Goal: Find contact information: Find contact information

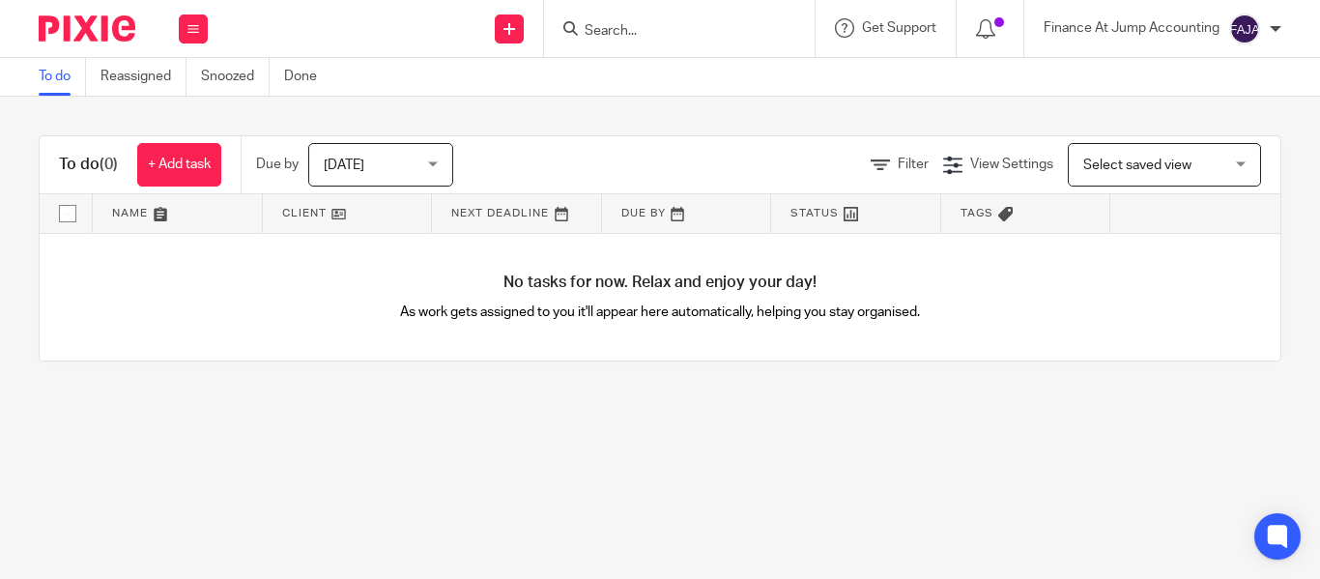
click at [579, 29] on div at bounding box center [676, 28] width 225 height 24
click at [597, 26] on input "Search" at bounding box center [670, 31] width 174 height 17
paste input "Lemon Financial Technologies Ltd"
type input "Lemon Financial Technologies Ltd"
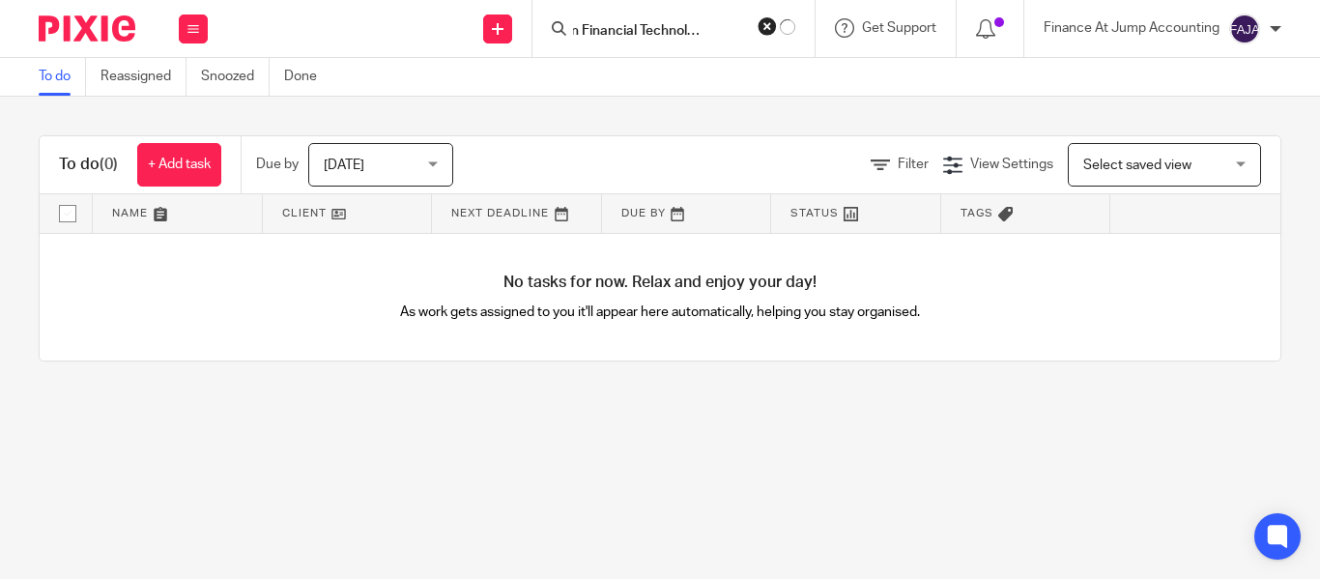
click button "submit" at bounding box center [0, 0] width 0 height 0
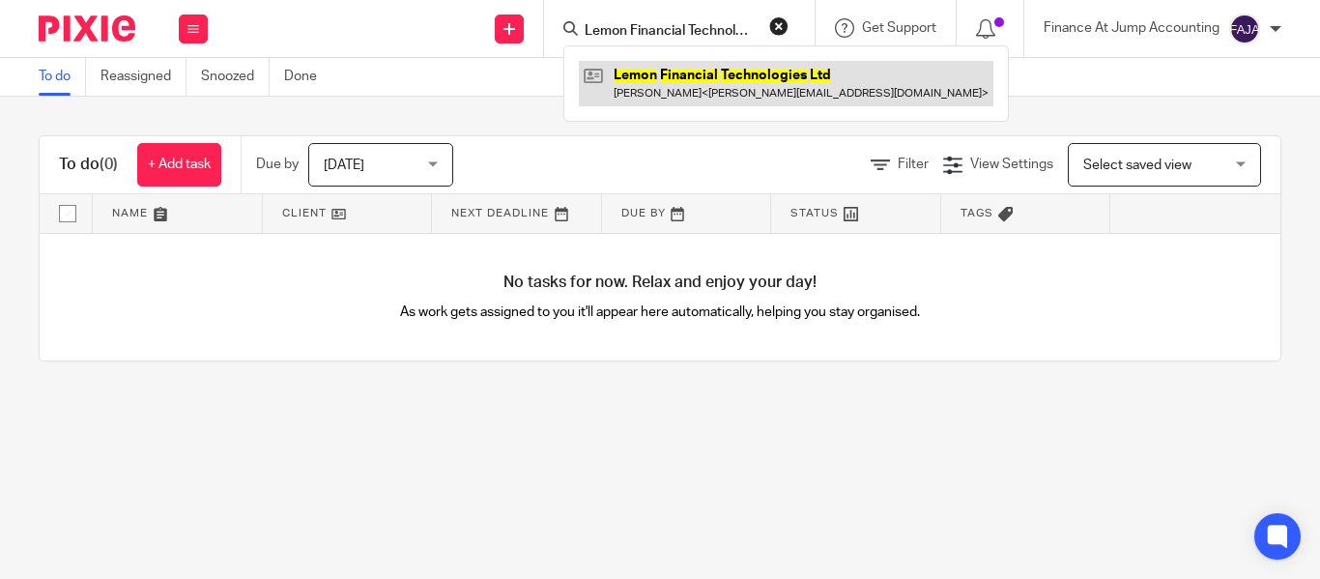
click at [677, 68] on link at bounding box center [786, 83] width 415 height 44
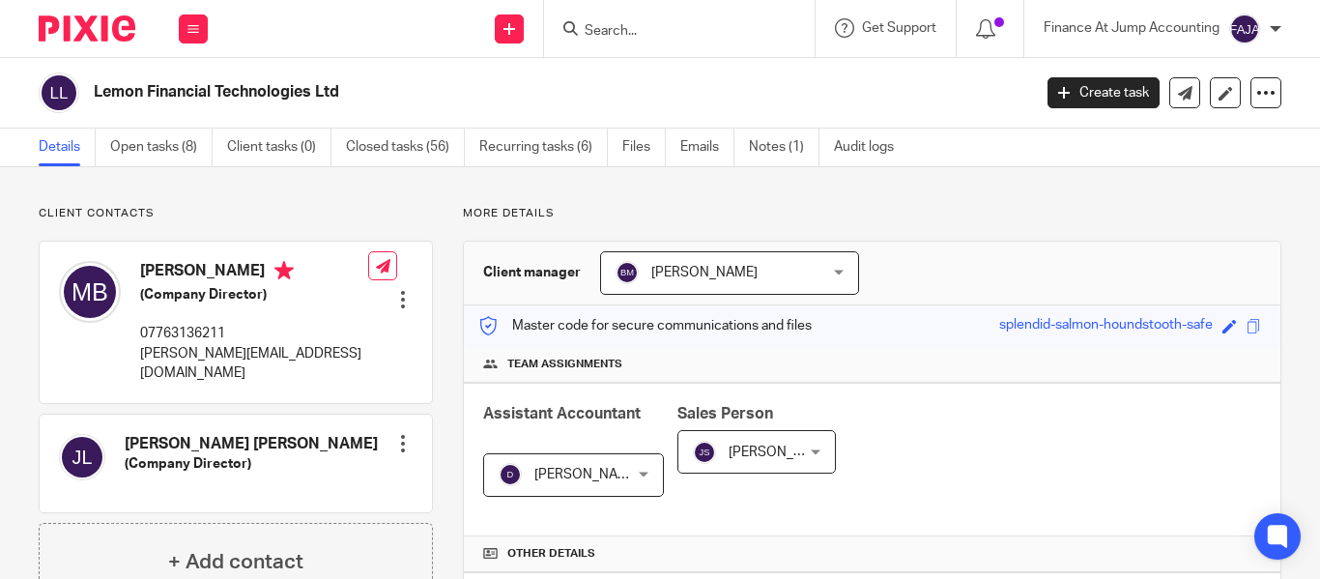
scroll to position [97, 0]
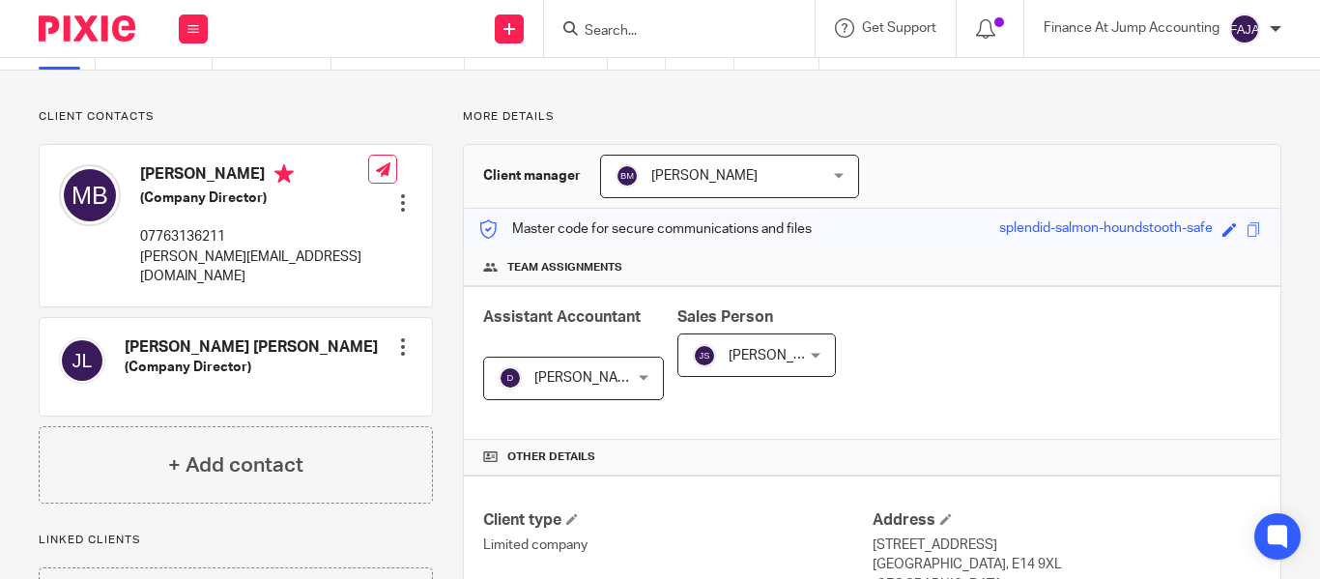
click at [258, 251] on p "matt@spendlemon.com" at bounding box center [254, 267] width 228 height 40
drag, startPoint x: 290, startPoint y: 253, endPoint x: 144, endPoint y: 254, distance: 146.0
click at [144, 254] on div "Matt Bird (Company Director) 07763136211 matt@spendlemon.com Edit contact Creat…" at bounding box center [236, 225] width 392 height 160
copy p "matt@spendlemon.com"
click at [609, 375] on div "Dhivya S T Dhivya S T" at bounding box center [573, 378] width 181 height 43
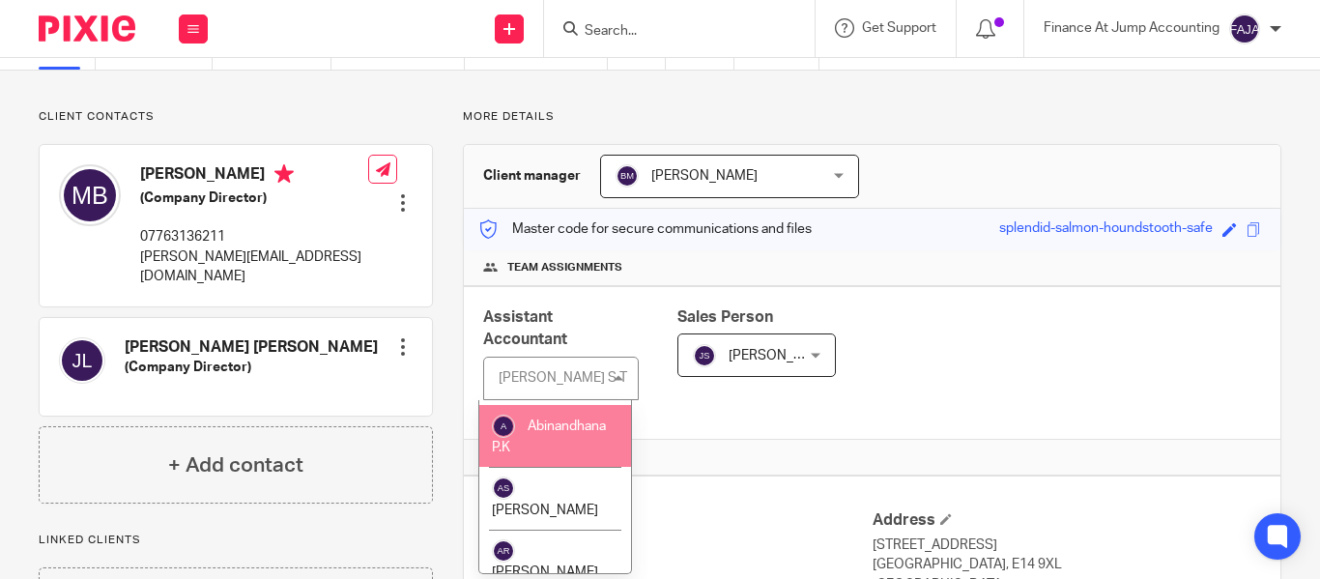
click at [589, 32] on input "Search" at bounding box center [670, 31] width 174 height 17
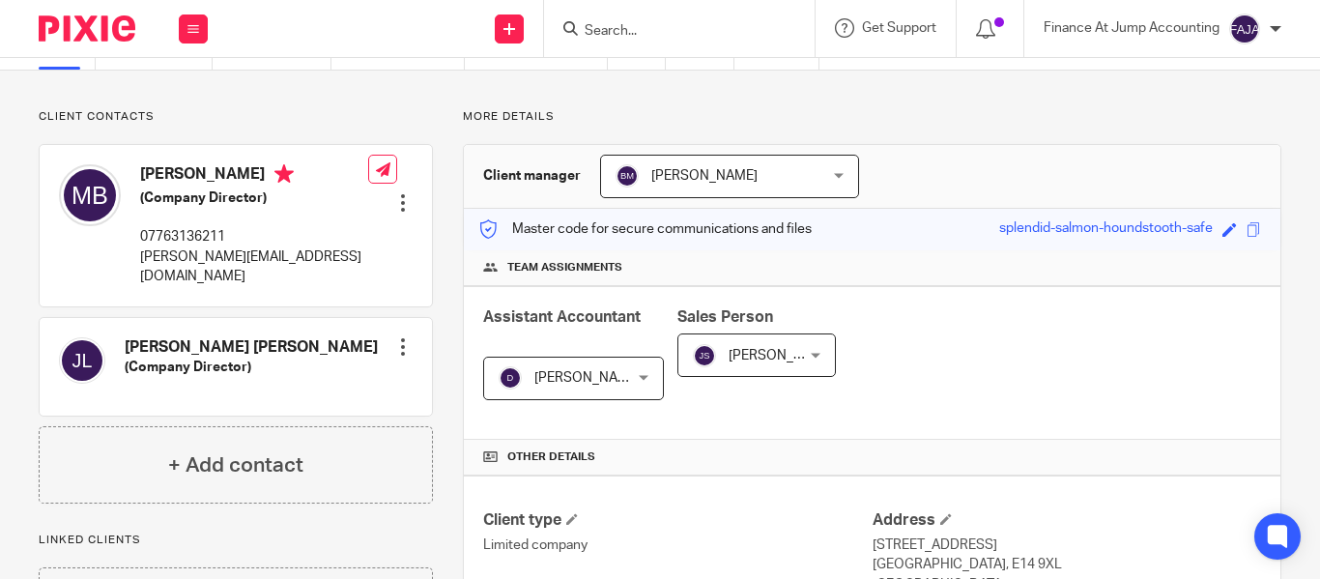
paste input "Black Star AI"
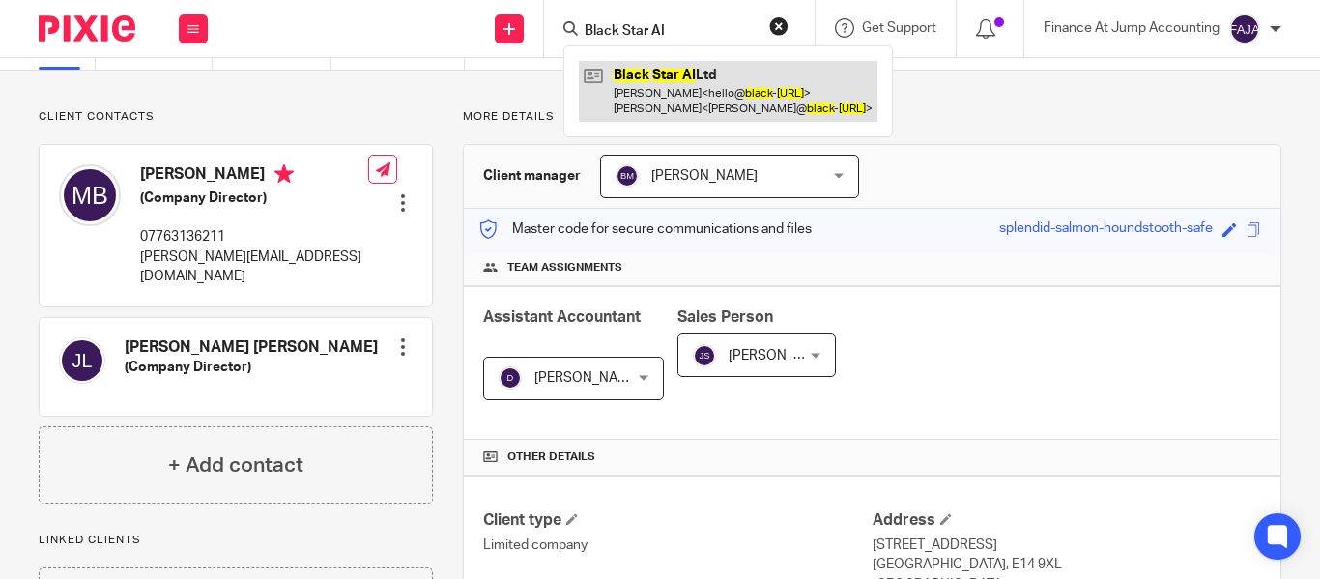
type input "Black Star AI"
click at [649, 87] on link at bounding box center [728, 91] width 299 height 60
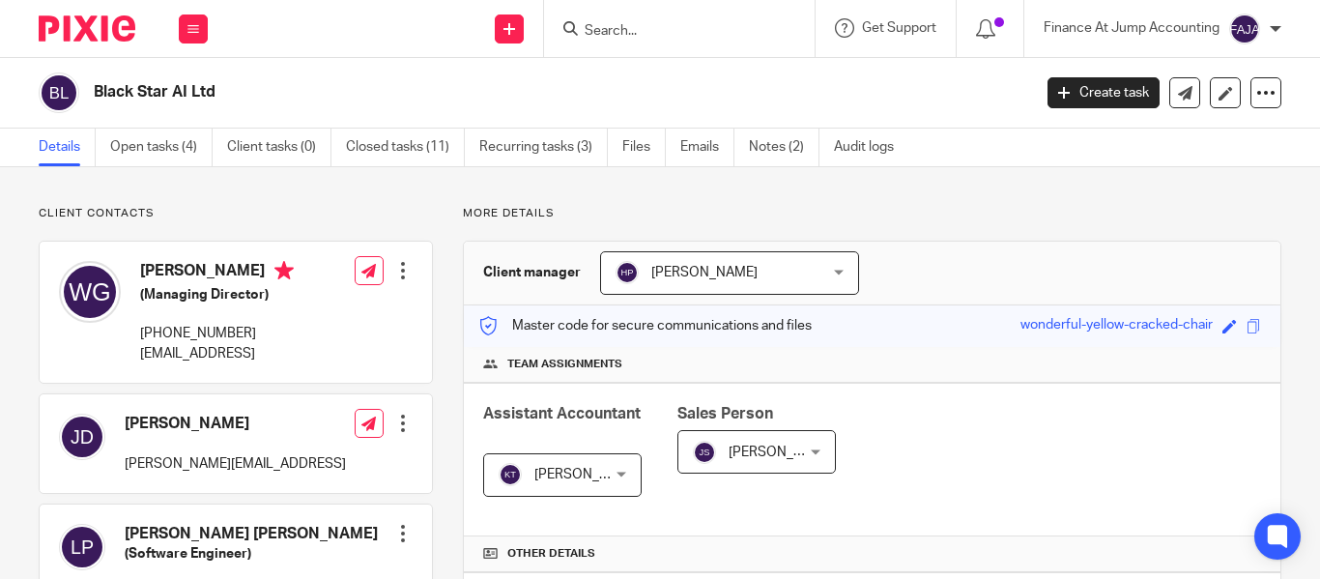
drag, startPoint x: 142, startPoint y: 353, endPoint x: 262, endPoint y: 353, distance: 119.9
click at [262, 353] on p "hello@black-star.ai" at bounding box center [217, 353] width 154 height 19
copy p "hello@black-star.ai"
click at [611, 467] on div "Kavya Thangaraj Kavya Thangaraj" at bounding box center [562, 474] width 159 height 43
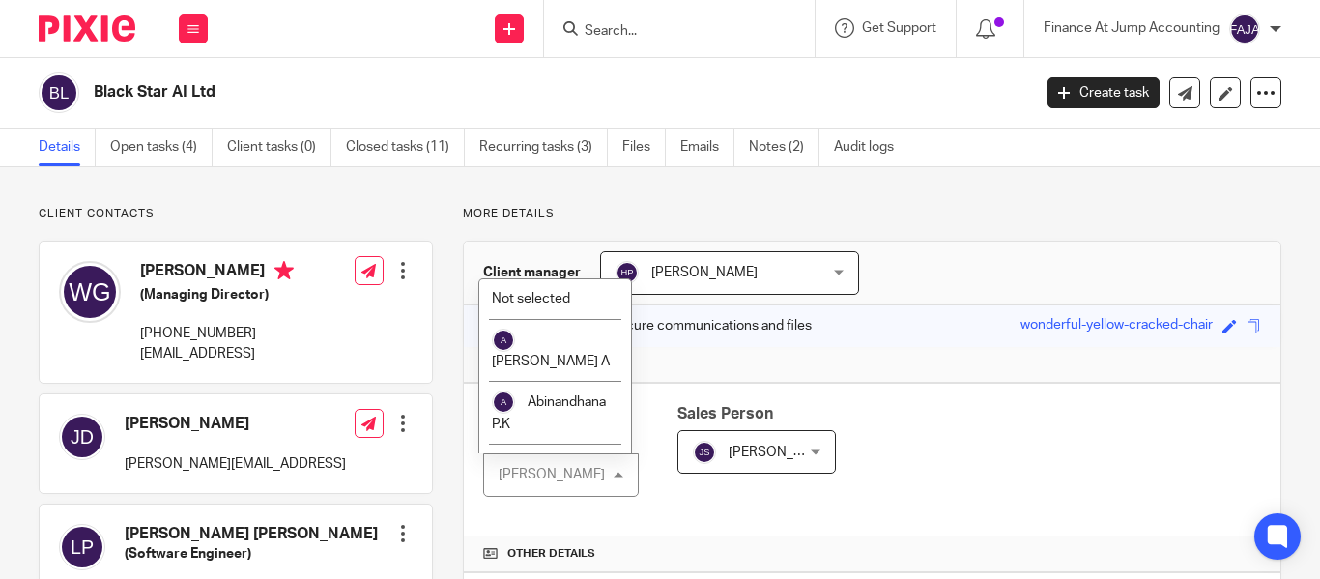
click at [908, 333] on div "Master code for secure communications and files wonderful-yellow-cracked-chair …" at bounding box center [872, 326] width 817 height 42
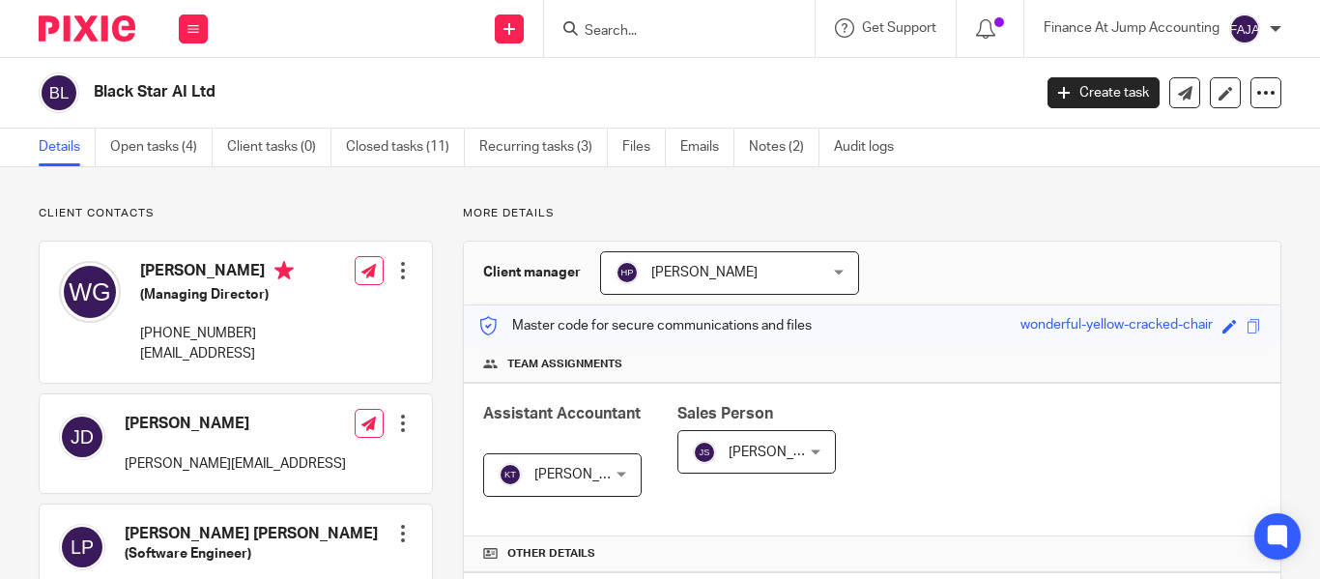
click at [594, 42] on div at bounding box center [679, 28] width 271 height 57
click at [598, 39] on input "Search" at bounding box center [670, 31] width 174 height 17
paste input "Ryppled Solutions Ltd"
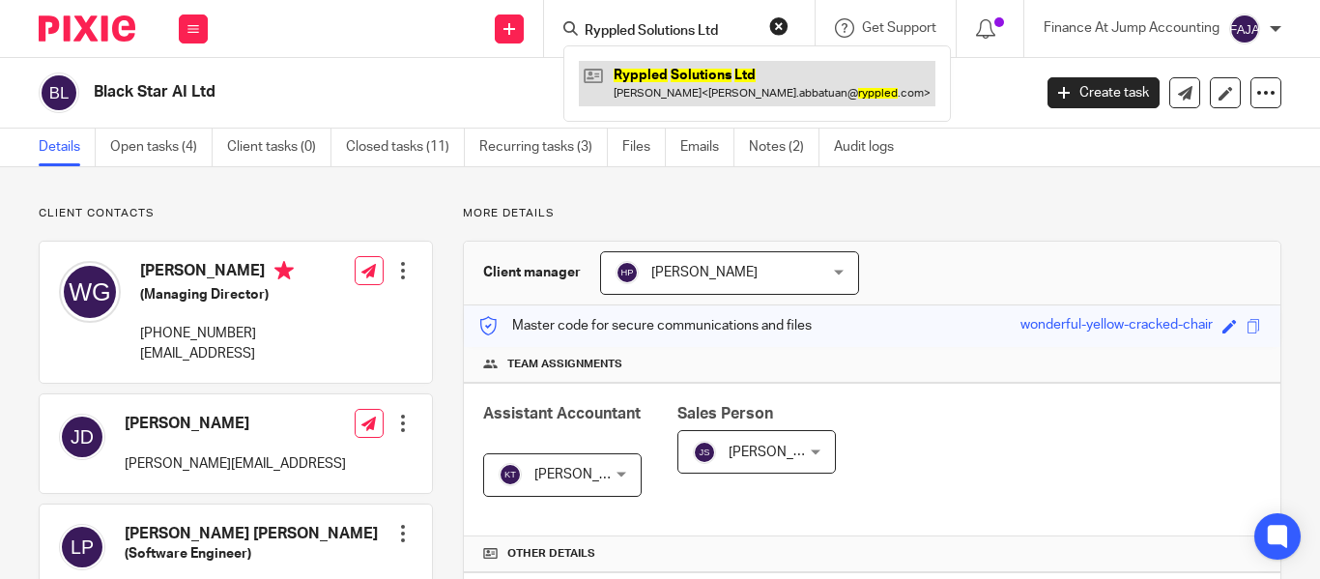
type input "Ryppled Solutions Ltd"
click at [648, 81] on link at bounding box center [757, 83] width 357 height 44
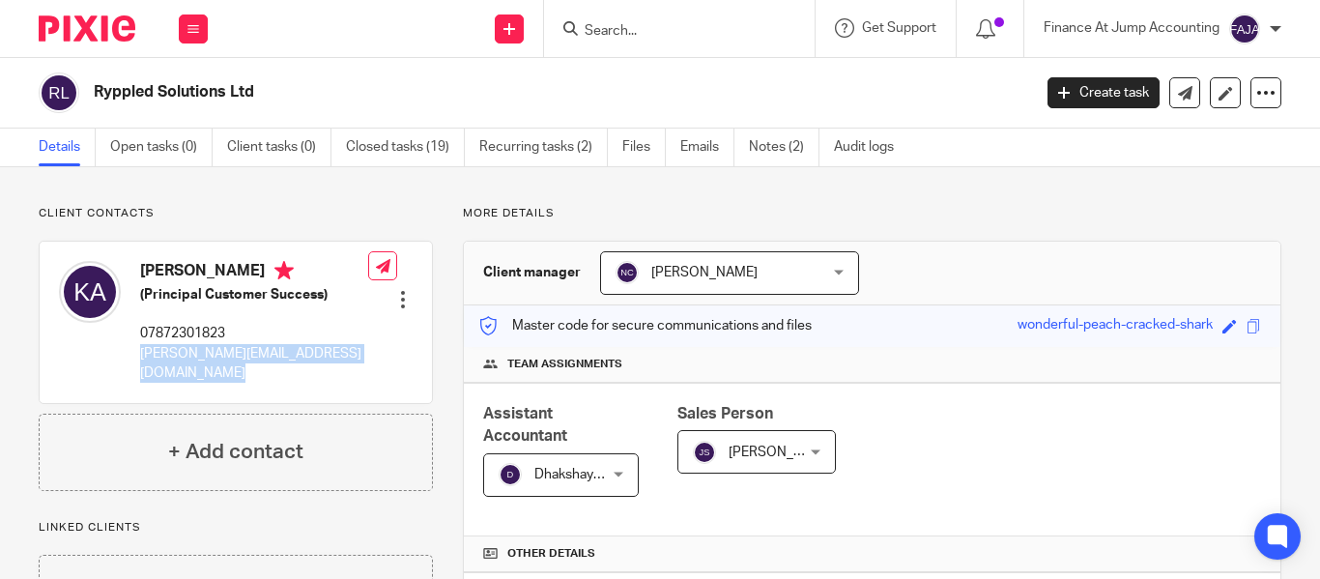
drag, startPoint x: 361, startPoint y: 356, endPoint x: 138, endPoint y: 353, distance: 222.4
click at [138, 353] on div "Katheryn Abbatuan (Principal Customer Success) 07872301823 katheryn.abbatuan@ry…" at bounding box center [236, 322] width 392 height 160
copy div "katheryn.abbatuan@ryppled.com"
click at [950, 354] on div "Team assignments" at bounding box center [872, 365] width 817 height 36
click at [608, 472] on div "Dhakshaya M Dhakshaya M" at bounding box center [561, 474] width 156 height 43
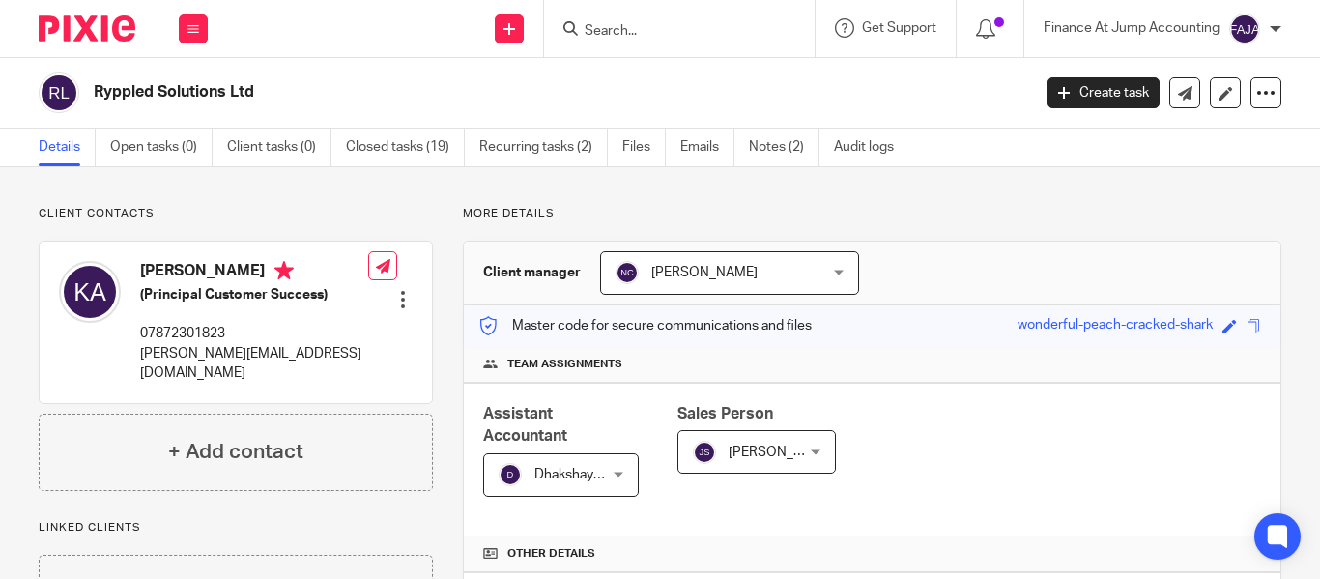
drag, startPoint x: 141, startPoint y: 273, endPoint x: 207, endPoint y: 273, distance: 65.7
click at [207, 273] on h4 "Katheryn Abbatuan" at bounding box center [254, 273] width 228 height 24
copy h4 "Katheryn"
click at [602, 27] on input "Search" at bounding box center [670, 31] width 174 height 17
paste input "Battalion Studio"
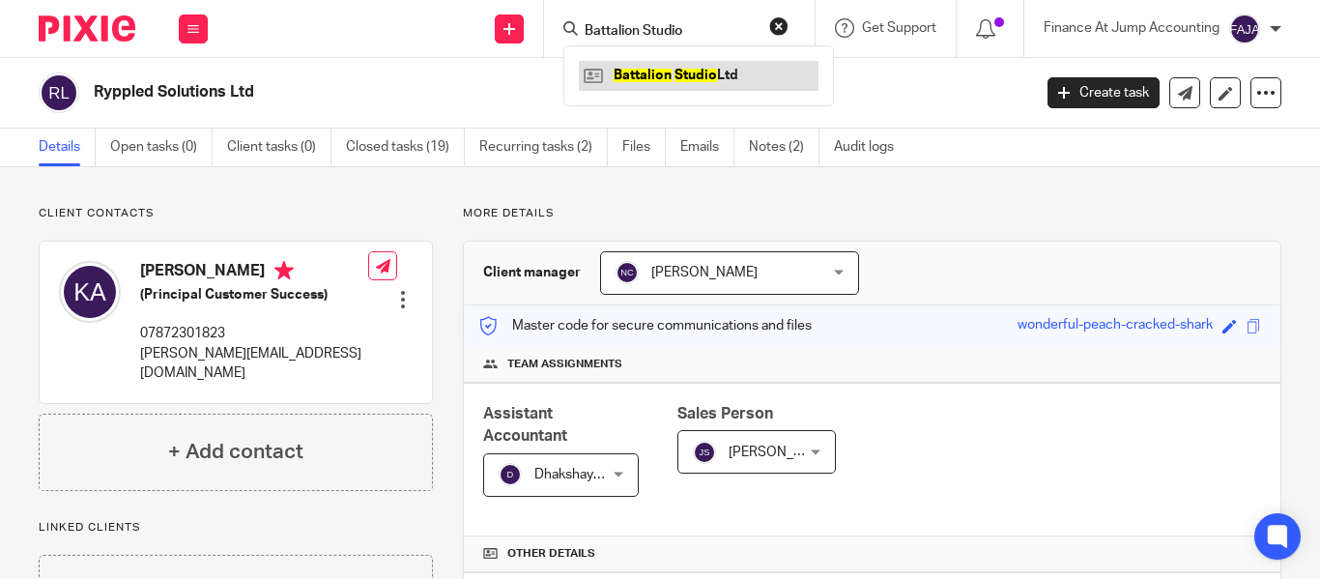
type input "Battalion Studio"
click at [654, 75] on link at bounding box center [699, 75] width 240 height 29
click at [655, 75] on link at bounding box center [699, 75] width 240 height 29
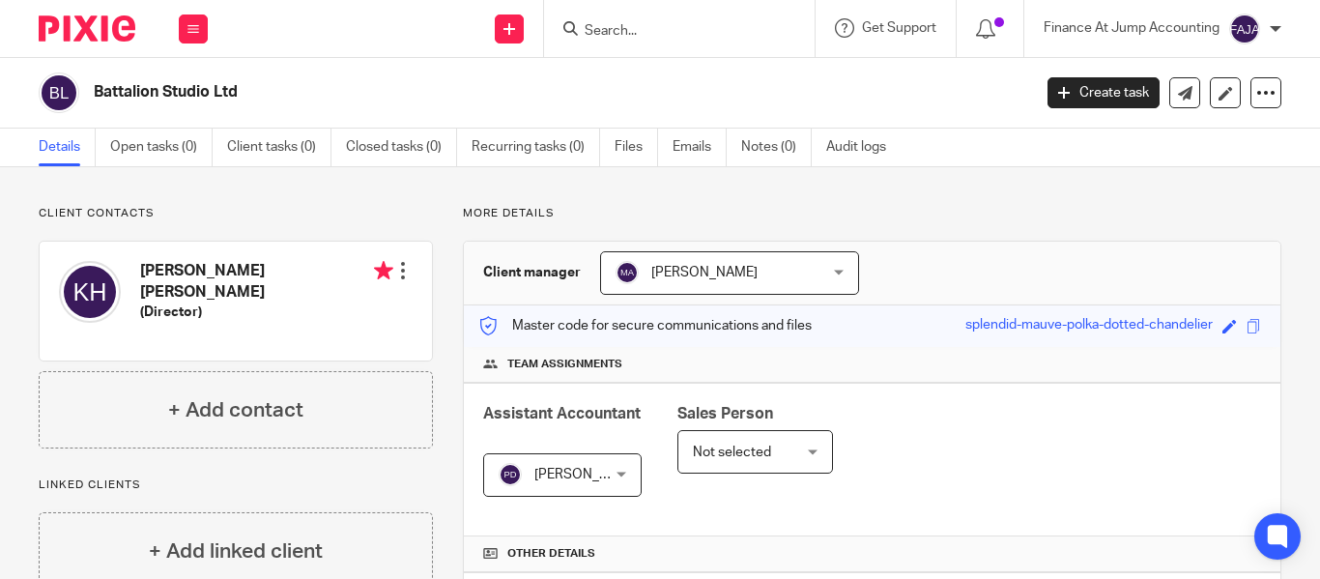
drag, startPoint x: 147, startPoint y: 260, endPoint x: 296, endPoint y: 273, distance: 149.4
click at [296, 273] on div "Katy Alice Rea Hunter (Director)" at bounding box center [226, 301] width 334 height 100
click at [275, 303] on h5 "(Director)" at bounding box center [266, 312] width 253 height 19
drag, startPoint x: 140, startPoint y: 271, endPoint x: 307, endPoint y: 267, distance: 167.3
click at [307, 267] on h4 "Katy Alice Rea Hunter" at bounding box center [266, 282] width 253 height 42
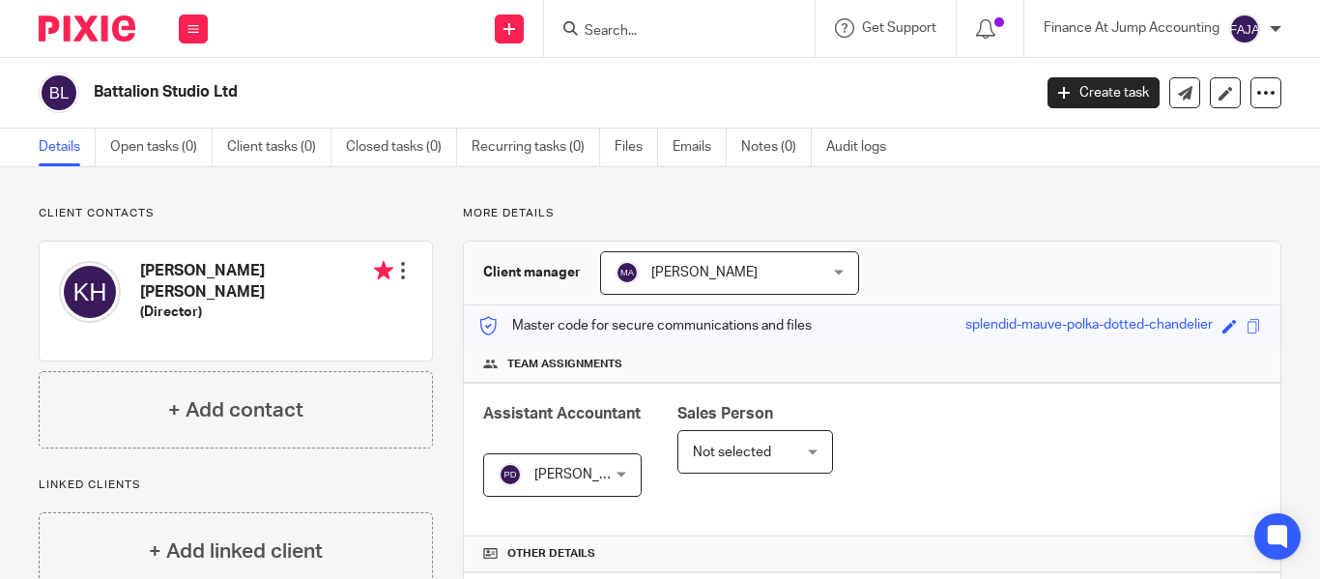
copy h4 "Katy Alice Rea Hunter"
click at [591, 25] on input "Search" at bounding box center [670, 31] width 174 height 17
paste input "Scaleup Innovations Holdings"
type input "Scaleup Innovations Holdings"
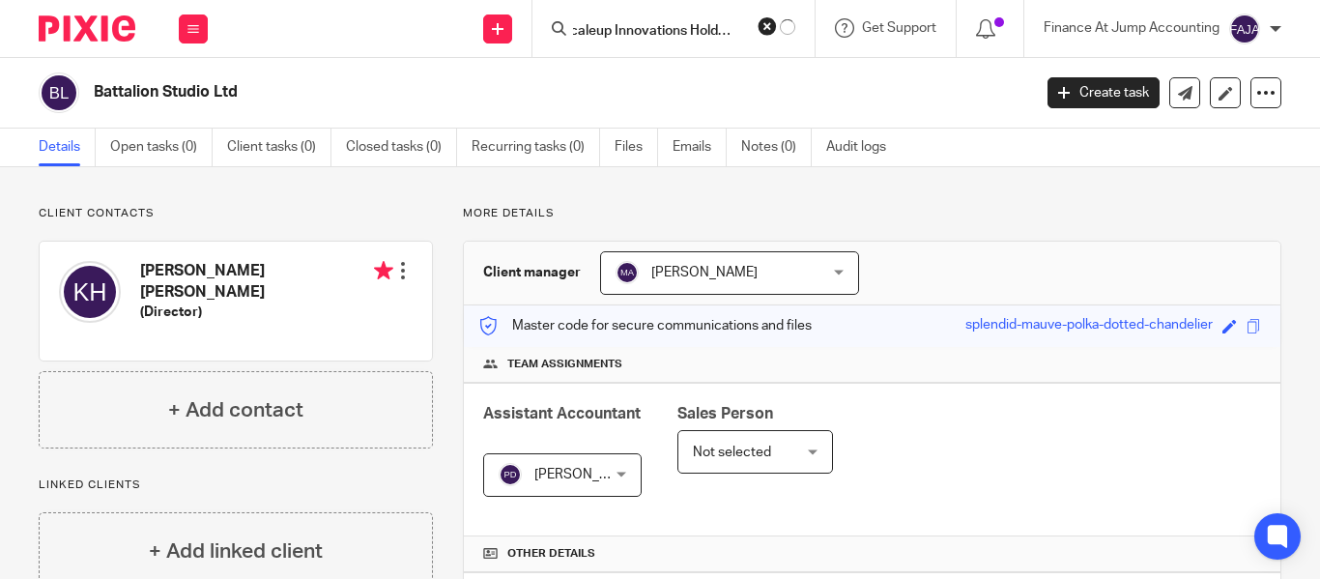
click button "submit" at bounding box center [0, 0] width 0 height 0
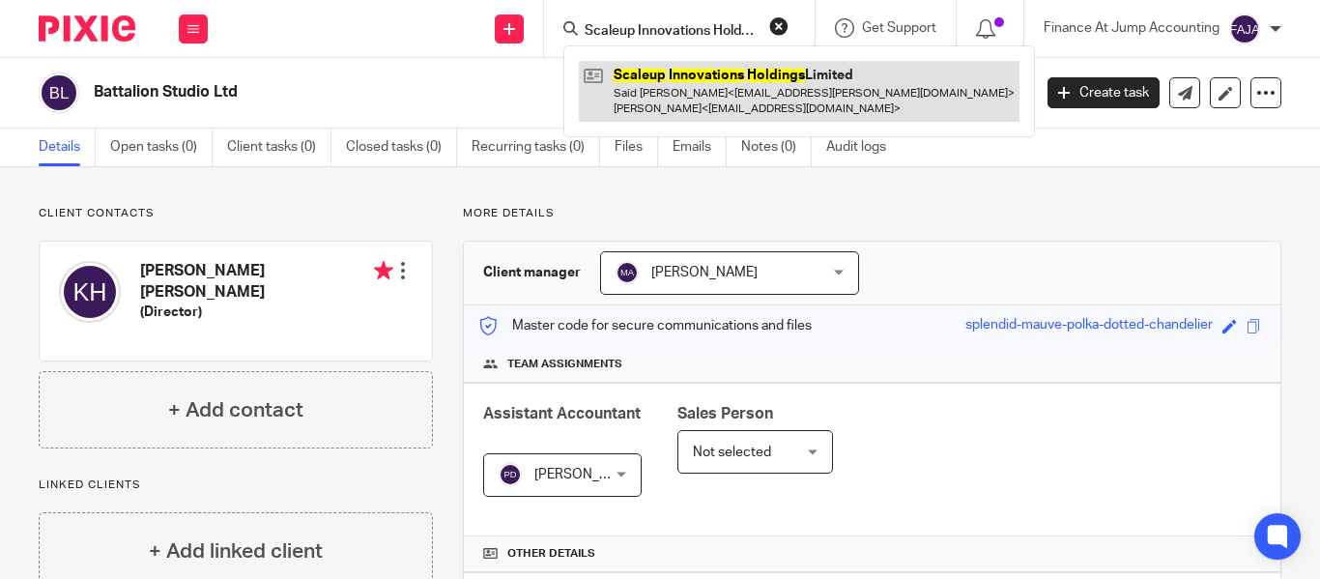
click at [722, 93] on link at bounding box center [799, 91] width 441 height 60
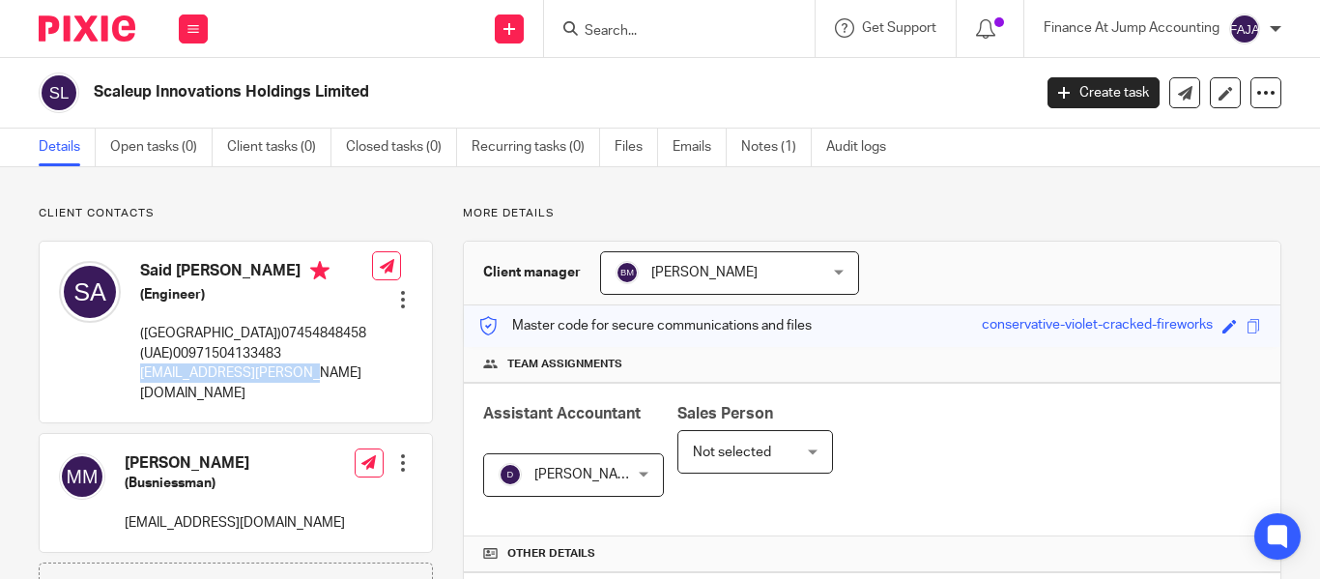
drag, startPoint x: 141, startPoint y: 369, endPoint x: 303, endPoint y: 375, distance: 161.5
click at [303, 375] on p "said.awad@valorizen.com" at bounding box center [256, 383] width 232 height 40
copy p "said.awad@valorizen.com"
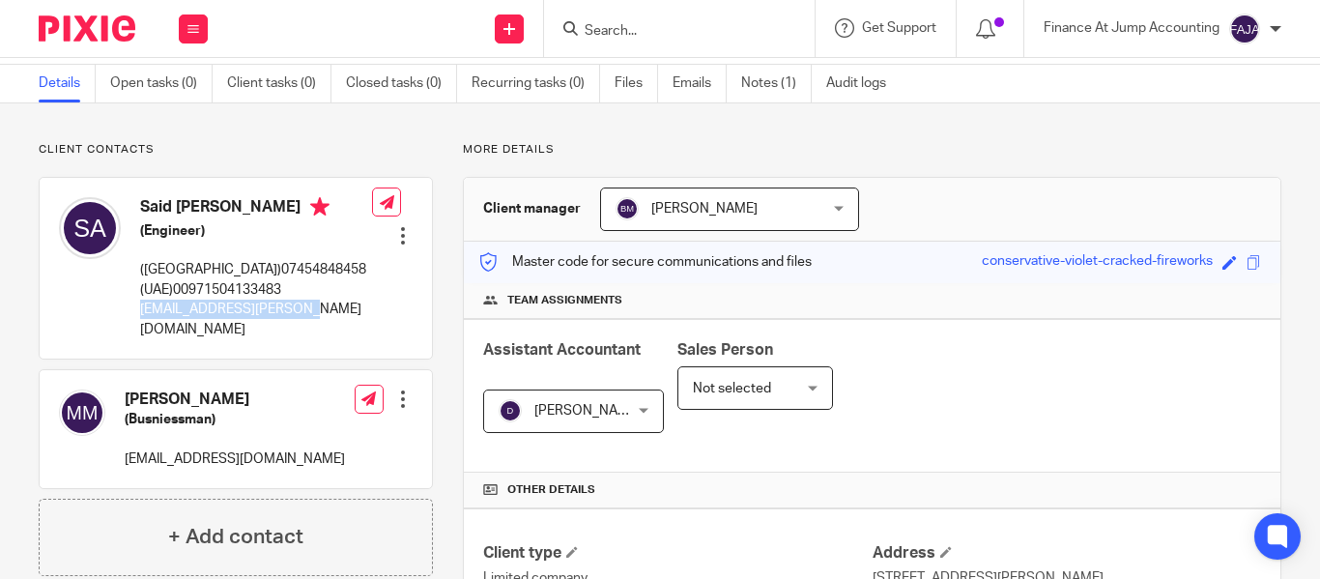
scroll to position [97, 0]
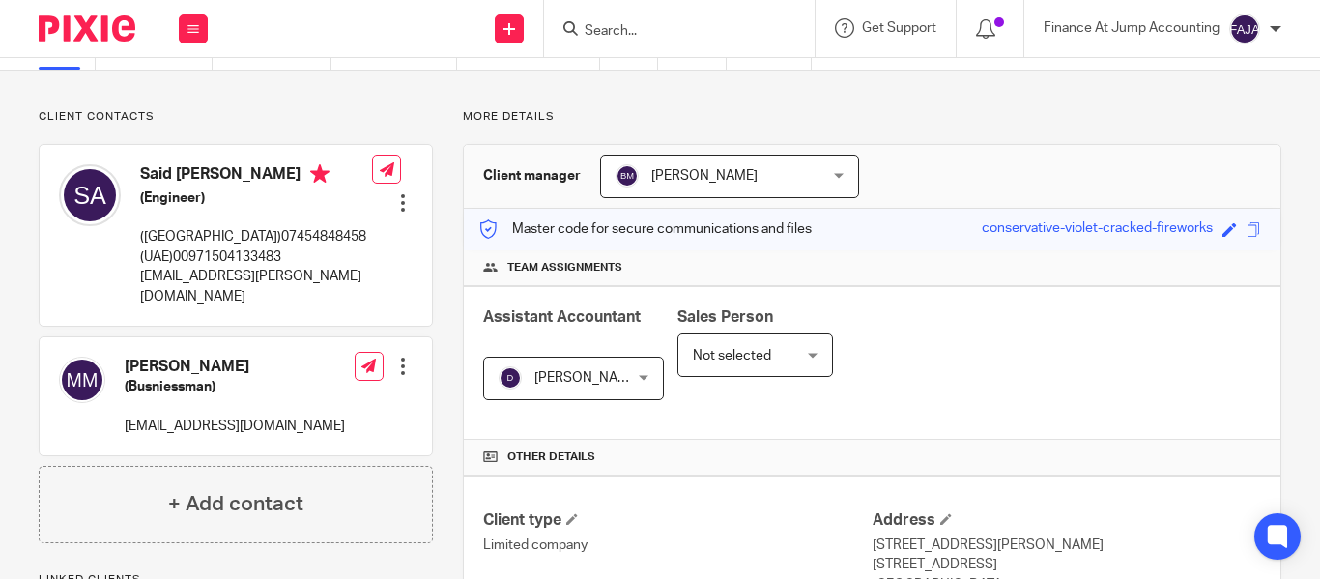
click at [592, 27] on input "Search" at bounding box center [670, 31] width 174 height 17
paste input "Apoha Limited"
type input "Apoha Limited"
click button "submit" at bounding box center [0, 0] width 0 height 0
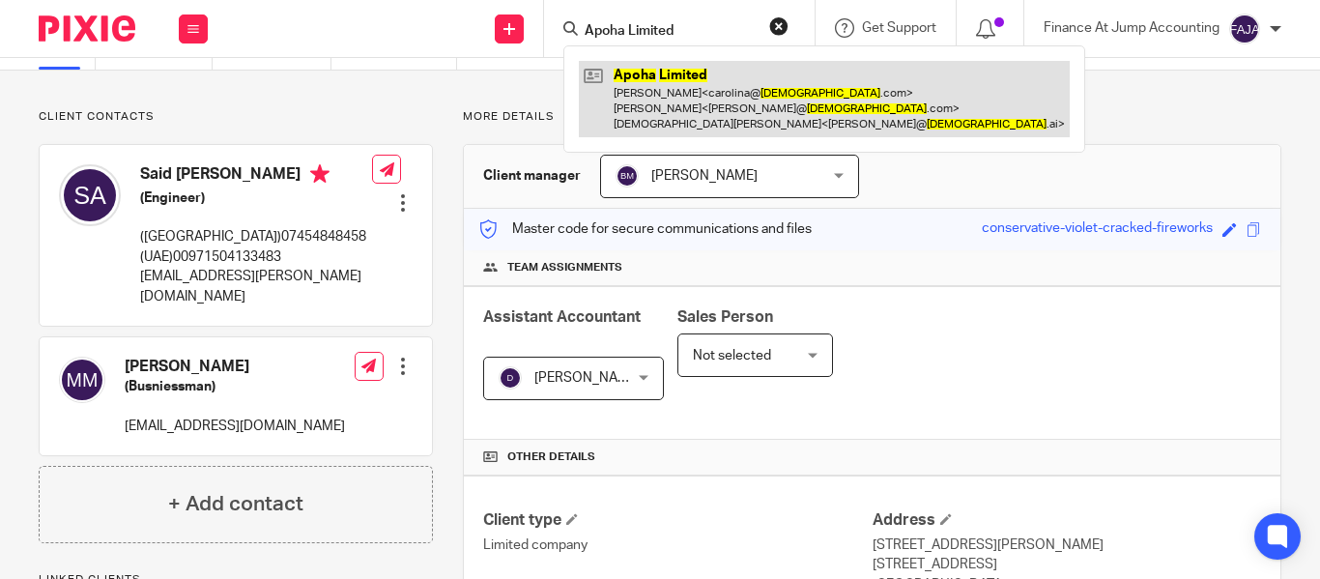
click at [651, 102] on link at bounding box center [824, 99] width 491 height 76
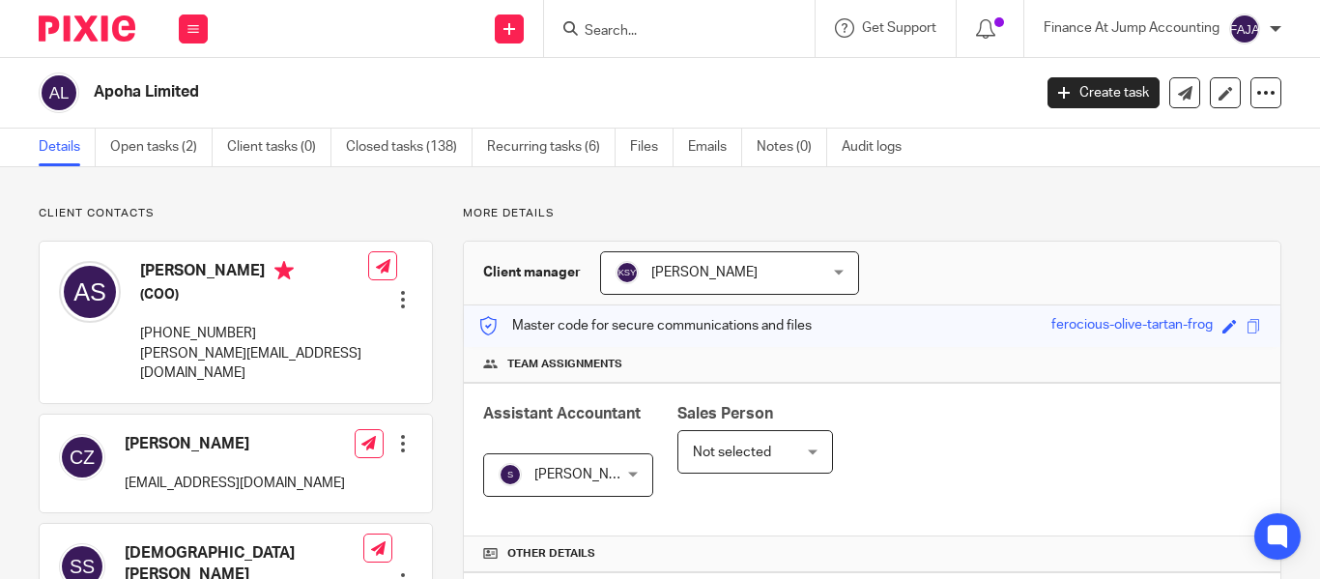
click at [621, 8] on div at bounding box center [679, 28] width 271 height 57
click at [610, 29] on input "Search" at bounding box center [670, 31] width 174 height 17
paste input "AYATI MIND LTD"
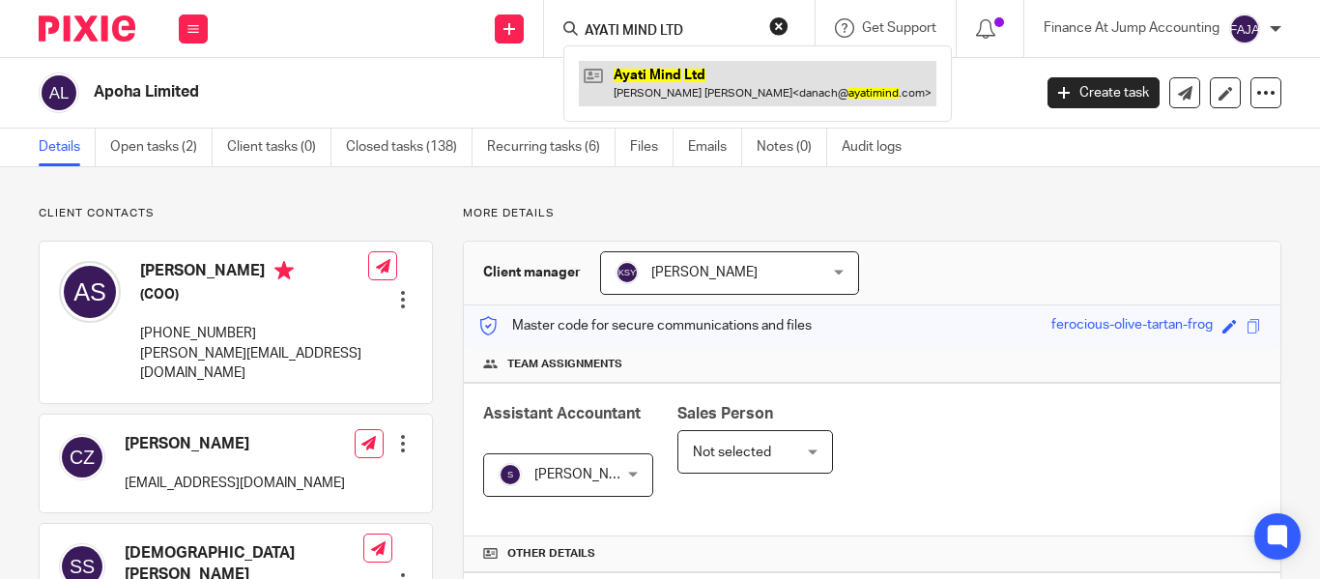
type input "AYATI MIND LTD"
click at [701, 96] on link at bounding box center [758, 83] width 358 height 44
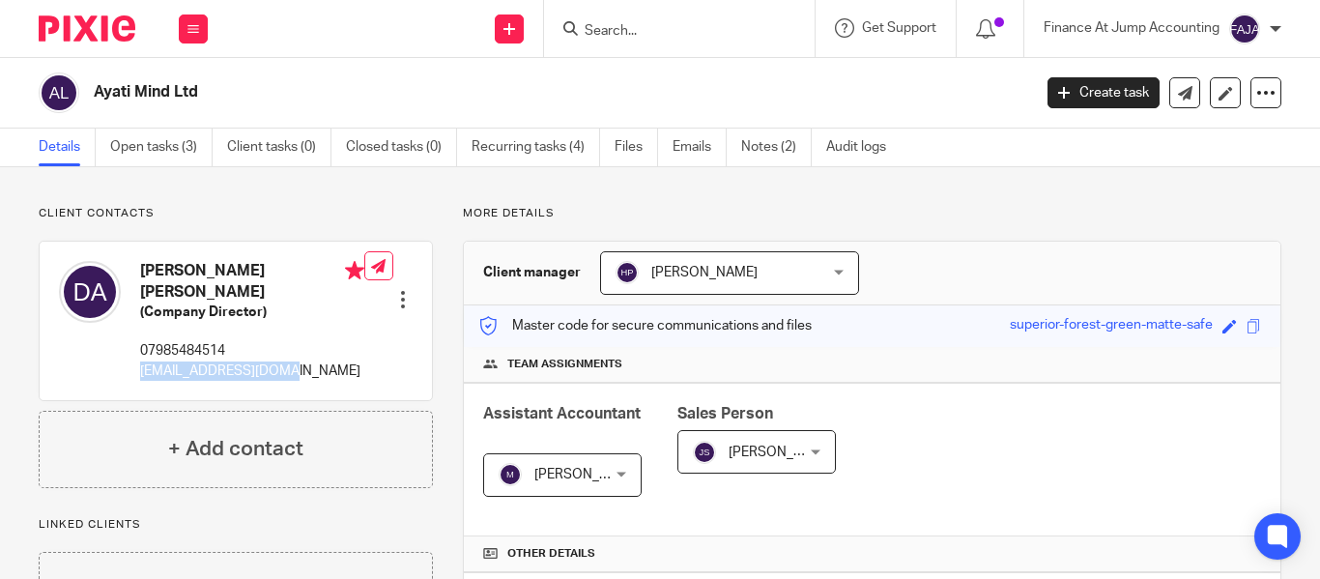
drag, startPoint x: 317, startPoint y: 371, endPoint x: 142, endPoint y: 382, distance: 175.3
click at [142, 382] on div "Daniel Osei Bonsu Acheampong (Company Director) 07985484514 danach@ayatimind.com" at bounding box center [211, 320] width 305 height 139
copy p "danach@ayatimind.com"
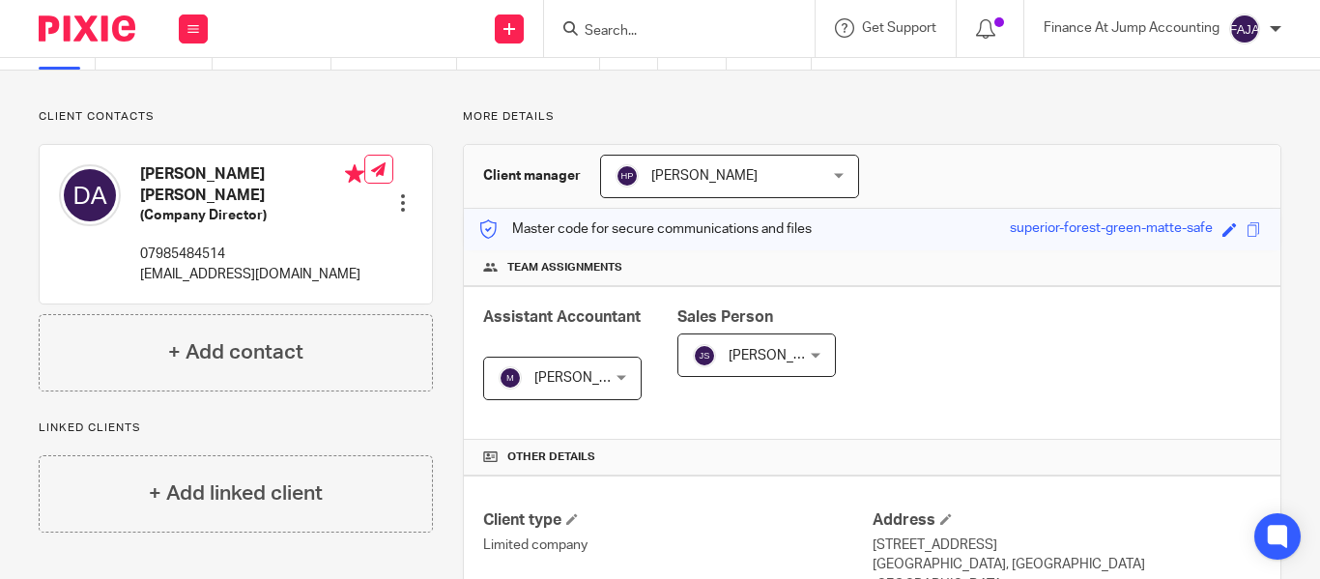
click at [585, 21] on form at bounding box center [686, 28] width 206 height 24
click at [632, 36] on input "Search" at bounding box center [670, 31] width 174 height 17
paste input "Twinn Health Limited"
type input "Twinn Health Limited"
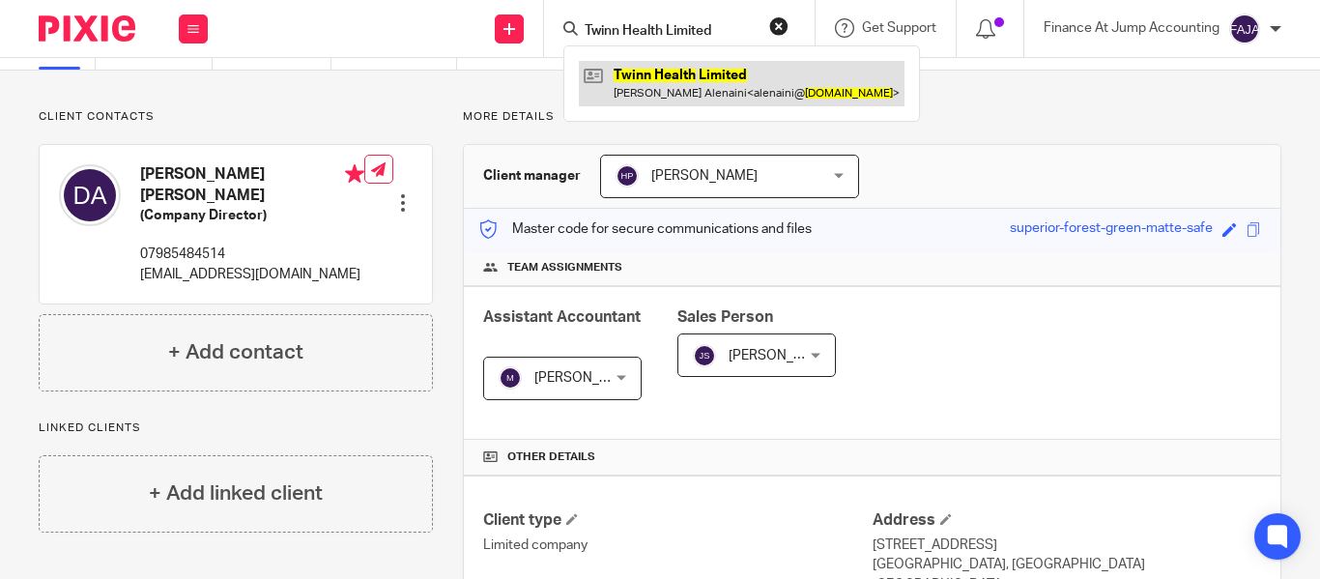
click at [668, 94] on link at bounding box center [742, 83] width 326 height 44
click at [668, 93] on link at bounding box center [742, 83] width 326 height 44
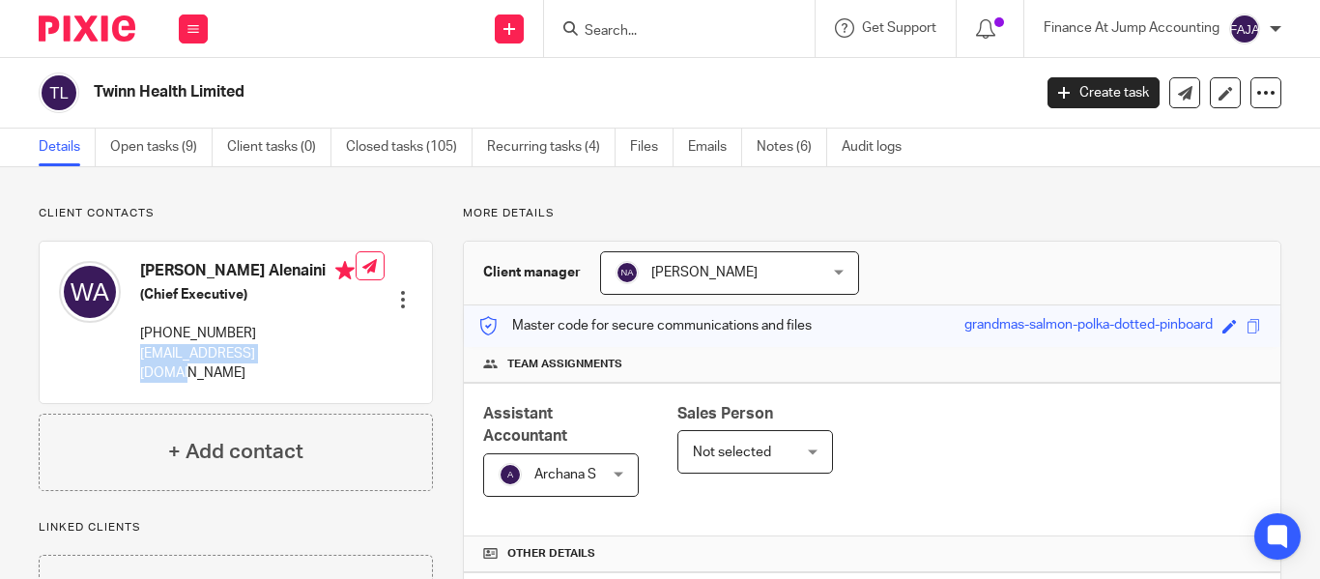
drag, startPoint x: 142, startPoint y: 357, endPoint x: 272, endPoint y: 357, distance: 129.5
click at [272, 357] on p "alenaini@twinn.health" at bounding box center [248, 364] width 216 height 40
copy p "alenaini@twinn.health"
click at [604, 34] on input "Search" at bounding box center [670, 31] width 174 height 17
paste input "Moley Services [GEOGRAPHIC_DATA]"
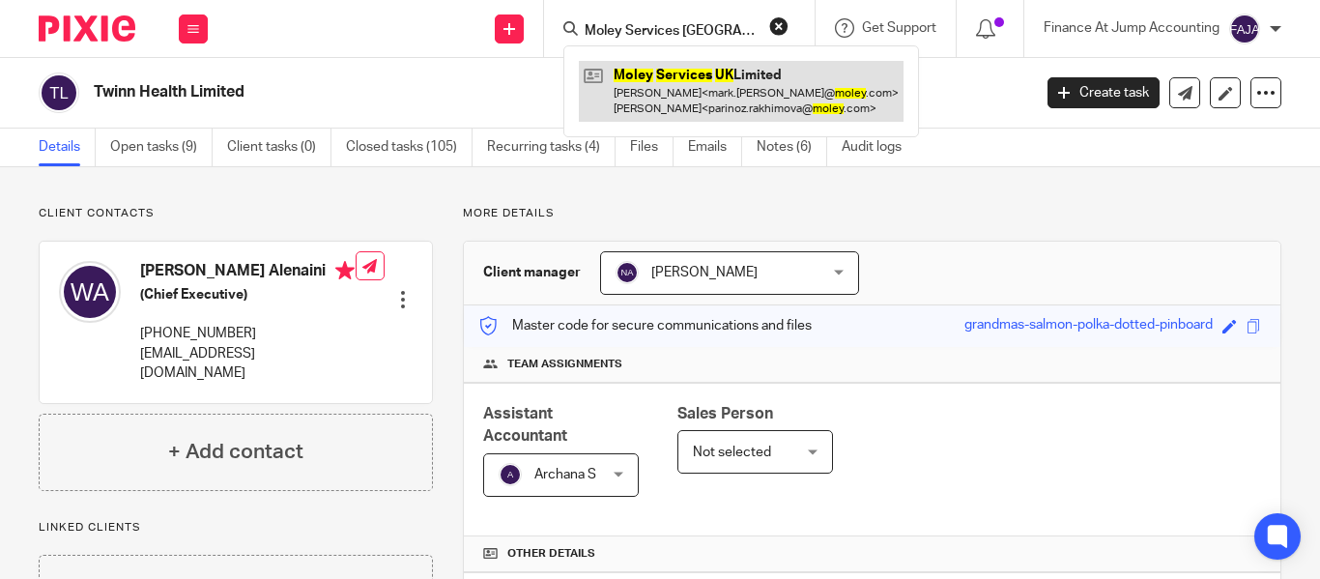
type input "Moley Services [GEOGRAPHIC_DATA]"
click at [660, 76] on link at bounding box center [741, 91] width 325 height 60
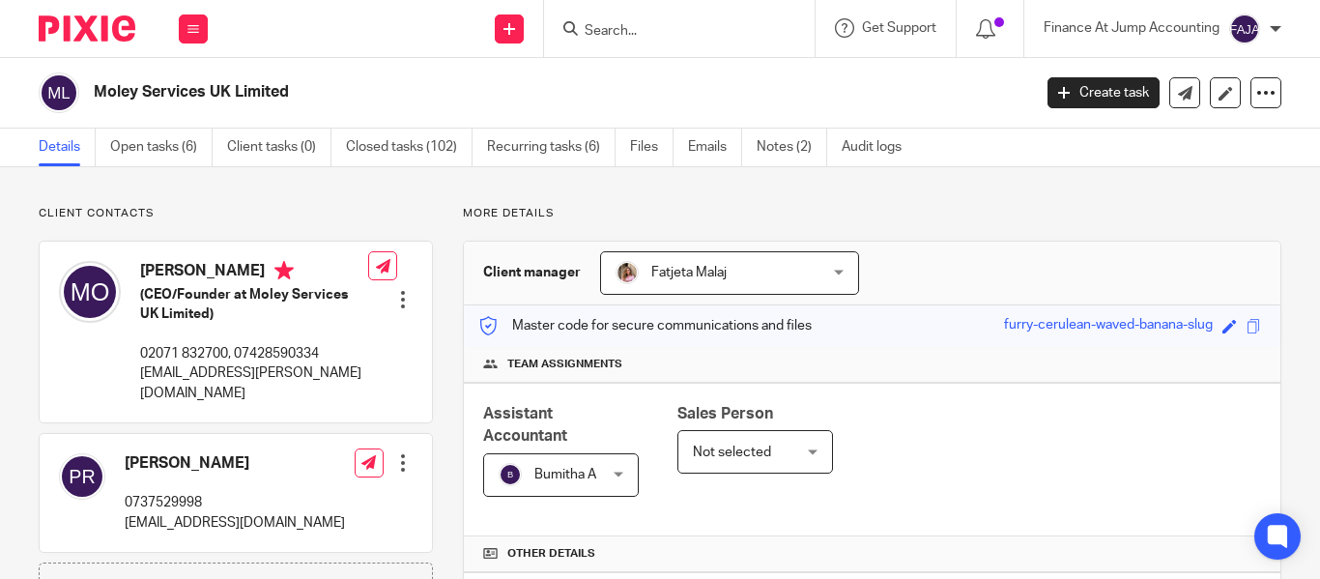
click at [585, 20] on form at bounding box center [686, 28] width 206 height 24
click at [618, 30] on input "Search" at bounding box center [670, 31] width 174 height 17
paste input "Moley Services [GEOGRAPHIC_DATA]"
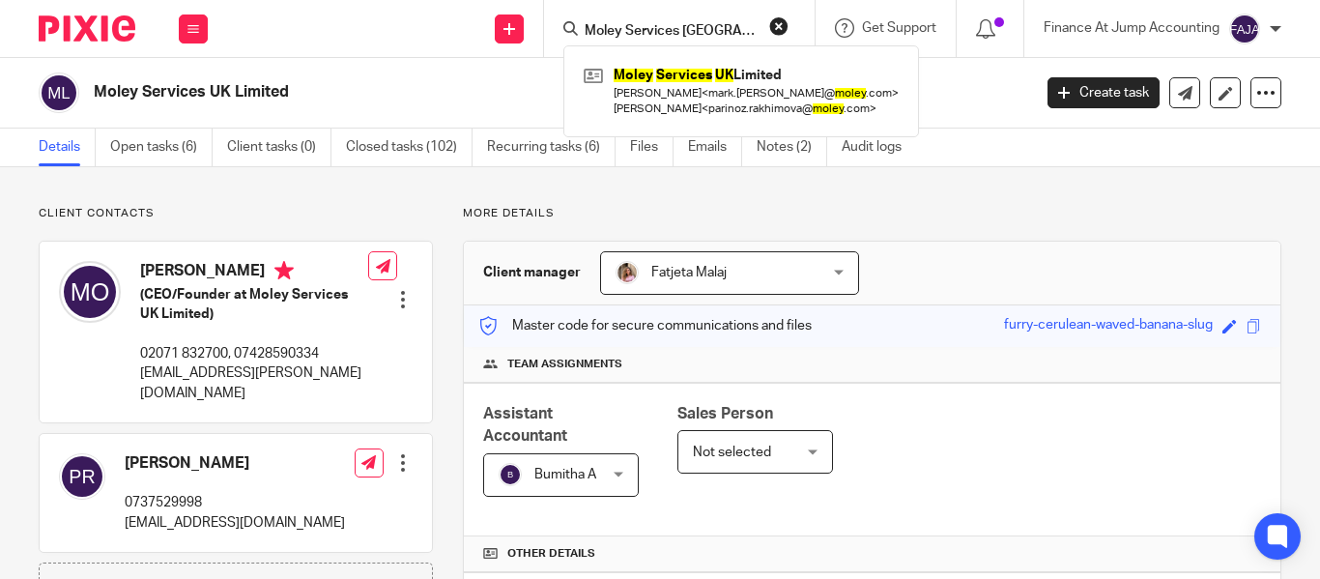
type input "Moley Services [GEOGRAPHIC_DATA]"
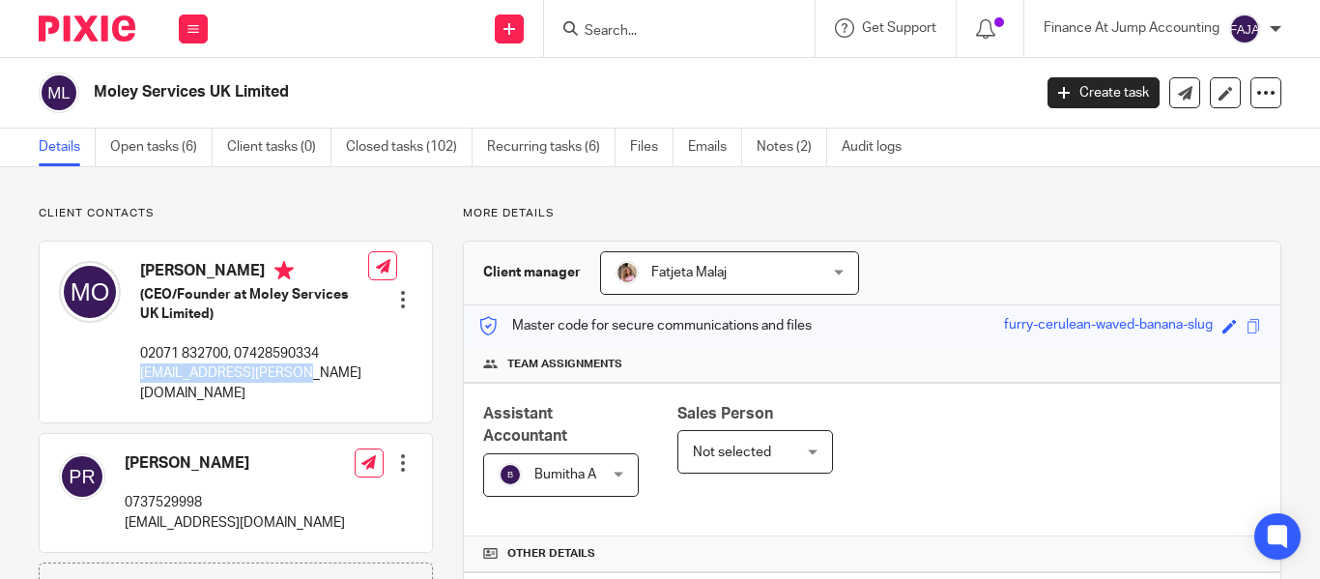
drag, startPoint x: 142, startPoint y: 367, endPoint x: 297, endPoint y: 376, distance: 154.9
click at [297, 376] on p "[EMAIL_ADDRESS][PERSON_NAME][DOMAIN_NAME]" at bounding box center [254, 383] width 228 height 40
copy p "[EMAIL_ADDRESS][PERSON_NAME][DOMAIN_NAME]"
click at [612, 48] on div at bounding box center [679, 28] width 271 height 57
click at [621, 25] on input "Search" at bounding box center [670, 31] width 174 height 17
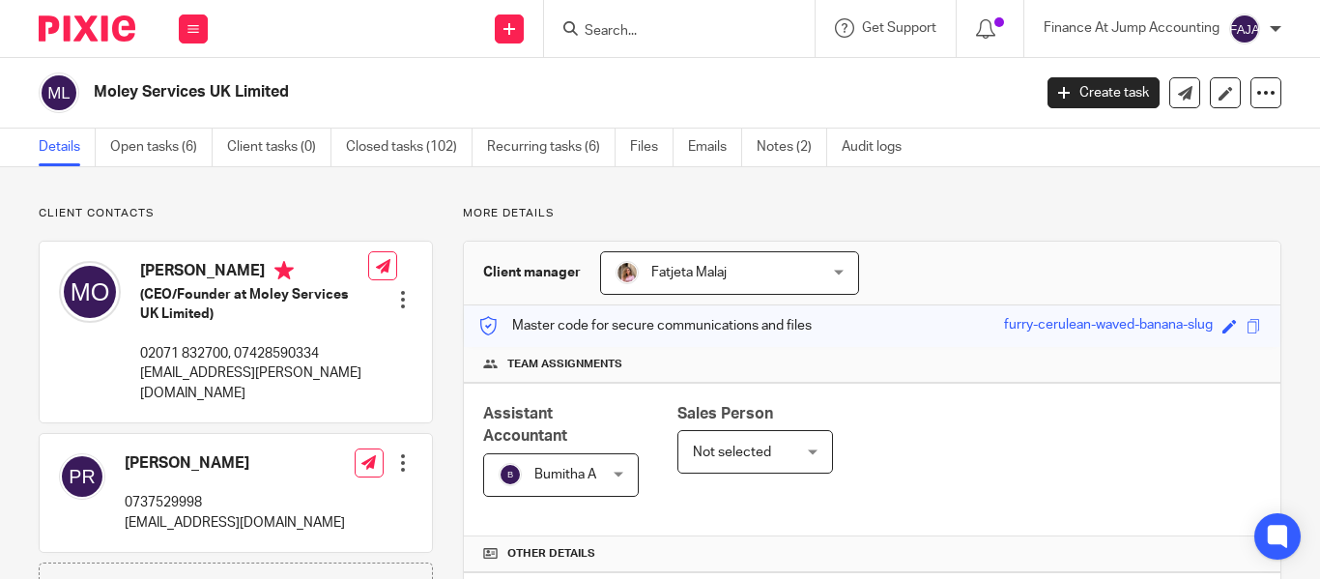
paste input "Twinn Health Limited"
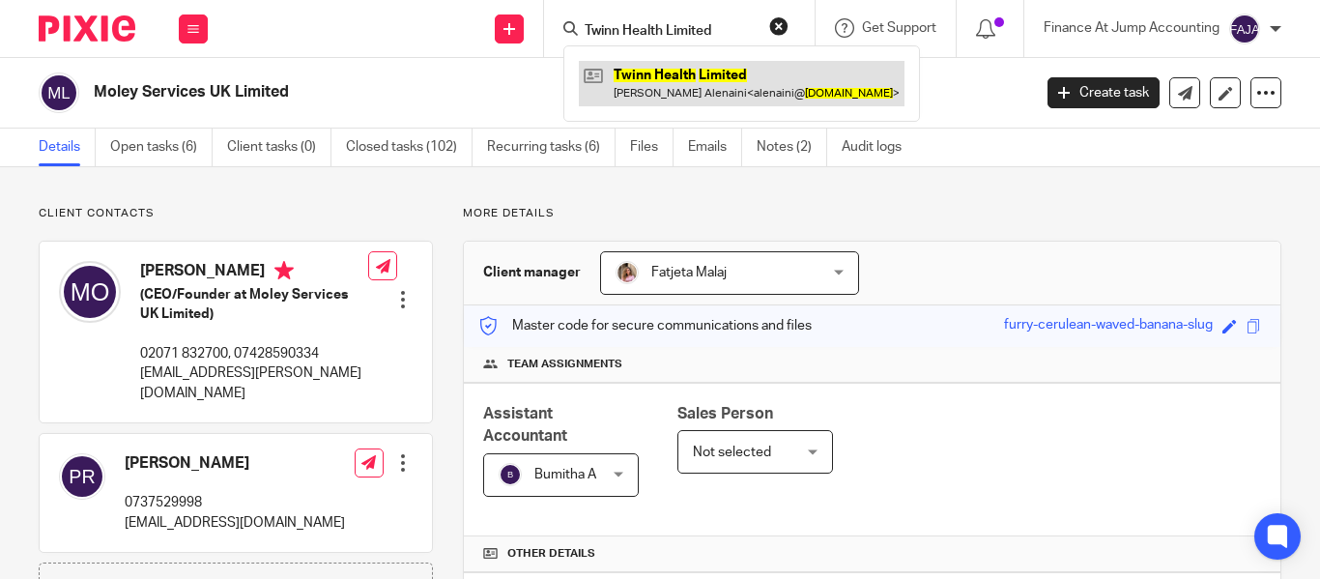
type input "Twinn Health Limited"
click at [668, 83] on link at bounding box center [742, 83] width 326 height 44
click at [670, 83] on link at bounding box center [742, 83] width 326 height 44
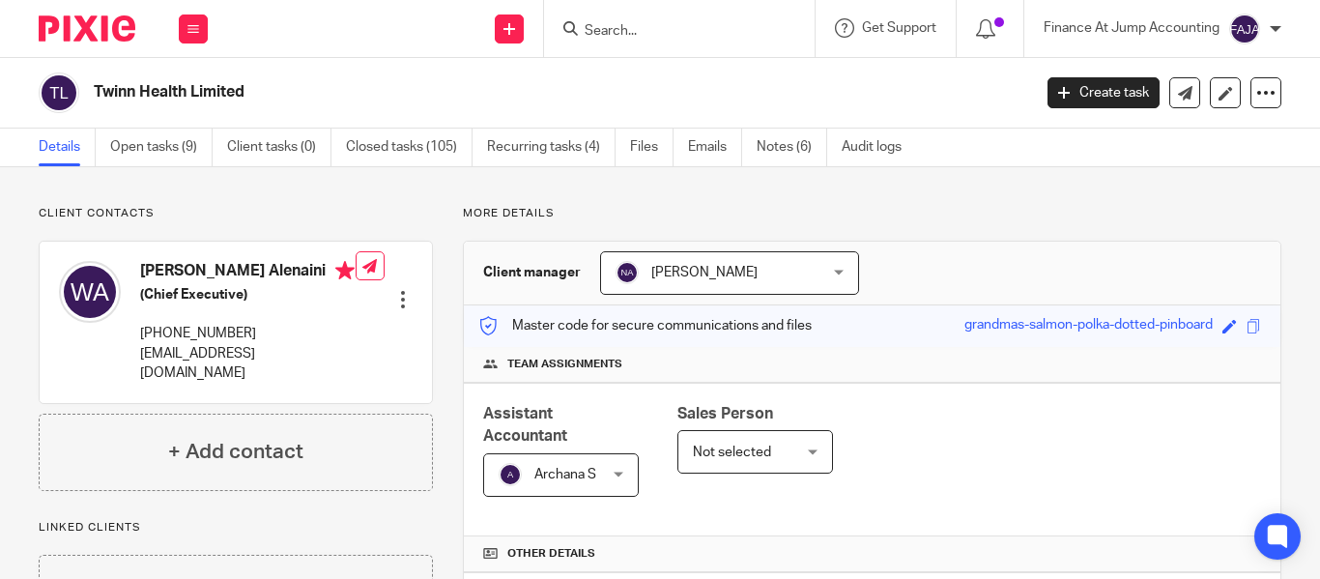
click at [613, 32] on input "Search" at bounding box center [670, 31] width 174 height 17
paste input "Intelligentherapy Limited"
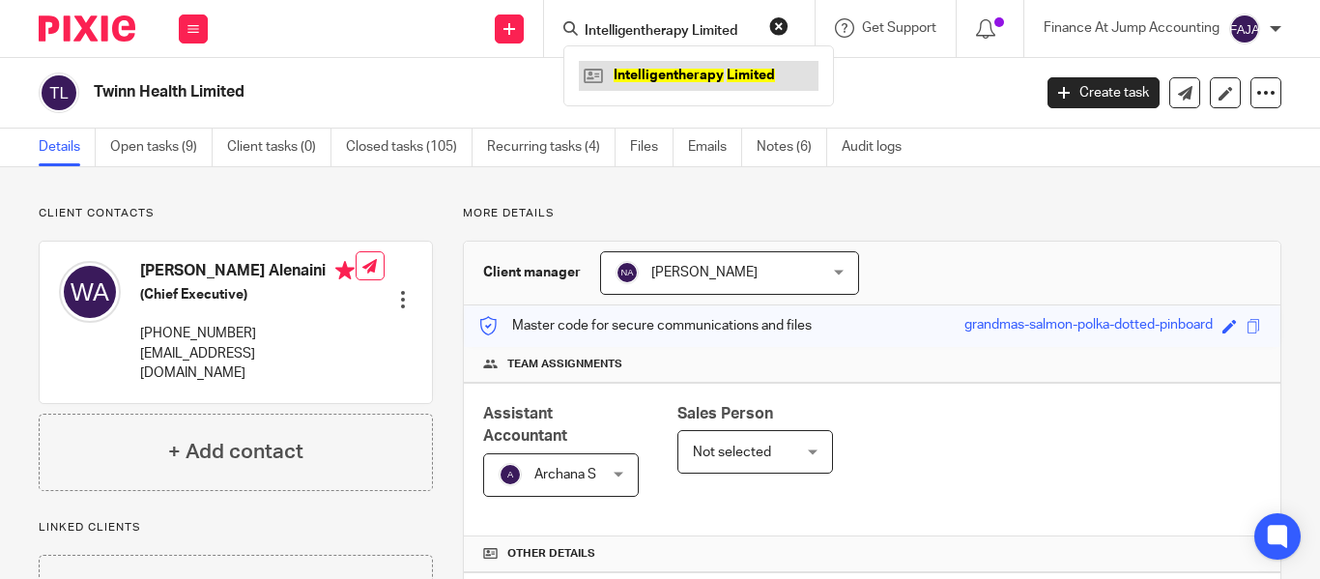
type input "Intelligentherapy Limited"
click at [651, 78] on link at bounding box center [699, 75] width 240 height 29
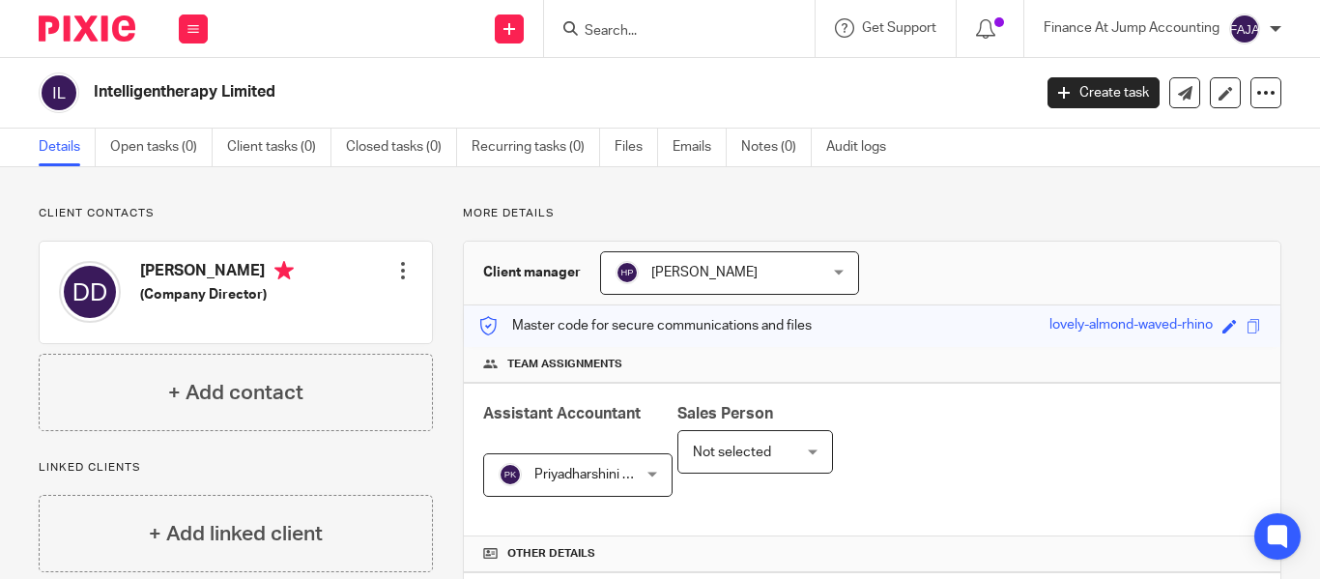
click at [623, 26] on input "Search" at bounding box center [670, 31] width 174 height 17
paste input "Litalist Ltd"
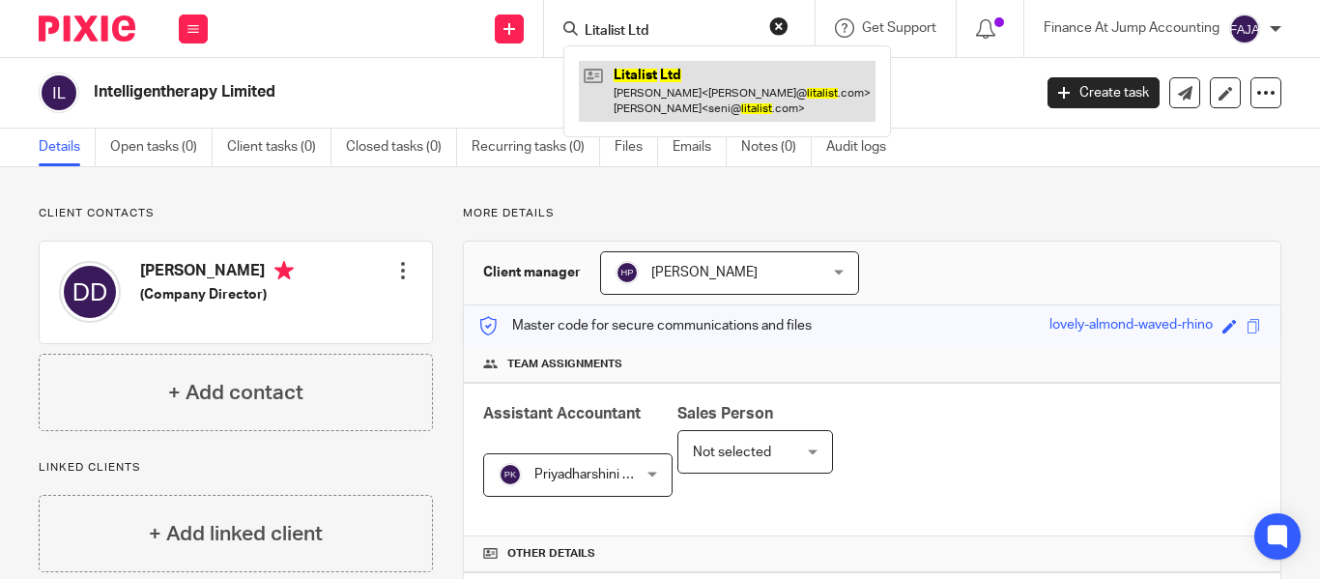
type input "Litalist Ltd"
click at [645, 87] on link at bounding box center [727, 91] width 297 height 60
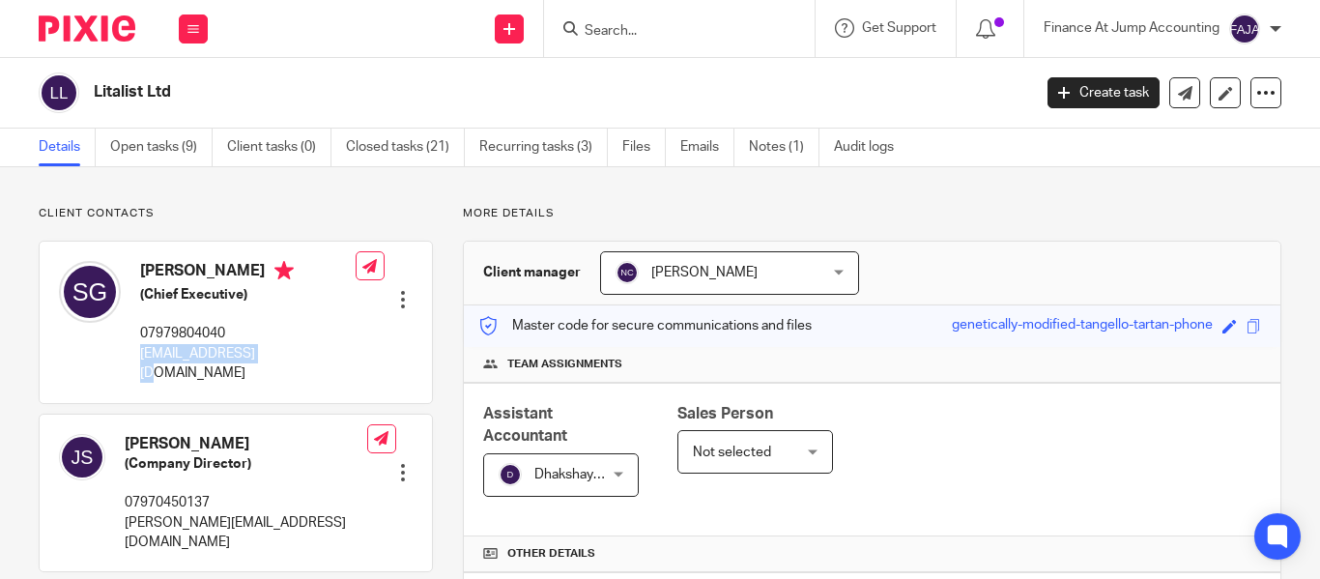
drag, startPoint x: 144, startPoint y: 348, endPoint x: 262, endPoint y: 355, distance: 118.1
click at [262, 355] on p "seni@litalist.com" at bounding box center [248, 364] width 216 height 40
copy p "seni@litalist.com"
click at [606, 25] on input "Search" at bounding box center [670, 31] width 174 height 17
paste input "Habitat Learn Group"
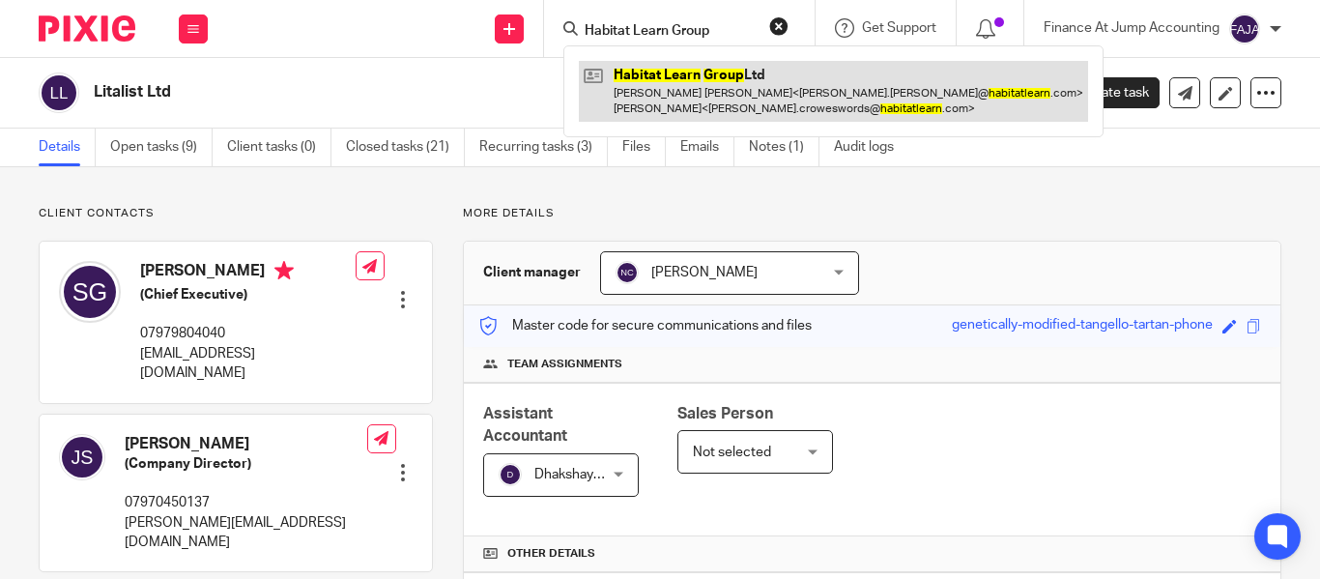
type input "Habitat Learn Group"
click at [699, 89] on link at bounding box center [833, 91] width 509 height 60
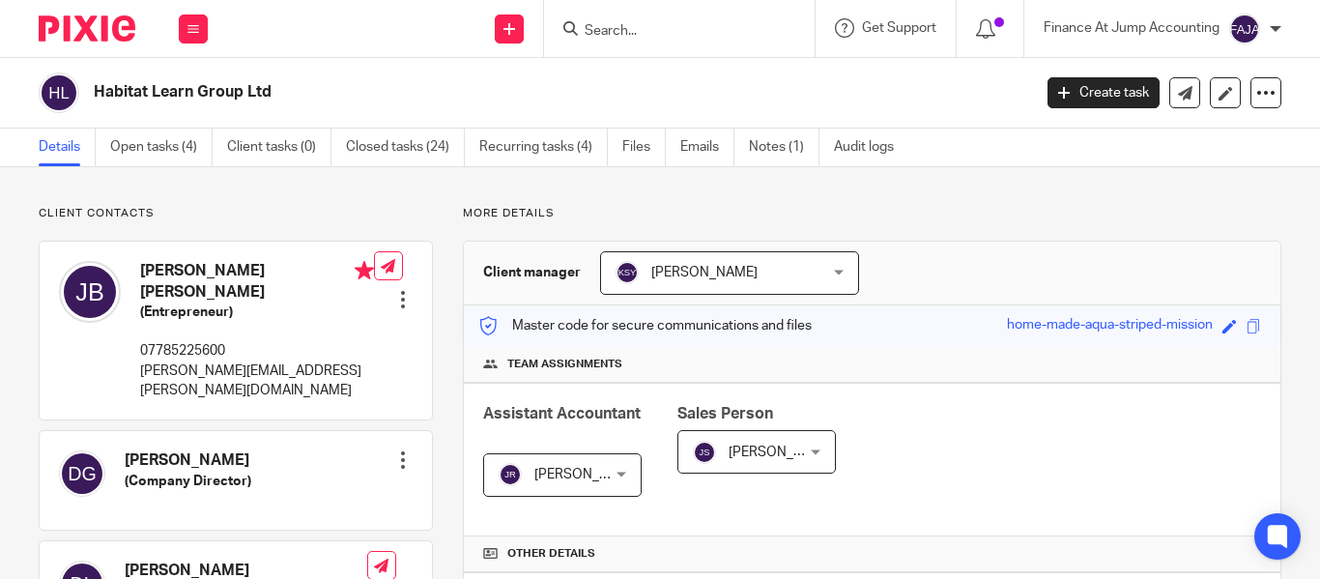
click at [600, 27] on input "Search" at bounding box center [670, 31] width 174 height 17
paste input "Scaleup Innovations Holdings Limited"
type input "Scaleup Innovations Holdings Limited"
click button "submit" at bounding box center [0, 0] width 0 height 0
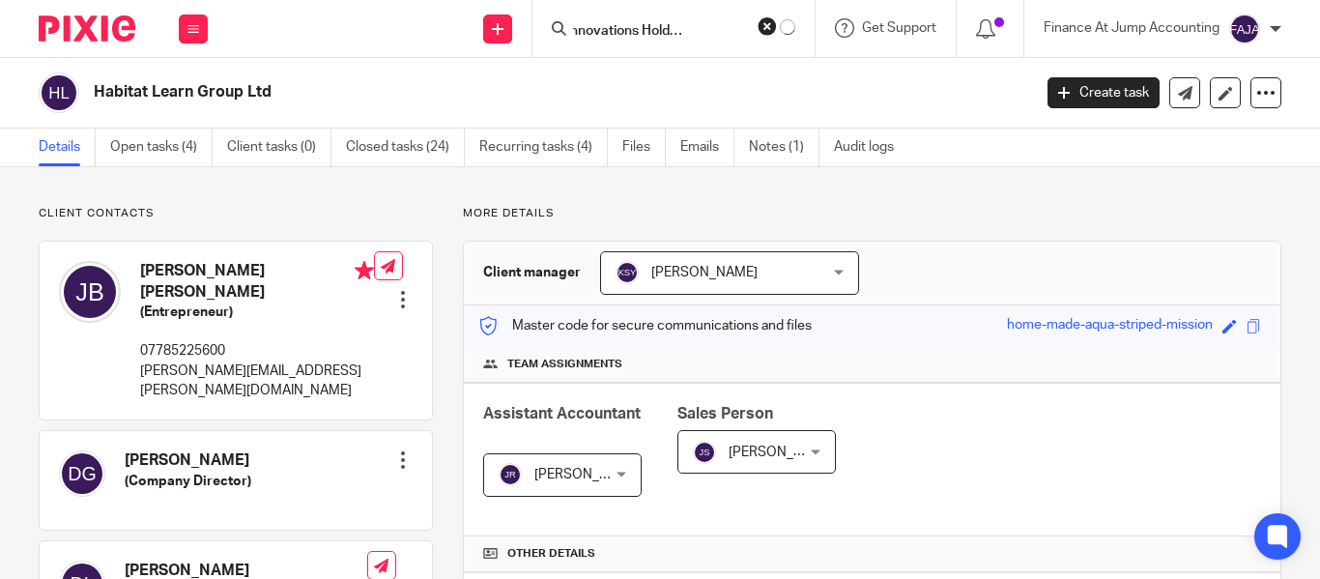
scroll to position [0, 0]
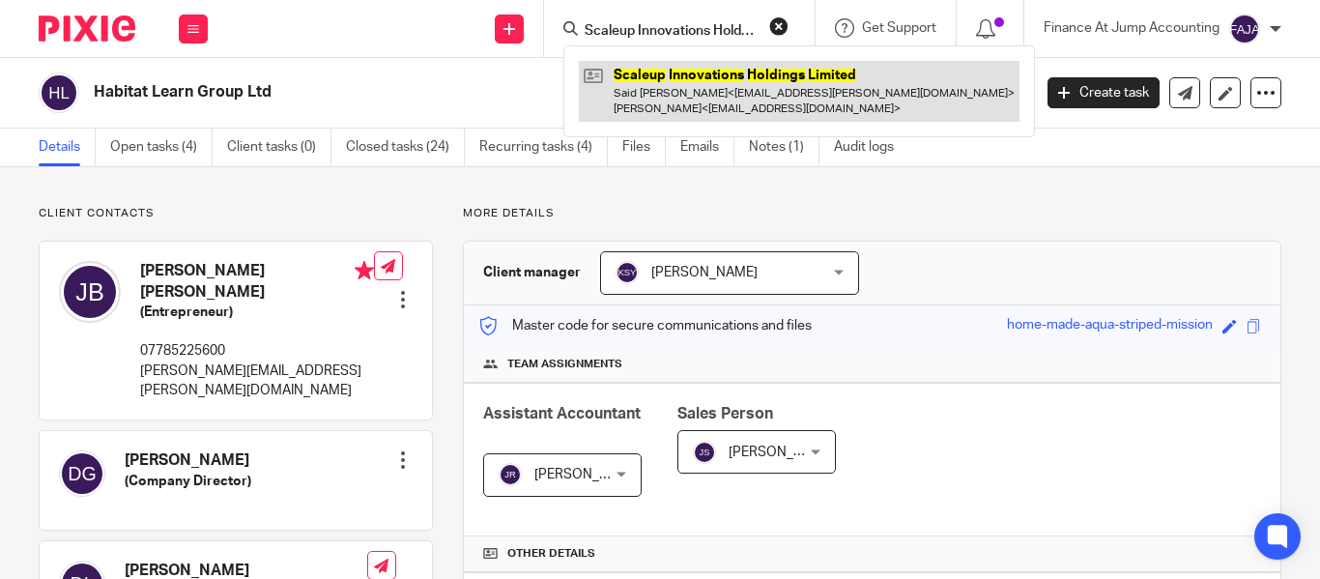
click at [685, 86] on link at bounding box center [799, 91] width 441 height 60
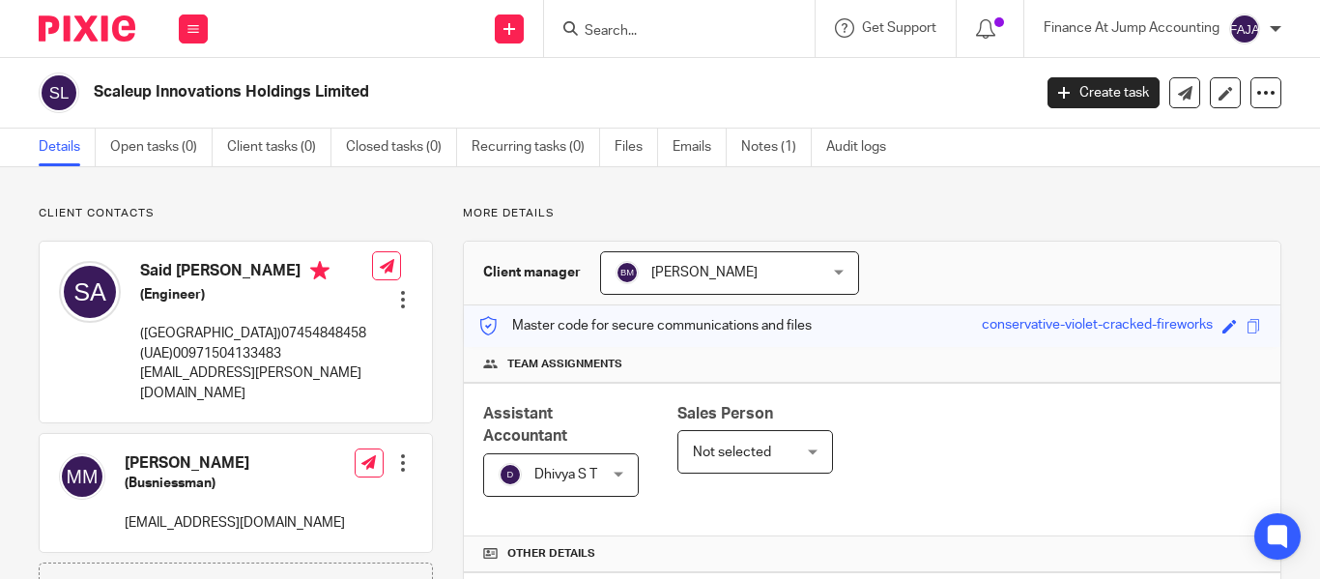
click at [178, 373] on p "[EMAIL_ADDRESS][PERSON_NAME][DOMAIN_NAME]" at bounding box center [256, 383] width 232 height 40
drag, startPoint x: 309, startPoint y: 374, endPoint x: 132, endPoint y: 371, distance: 176.9
click at [132, 371] on div "Said [PERSON_NAME] (Engineer) ([GEOGRAPHIC_DATA])07454848458 ([GEOGRAPHIC_DATA]…" at bounding box center [215, 331] width 313 height 161
copy p "[EMAIL_ADDRESS][PERSON_NAME][DOMAIN_NAME]"
click at [619, 41] on form at bounding box center [686, 28] width 206 height 24
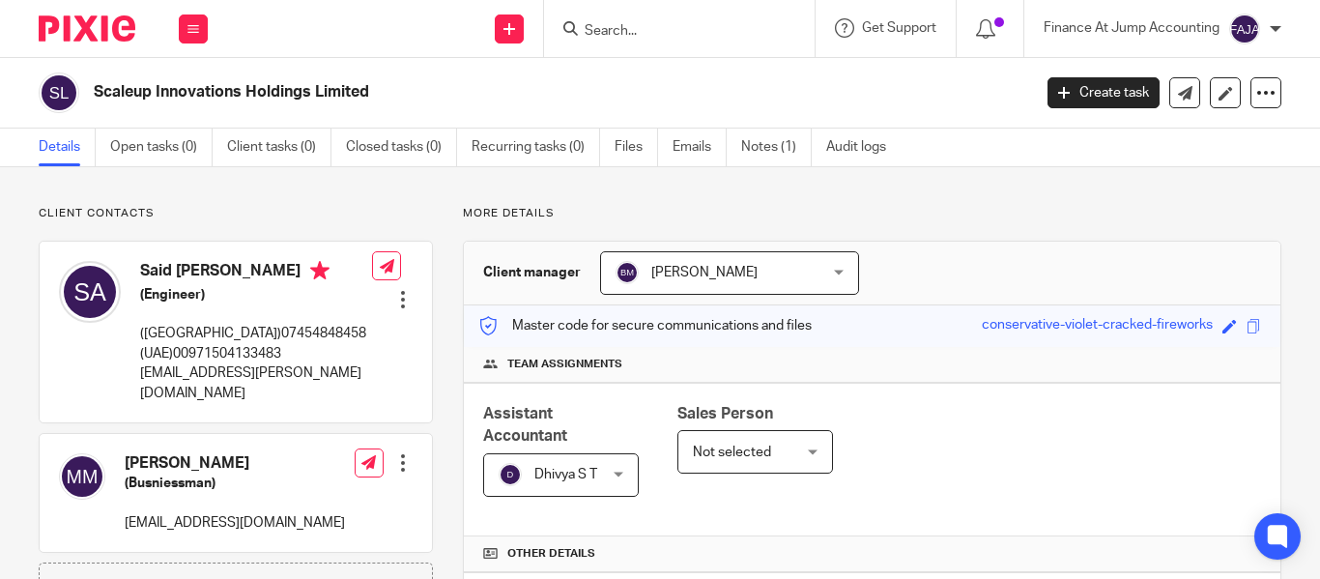
click at [623, 34] on input "Search" at bounding box center [670, 31] width 174 height 17
paste input "PANTHERA DESIGNS LTD"
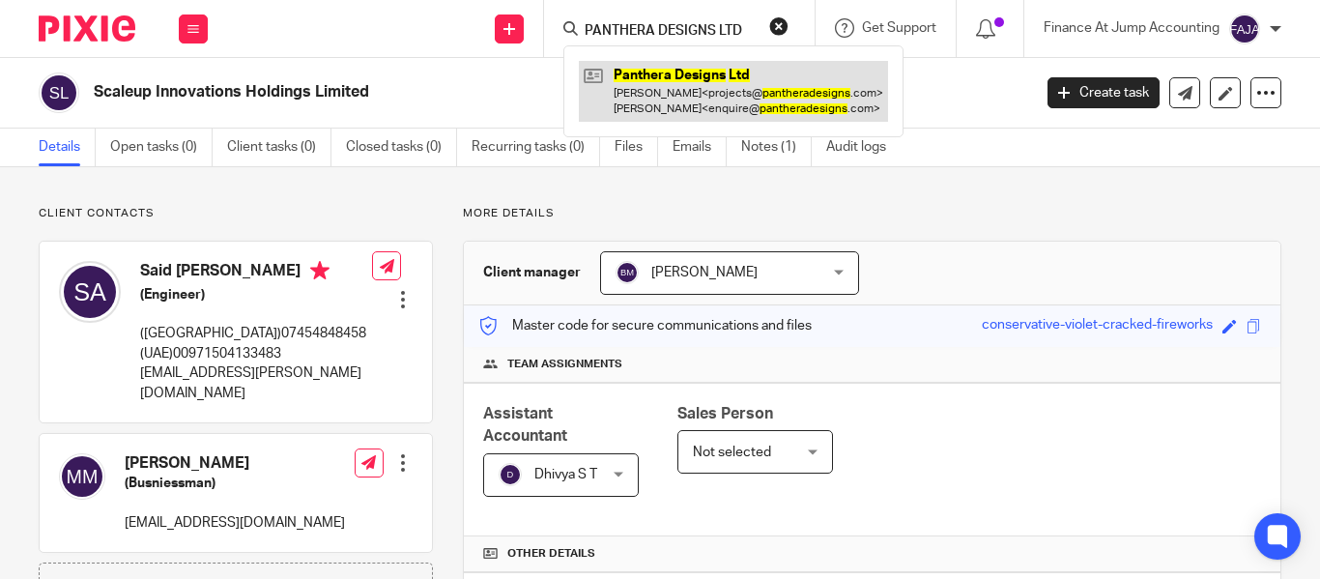
type input "PANTHERA DESIGNS LTD"
click at [671, 78] on link at bounding box center [733, 91] width 309 height 60
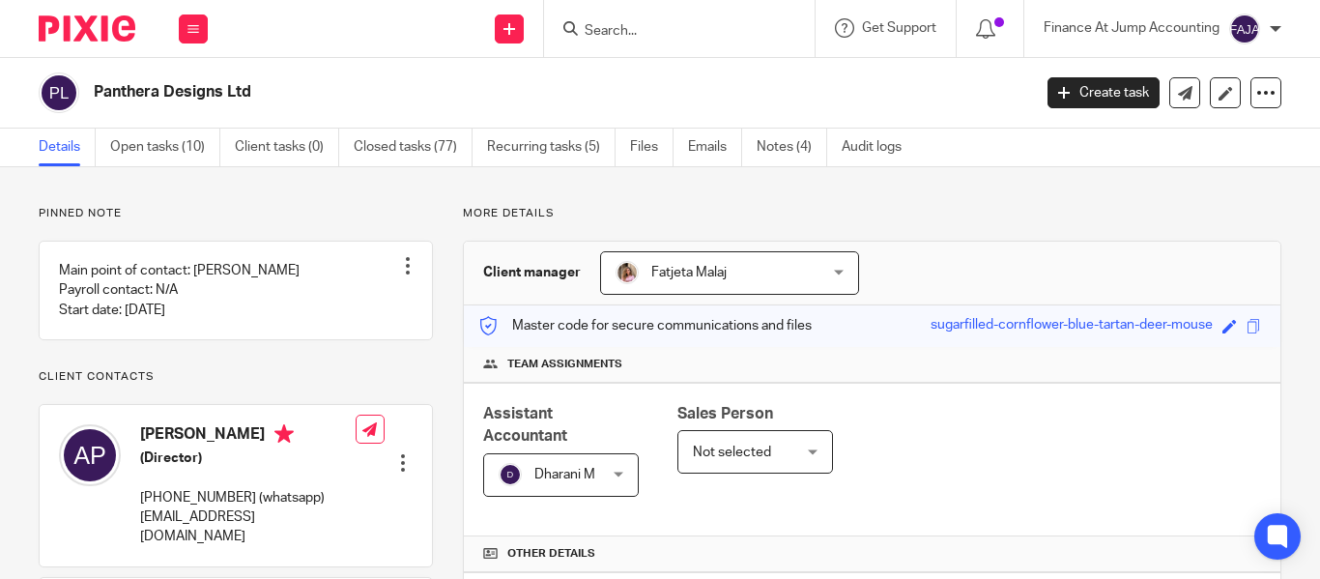
click at [603, 28] on input "Search" at bounding box center [670, 31] width 174 height 17
paste input "Habitat Learn Limited"
type input "Habitat Learn Limited"
click button "submit" at bounding box center [0, 0] width 0 height 0
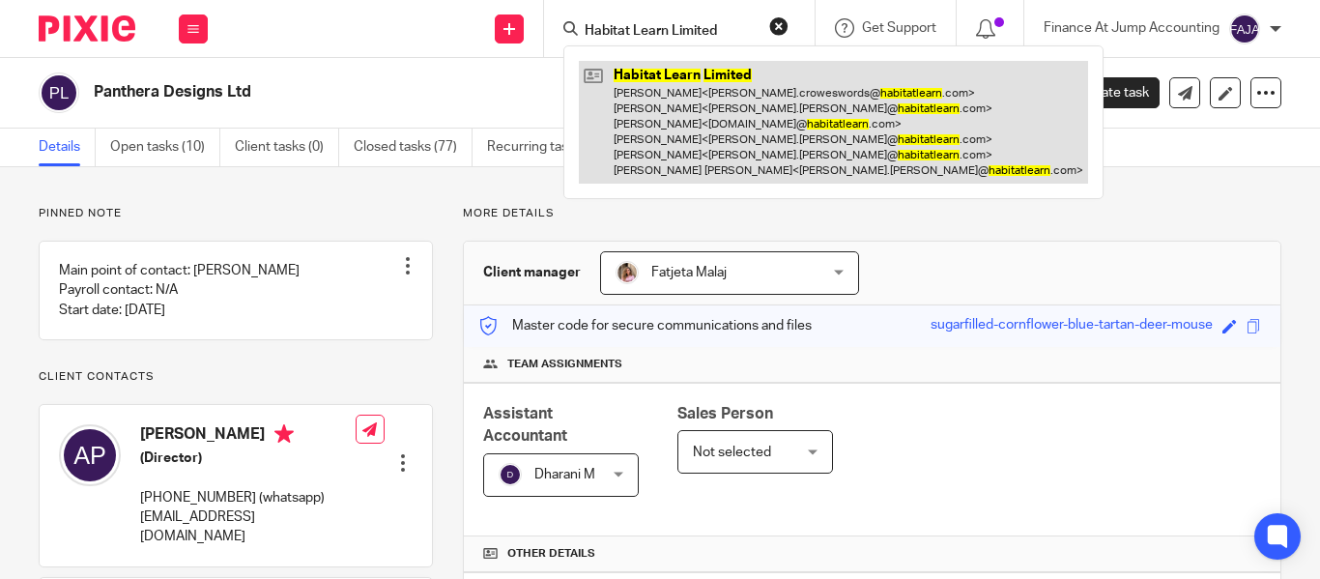
click at [671, 75] on link at bounding box center [833, 122] width 509 height 123
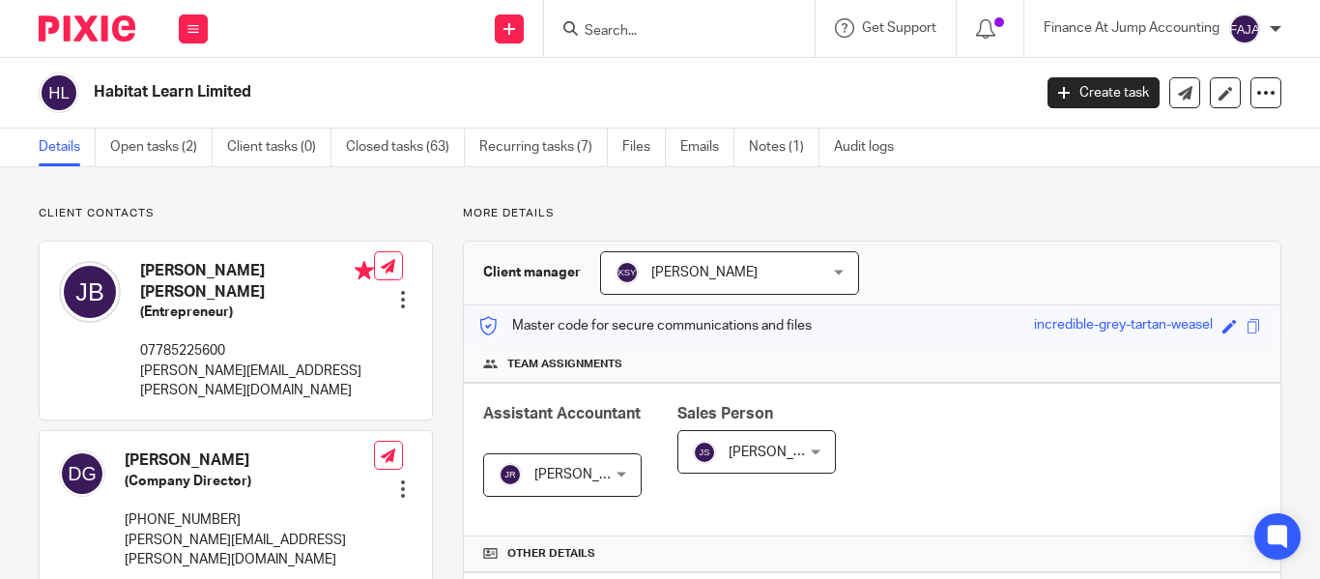
click at [602, 38] on form at bounding box center [686, 28] width 206 height 24
click at [627, 26] on input "Search" at bounding box center [670, 31] width 174 height 17
paste input "ChronosDx Ltd"
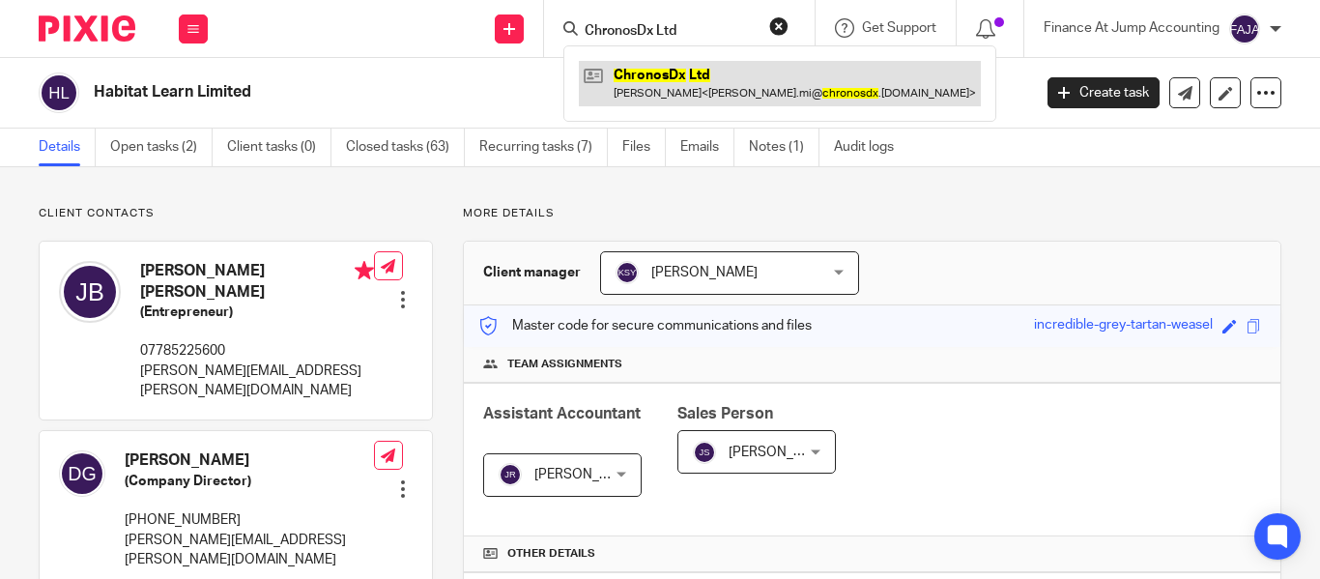
type input "ChronosDx Ltd"
click at [656, 70] on link at bounding box center [780, 83] width 402 height 44
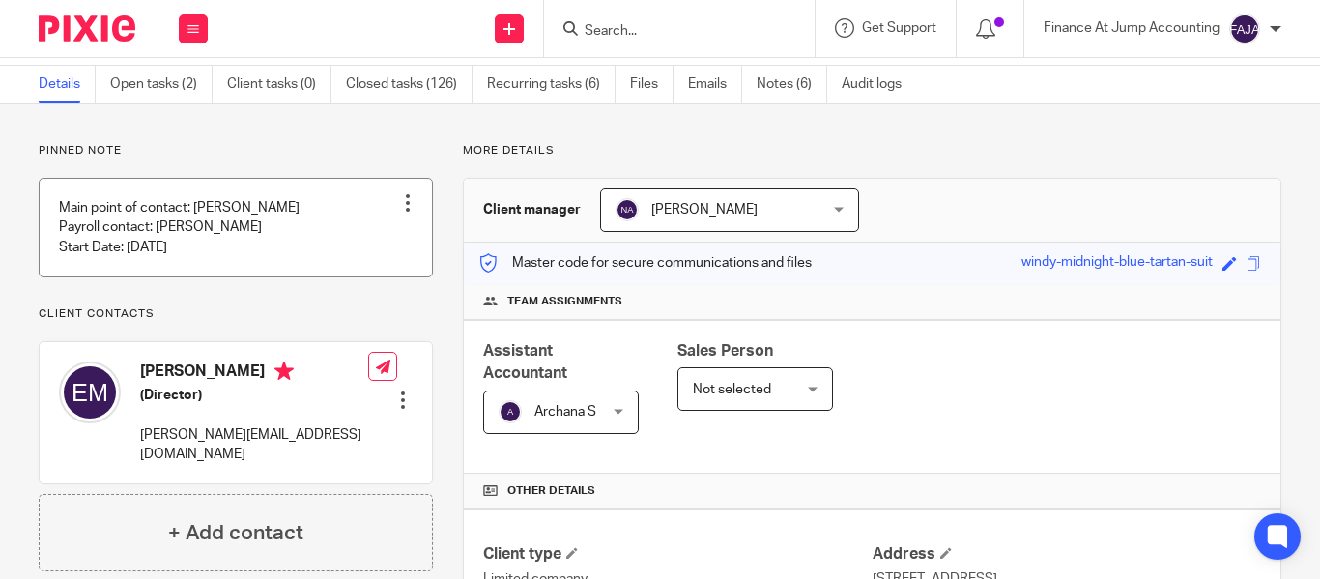
scroll to position [97, 0]
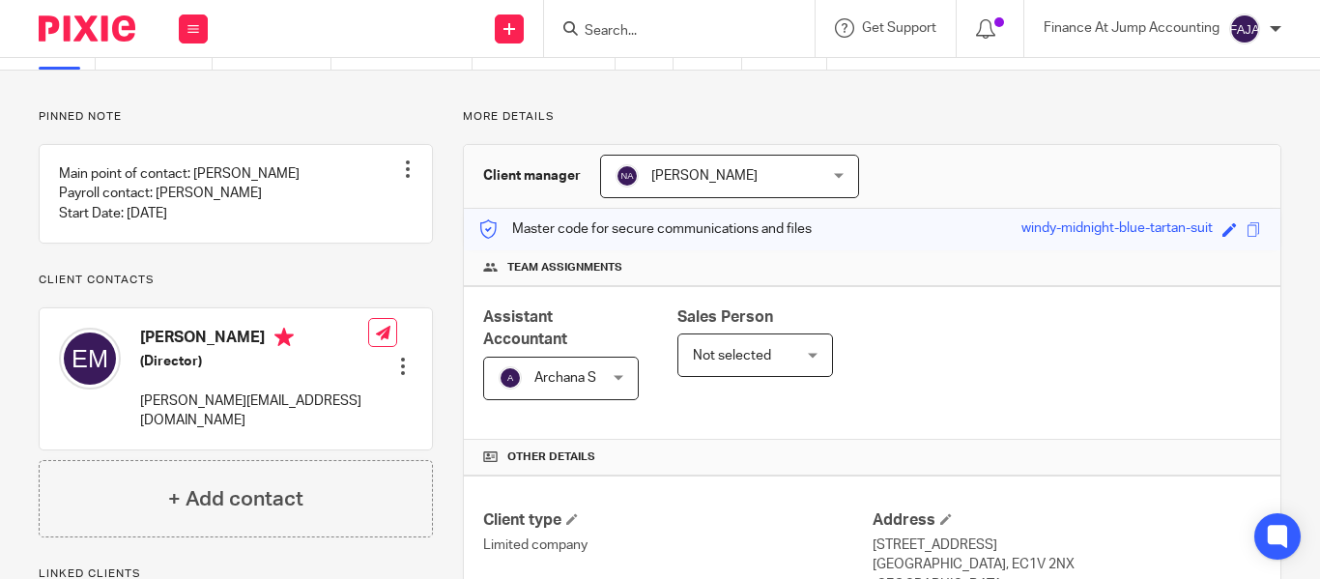
click at [616, 43] on div at bounding box center [679, 28] width 271 height 57
click at [619, 19] on form at bounding box center [686, 28] width 206 height 24
click at [620, 21] on form at bounding box center [686, 28] width 206 height 24
click at [645, 28] on input "Search" at bounding box center [670, 31] width 174 height 17
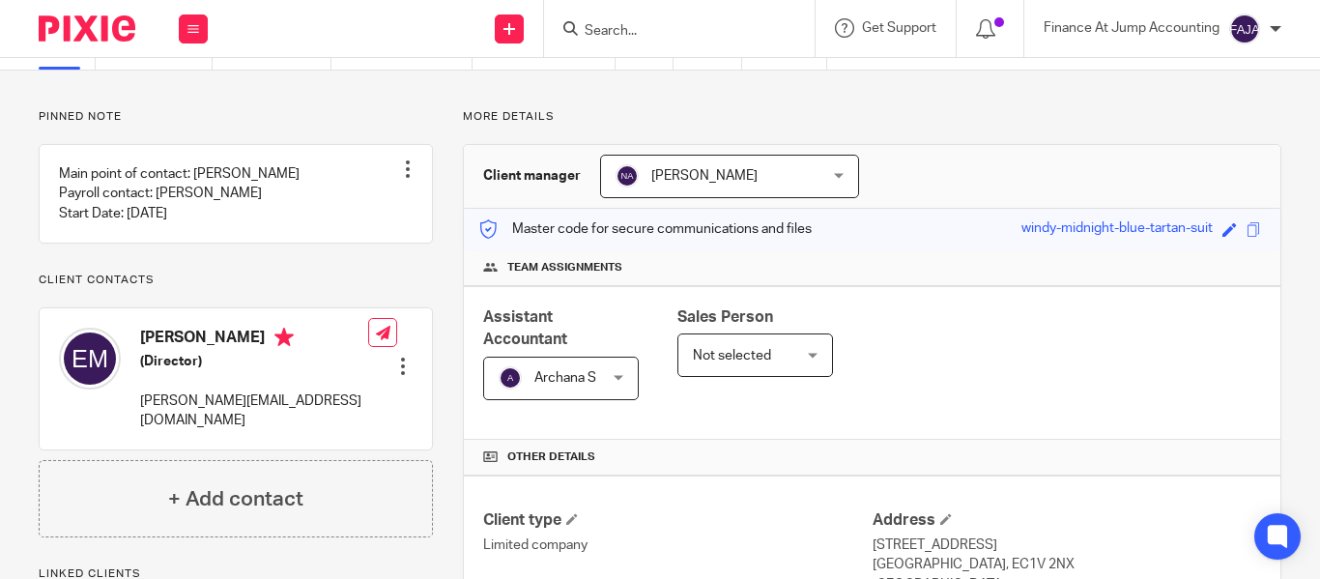
paste input "PANTHERA DESIGNS LTD"
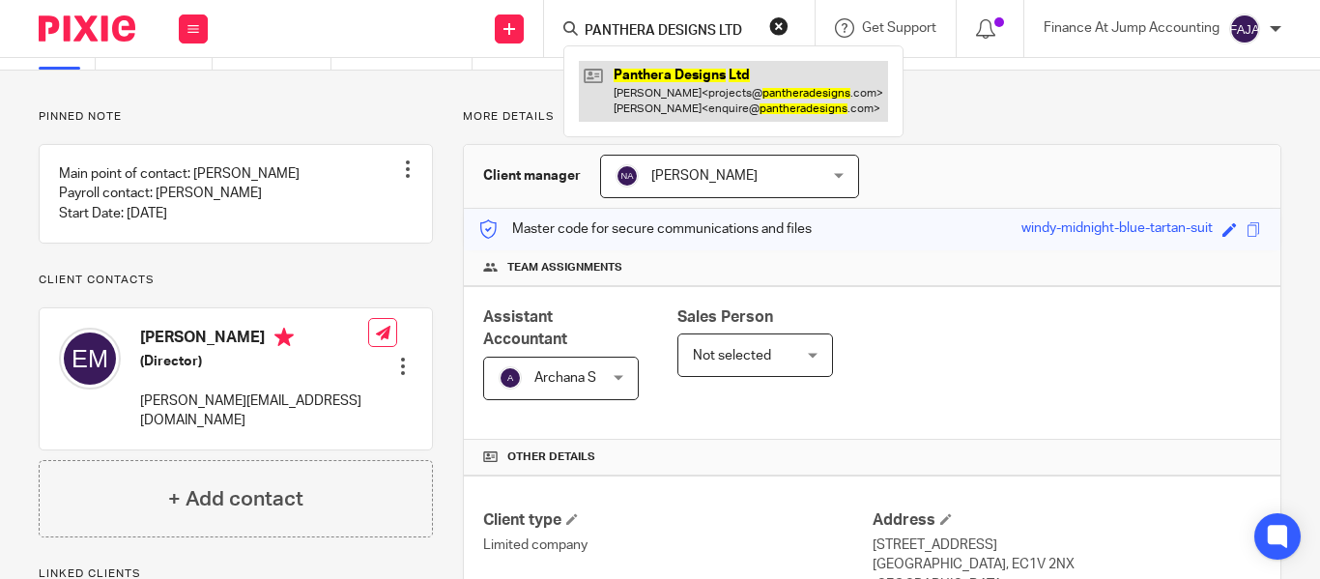
type input "PANTHERA DESIGNS LTD"
click at [646, 87] on link at bounding box center [733, 91] width 309 height 60
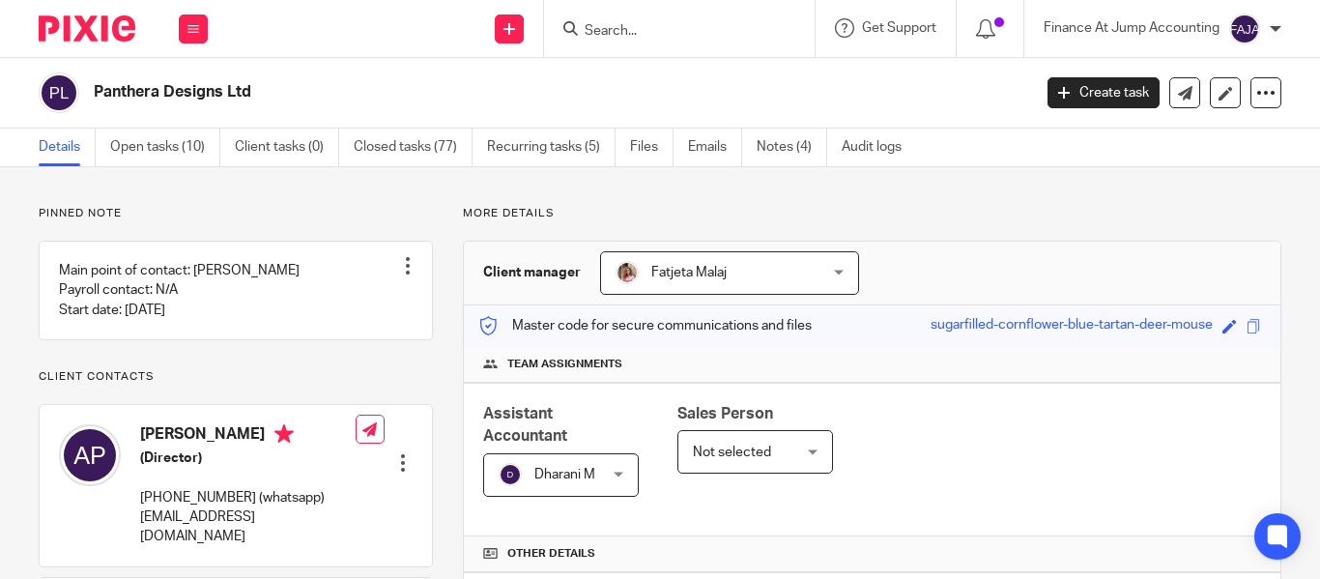
scroll to position [193, 0]
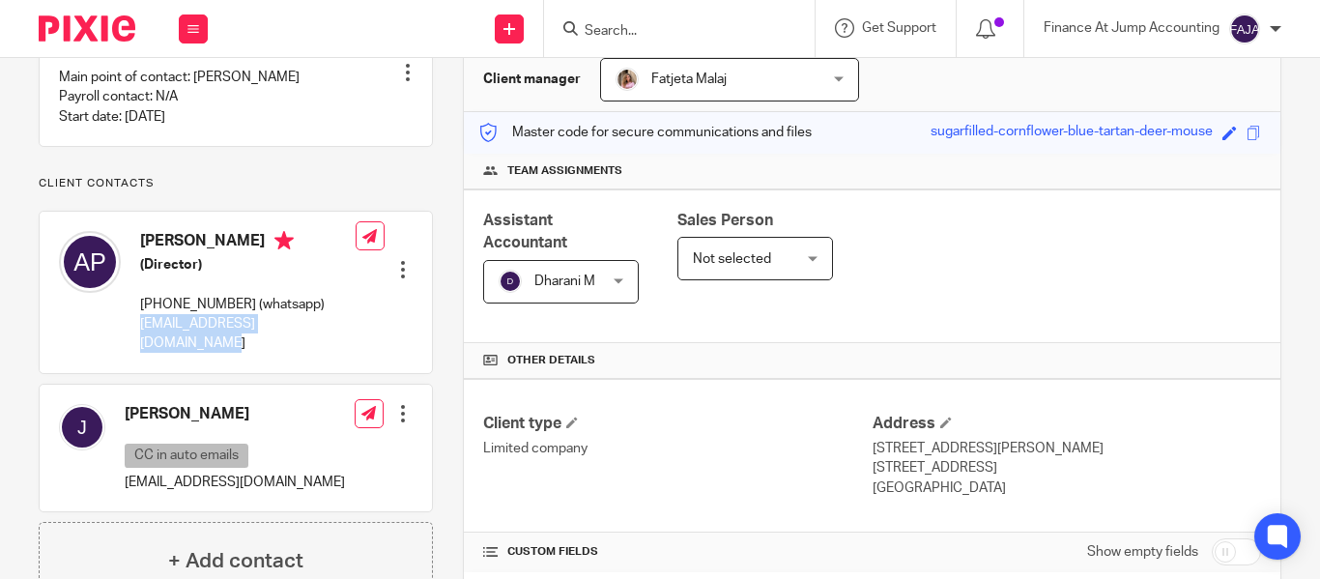
drag, startPoint x: 139, startPoint y: 346, endPoint x: 339, endPoint y: 356, distance: 200.3
click at [339, 356] on div "[PERSON_NAME] (Director) [PHONE_NUMBER] (whatsapp) [EMAIL_ADDRESS][DOMAIN_NAME]…" at bounding box center [236, 292] width 392 height 160
copy p "[EMAIL_ADDRESS][DOMAIN_NAME]"
click at [1002, 251] on div "Assistant Accountant [PERSON_NAME] M Not selected [PERSON_NAME] A Abinandhana P…" at bounding box center [872, 266] width 817 height 154
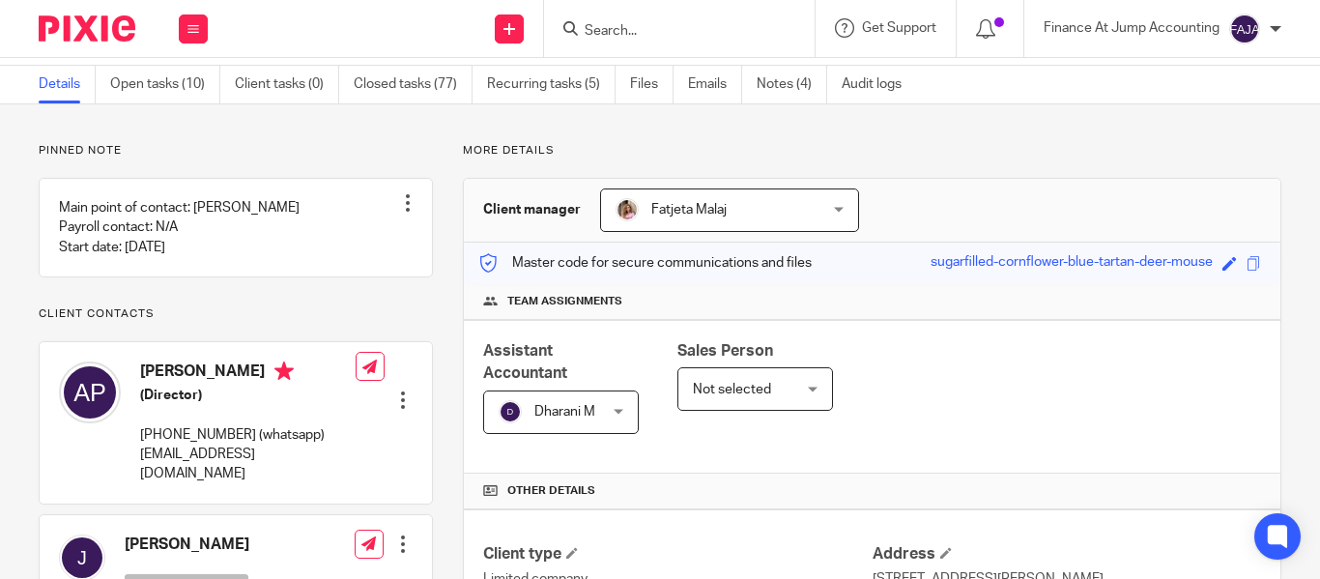
scroll to position [97, 0]
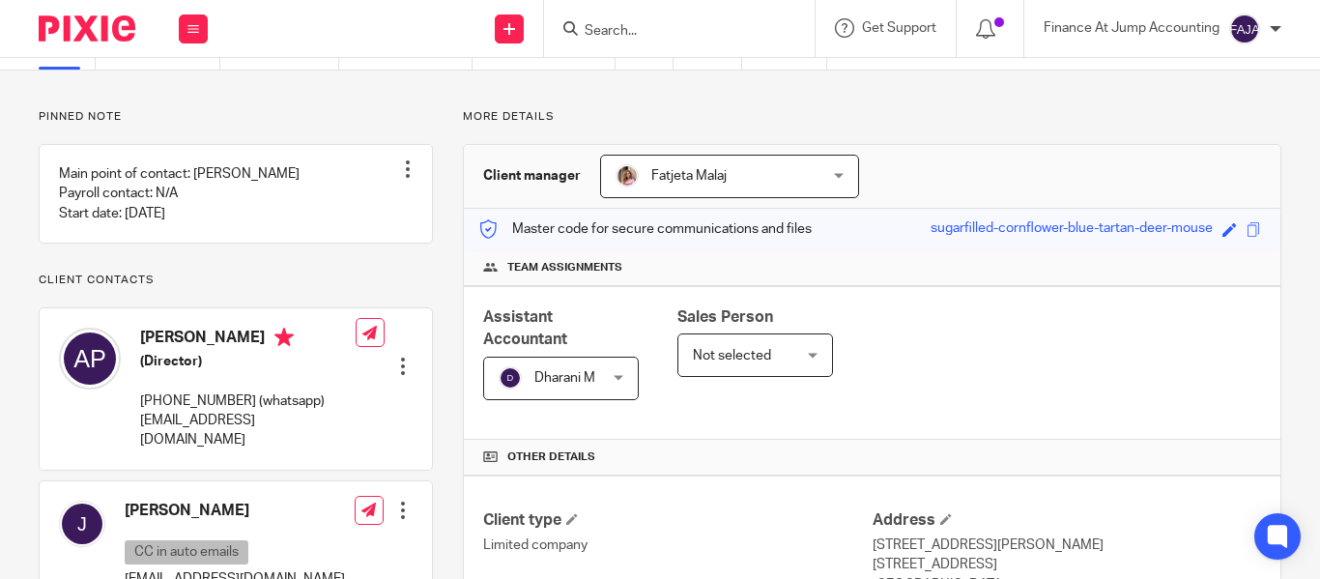
click at [601, 21] on form at bounding box center [686, 28] width 206 height 24
paste input "PINK DOLPHIN LTD"
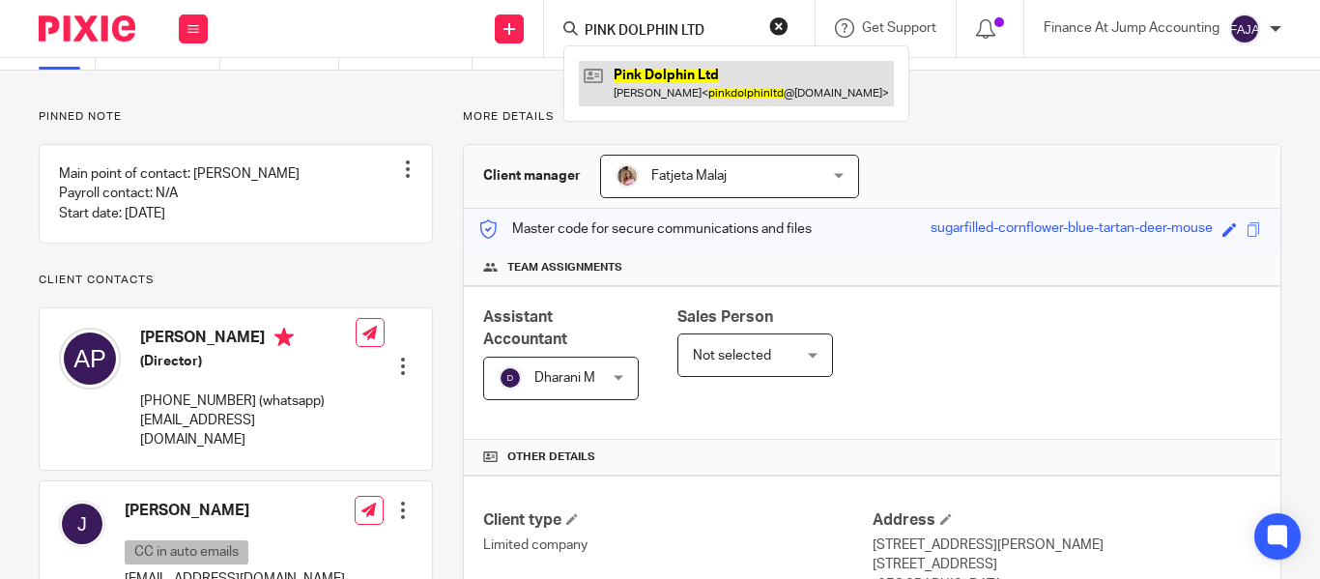
type input "PINK DOLPHIN LTD"
click at [683, 83] on link at bounding box center [736, 83] width 315 height 44
click at [685, 83] on link at bounding box center [736, 83] width 315 height 44
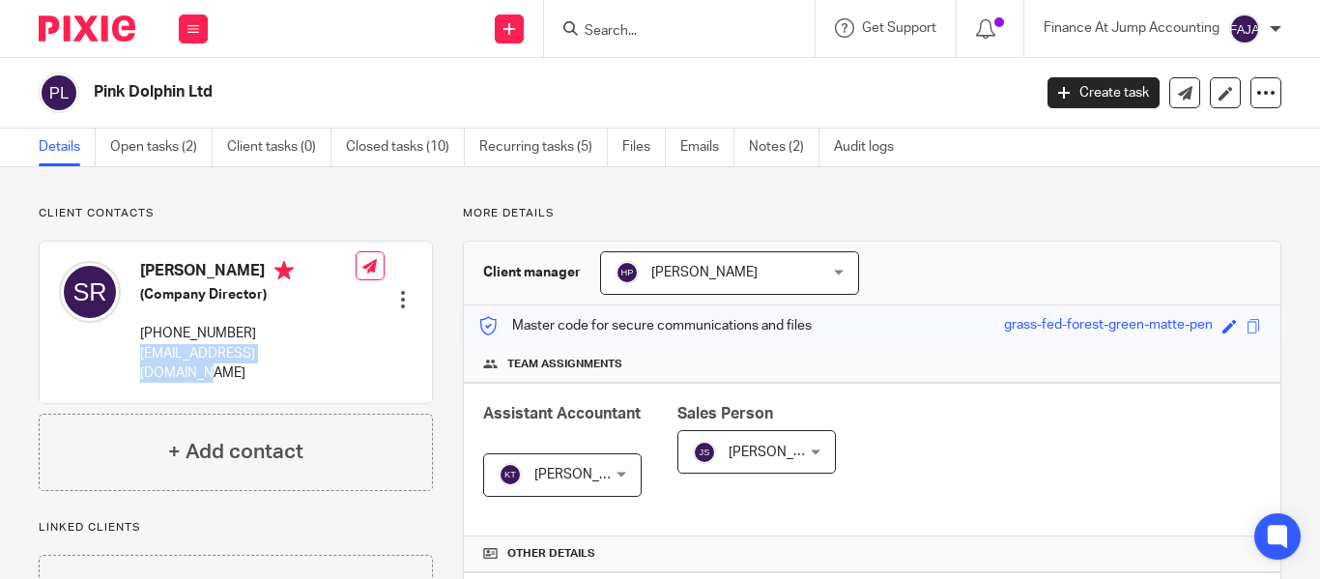
drag, startPoint x: 318, startPoint y: 356, endPoint x: 139, endPoint y: 362, distance: 178.9
click at [139, 362] on div "Shareen Ahsan Rajput (Company Director) +44 770 886 6922 pinkdolphinltd@gmail.c…" at bounding box center [207, 321] width 297 height 141
copy p "pinkdolphinltd@gmail.com"
click at [607, 465] on div "Kavya Thangaraj Kavya Thangaraj" at bounding box center [562, 474] width 159 height 43
click at [690, 334] on p "Master code for secure communications and files" at bounding box center [644, 325] width 333 height 19
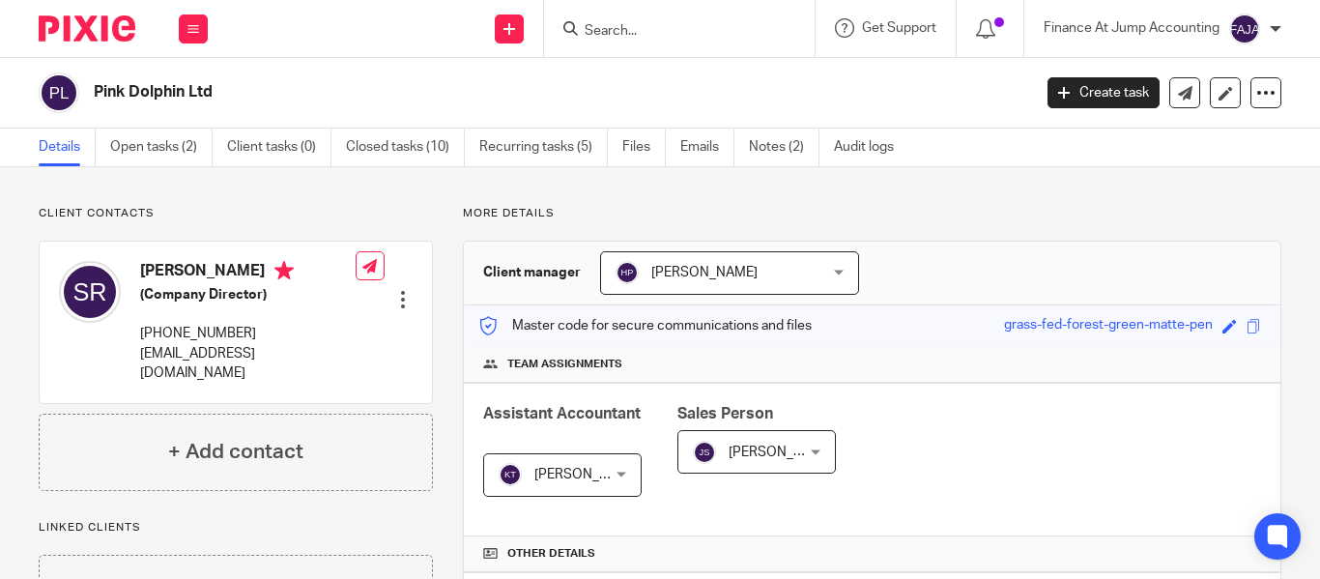
click at [617, 16] on form at bounding box center [686, 28] width 206 height 24
click at [623, 27] on input "Search" at bounding box center [670, 31] width 174 height 17
paste input "Second Enlightenment Limited"
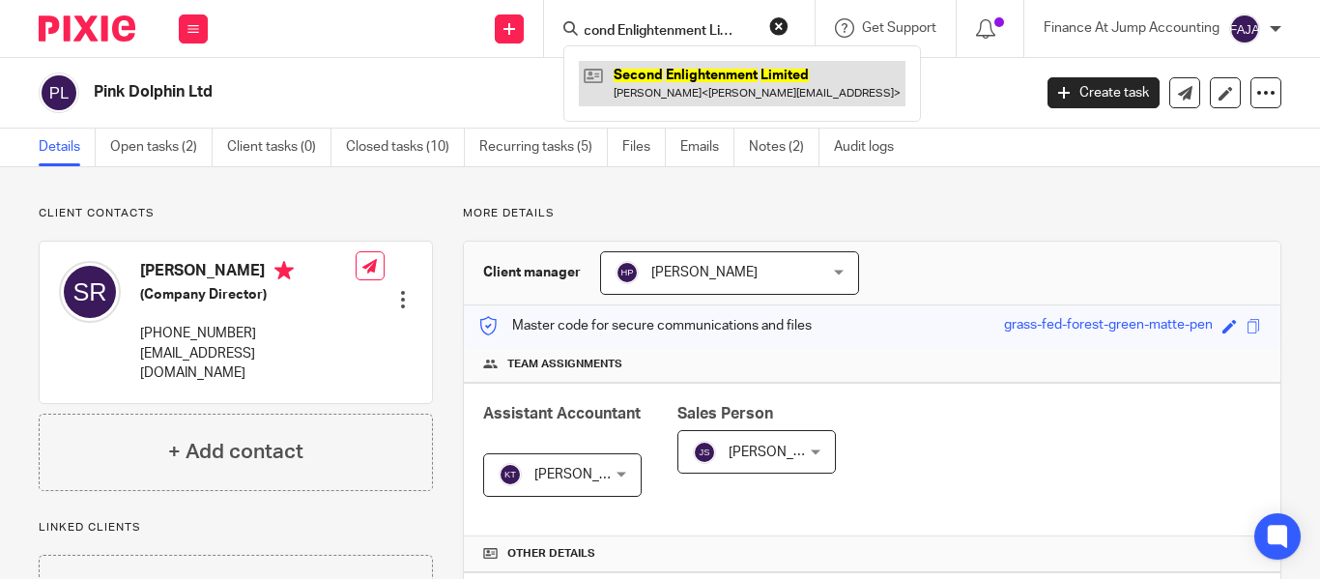
type input "Second Enlightenment Limited"
click at [735, 92] on link at bounding box center [742, 83] width 327 height 44
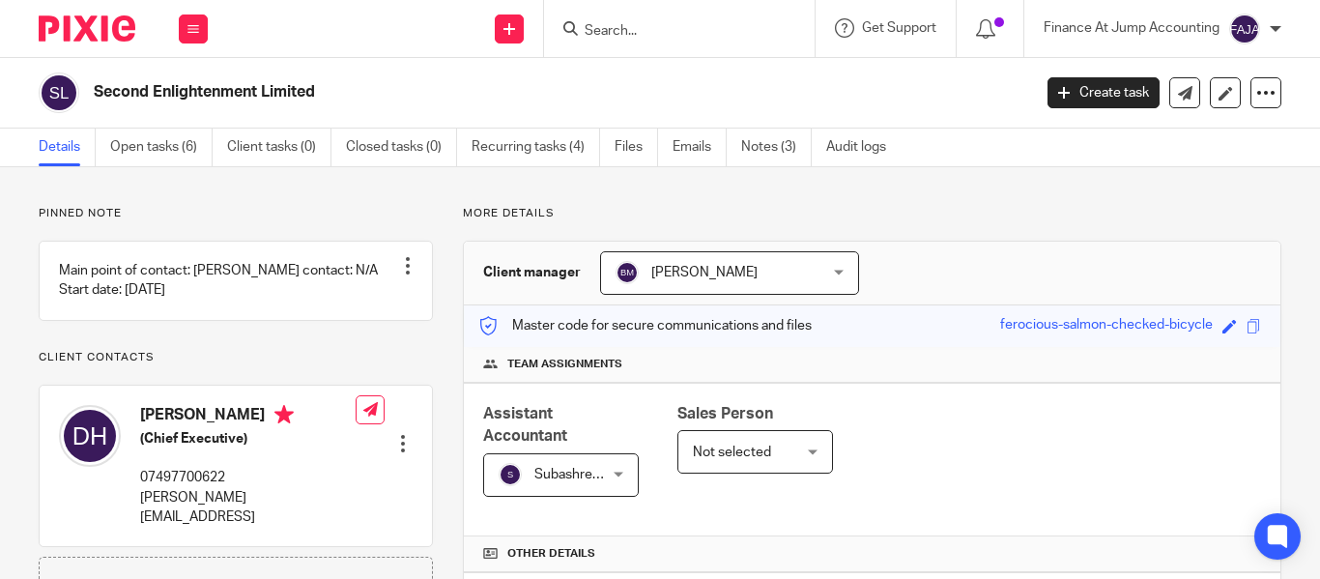
click at [621, 25] on input "Search" at bounding box center [670, 31] width 174 height 17
paste input "Paintquote Pro"
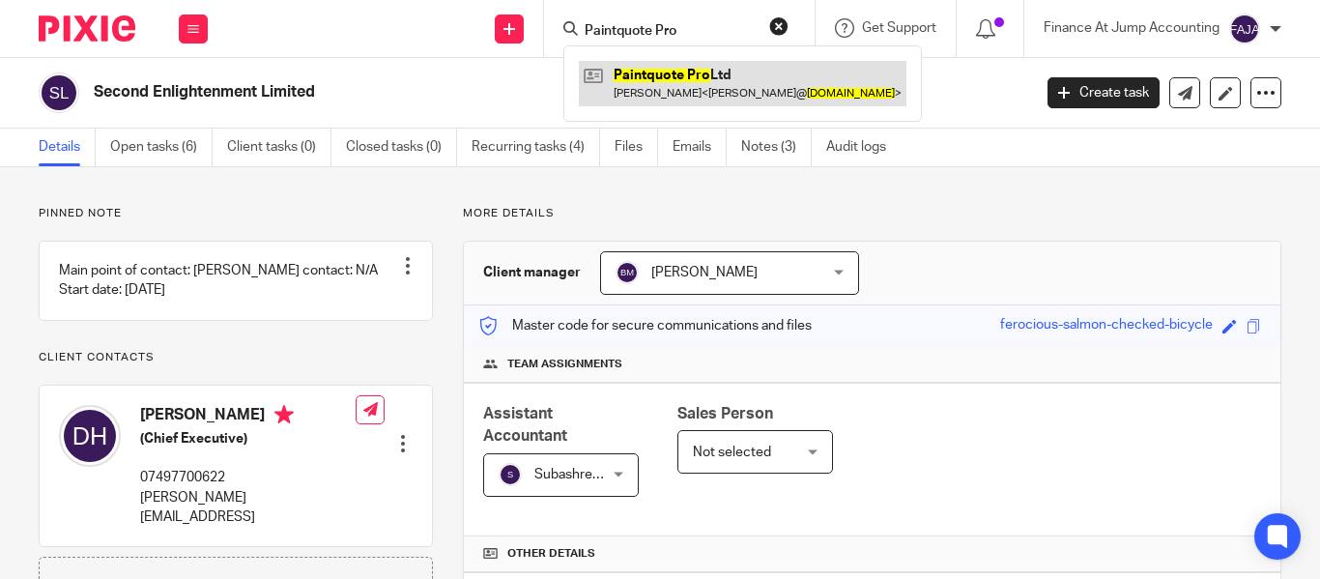
type input "Paintquote Pro"
click at [671, 92] on link at bounding box center [743, 83] width 328 height 44
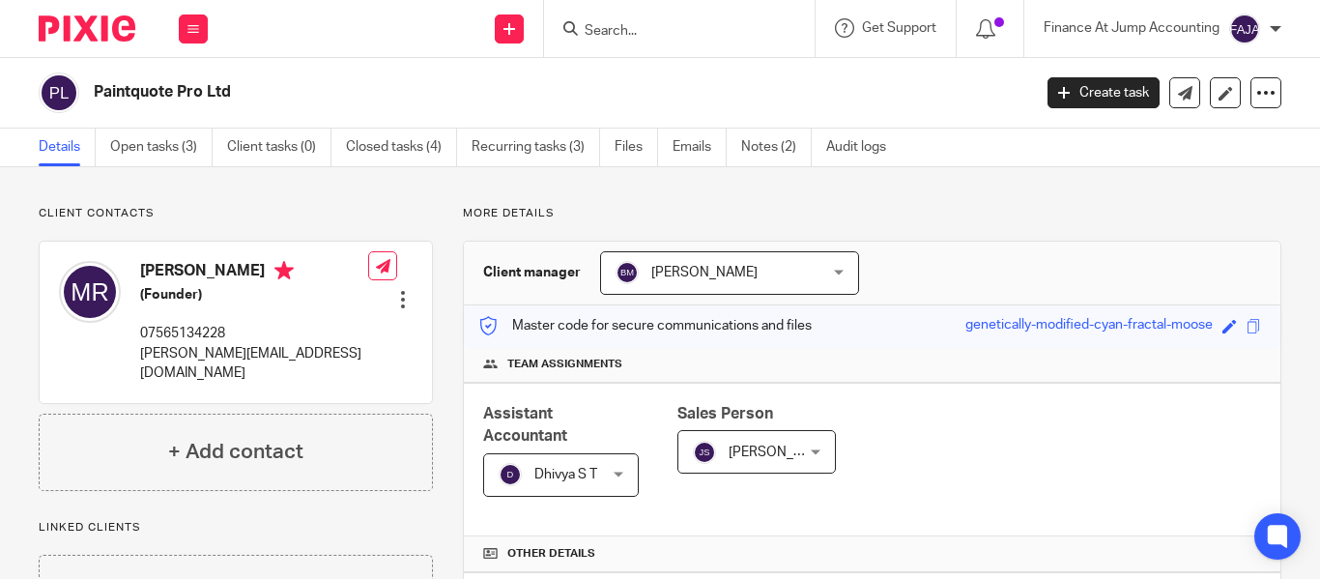
click at [624, 25] on input "Search" at bounding box center [670, 31] width 174 height 17
paste input "Paintquote Pro"
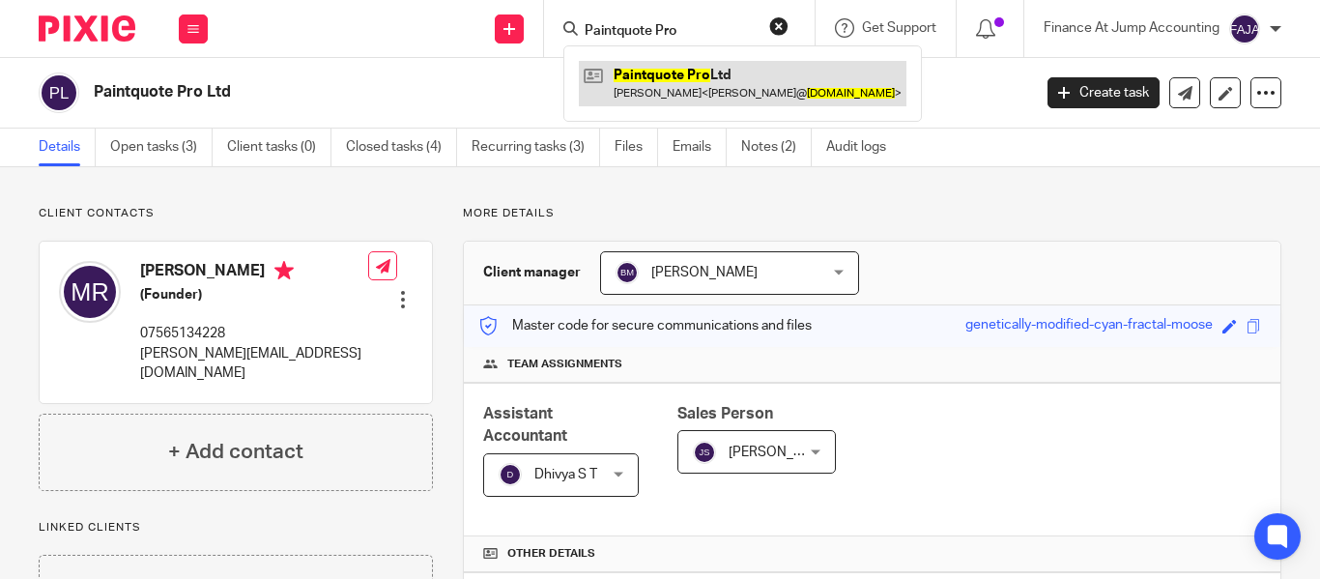
type input "Paintquote Pro"
click at [680, 79] on link at bounding box center [743, 83] width 328 height 44
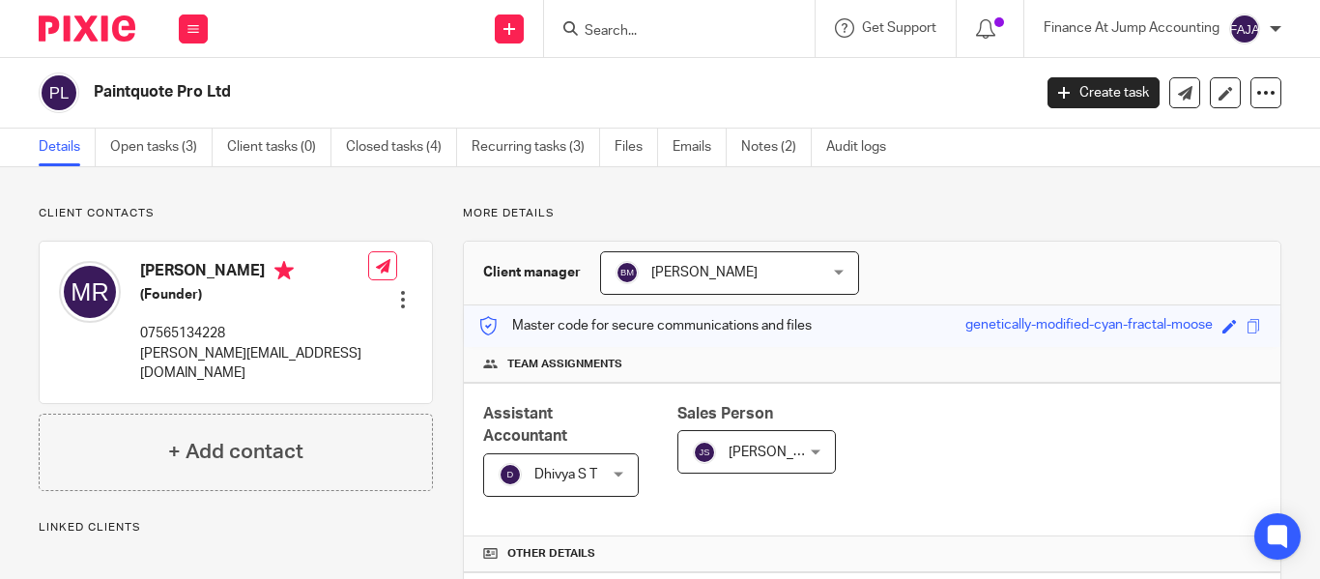
scroll to position [193, 0]
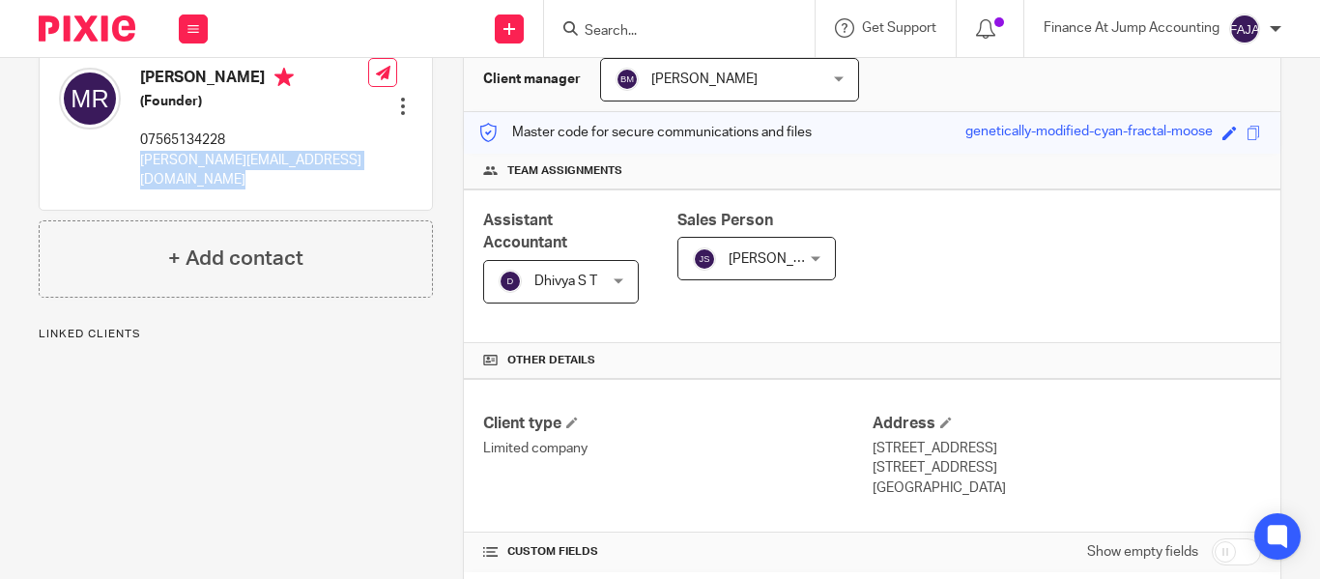
drag, startPoint x: 0, startPoint y: 0, endPoint x: 135, endPoint y: 161, distance: 210.7
click at [135, 161] on div "[PERSON_NAME] (Founder) 07565134228 [PERSON_NAME][EMAIL_ADDRESS][DOMAIN_NAME] E…" at bounding box center [236, 128] width 392 height 160
copy div "[PERSON_NAME][EMAIL_ADDRESS][DOMAIN_NAME]"
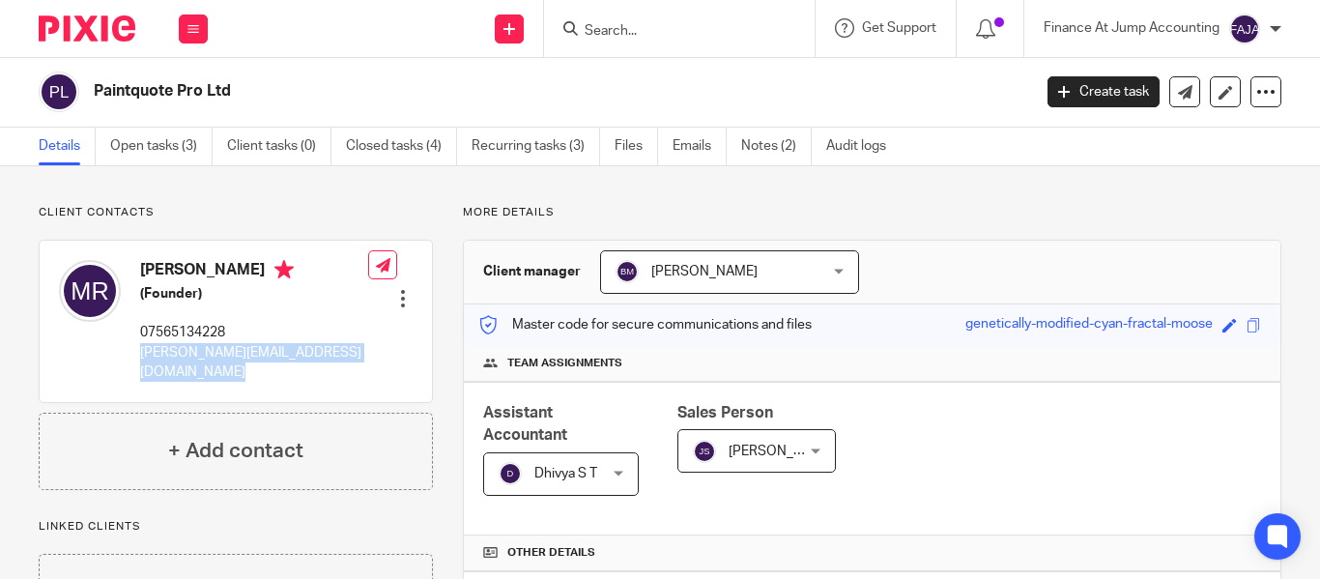
scroll to position [0, 0]
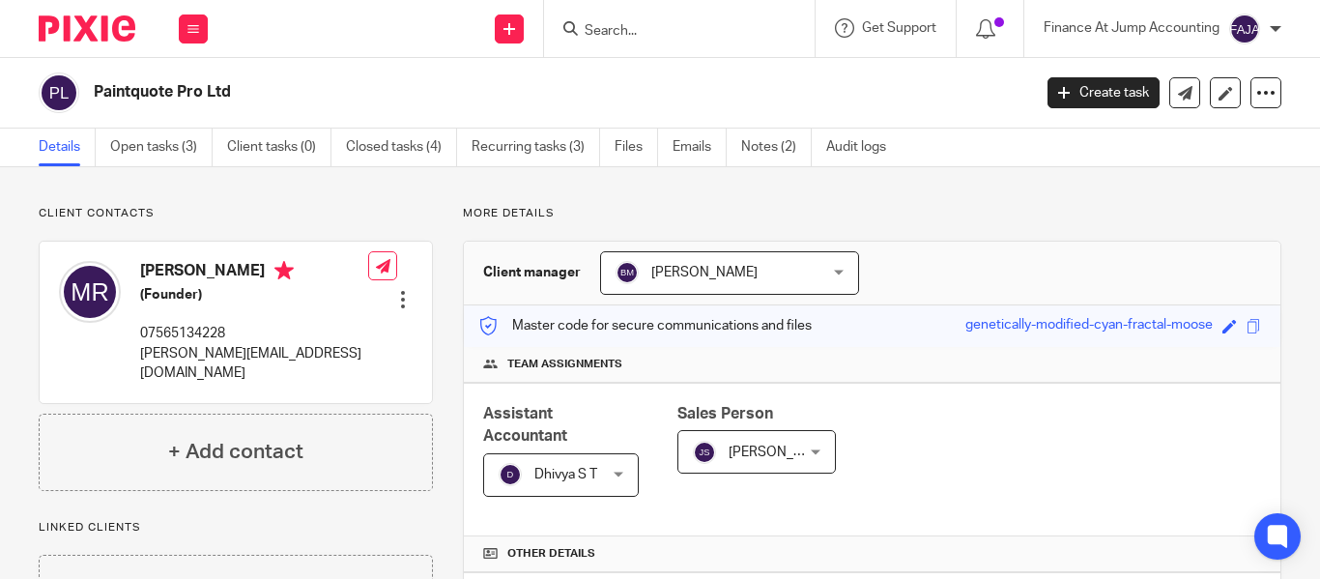
click at [1000, 208] on p "More details" at bounding box center [872, 213] width 819 height 15
drag, startPoint x: 142, startPoint y: 265, endPoint x: 199, endPoint y: 270, distance: 57.2
click at [199, 270] on h4 "Matthew Rogers" at bounding box center [254, 273] width 228 height 24
click at [260, 311] on div "Matthew Rogers (Founder) 07565134228 matthew@paintquote.pro" at bounding box center [254, 322] width 228 height 122
drag, startPoint x: 143, startPoint y: 263, endPoint x: 199, endPoint y: 274, distance: 57.1
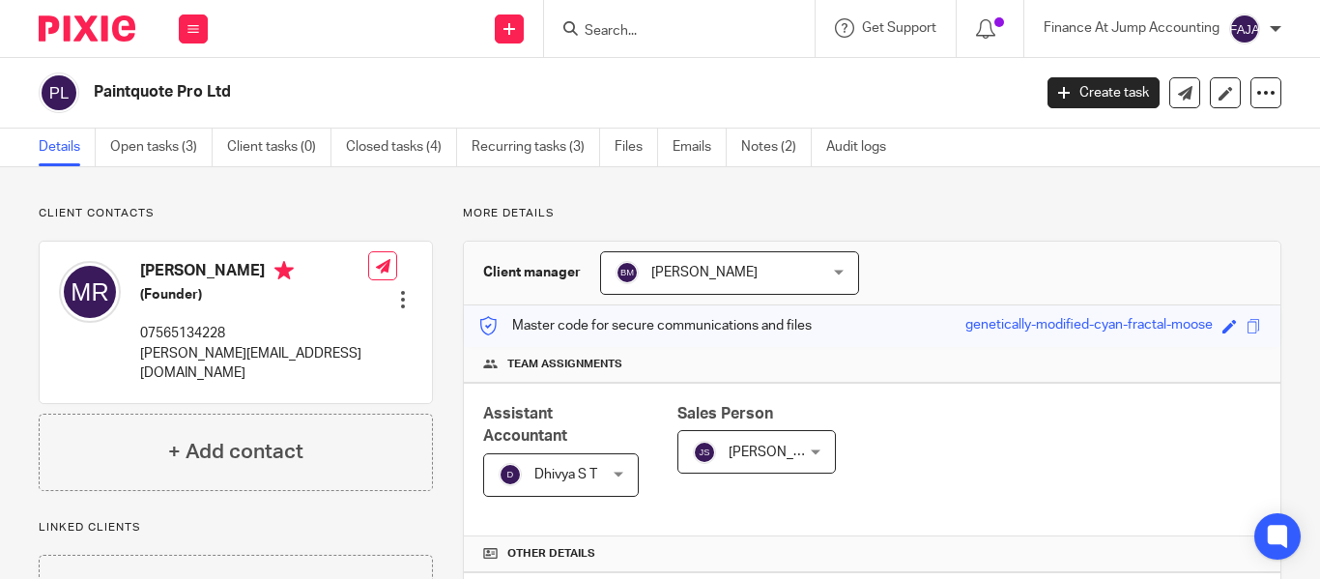
click at [199, 274] on h4 "Matthew Rogers" at bounding box center [254, 273] width 228 height 24
copy h4 "Matthew"
click at [630, 21] on form at bounding box center [686, 28] width 206 height 24
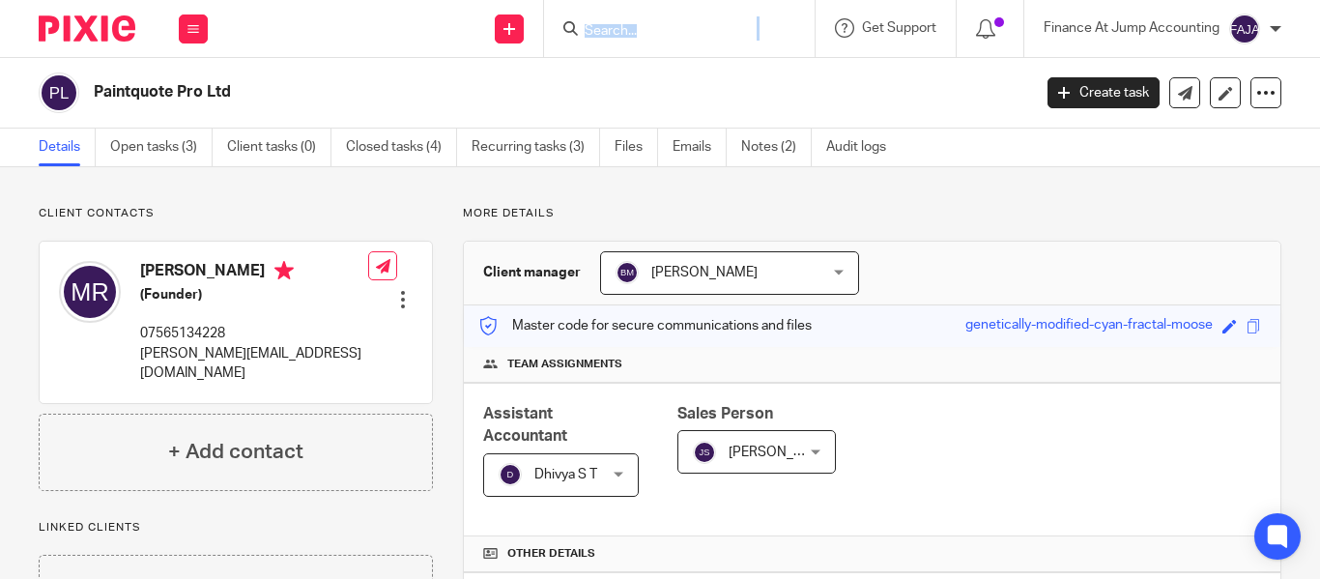
click at [630, 23] on input "Search" at bounding box center [670, 31] width 174 height 17
paste input "Rethical Ltd"
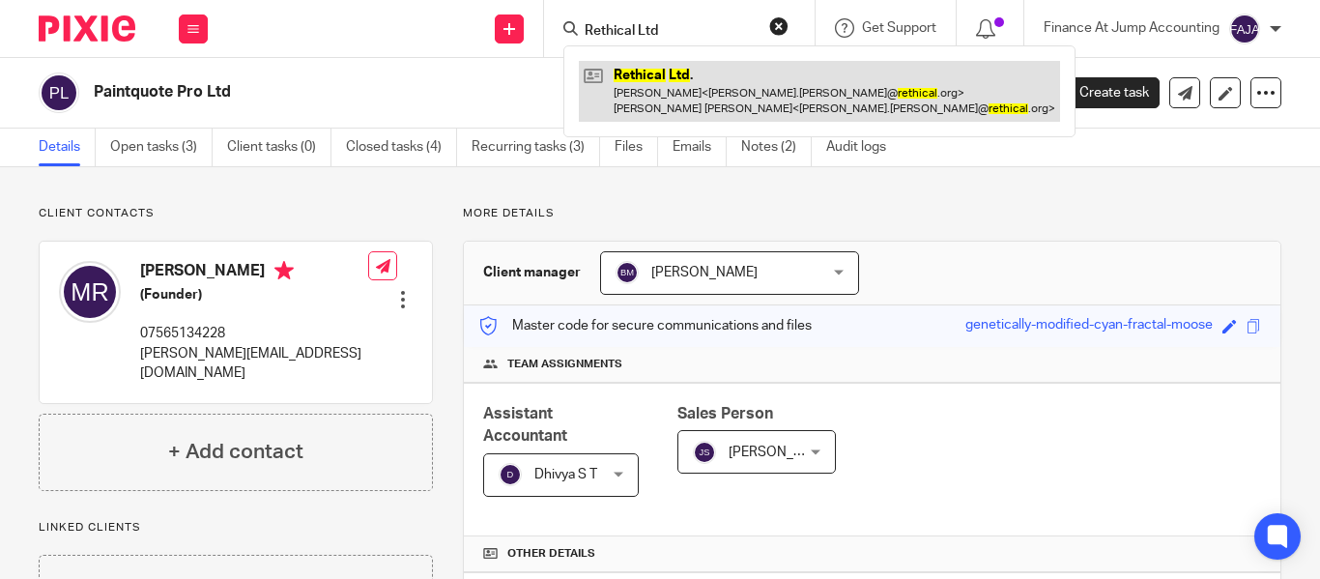
type input "Rethical Ltd"
click at [614, 81] on link at bounding box center [819, 91] width 481 height 60
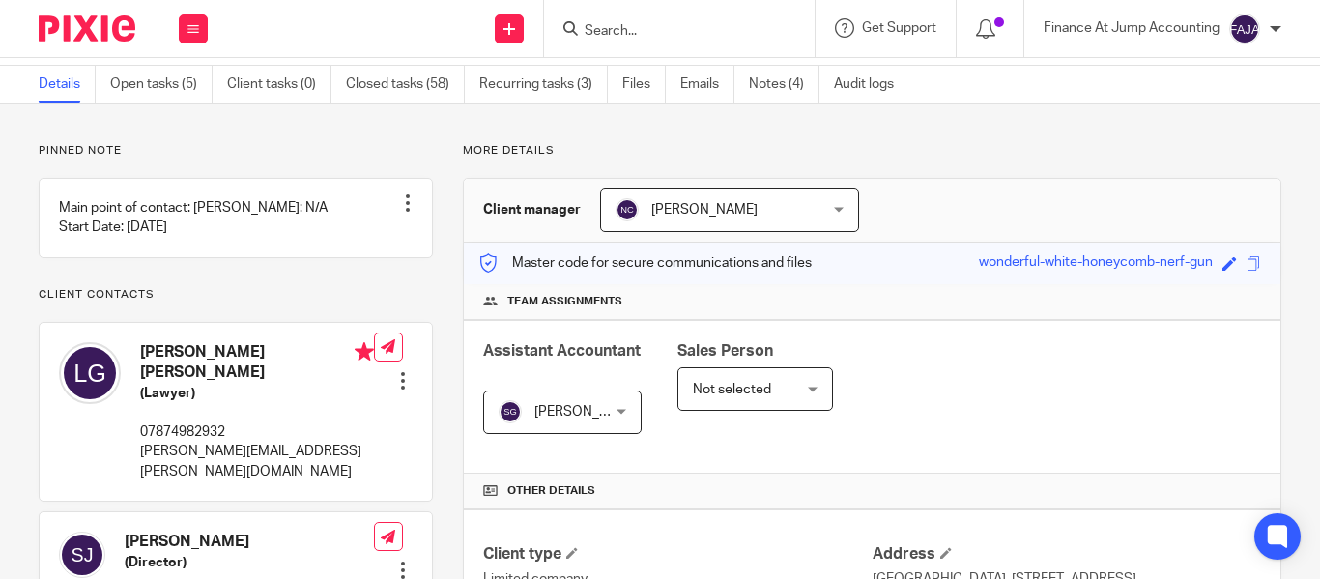
scroll to position [97, 0]
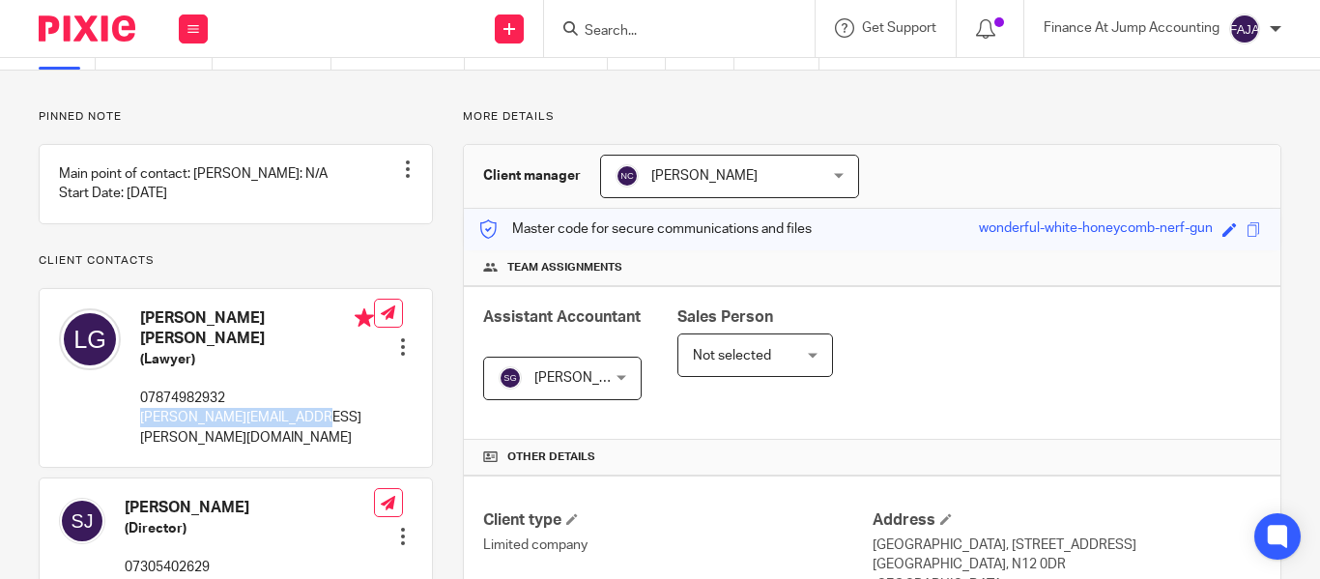
drag, startPoint x: 141, startPoint y: 458, endPoint x: 298, endPoint y: 465, distance: 156.7
click at [298, 448] on p "[PERSON_NAME][EMAIL_ADDRESS][PERSON_NAME][DOMAIN_NAME]" at bounding box center [257, 428] width 234 height 40
copy p "[PERSON_NAME][EMAIL_ADDRESS][PERSON_NAME][DOMAIN_NAME]"
click at [642, 377] on div "[PERSON_NAME] [PERSON_NAME]" at bounding box center [562, 378] width 159 height 43
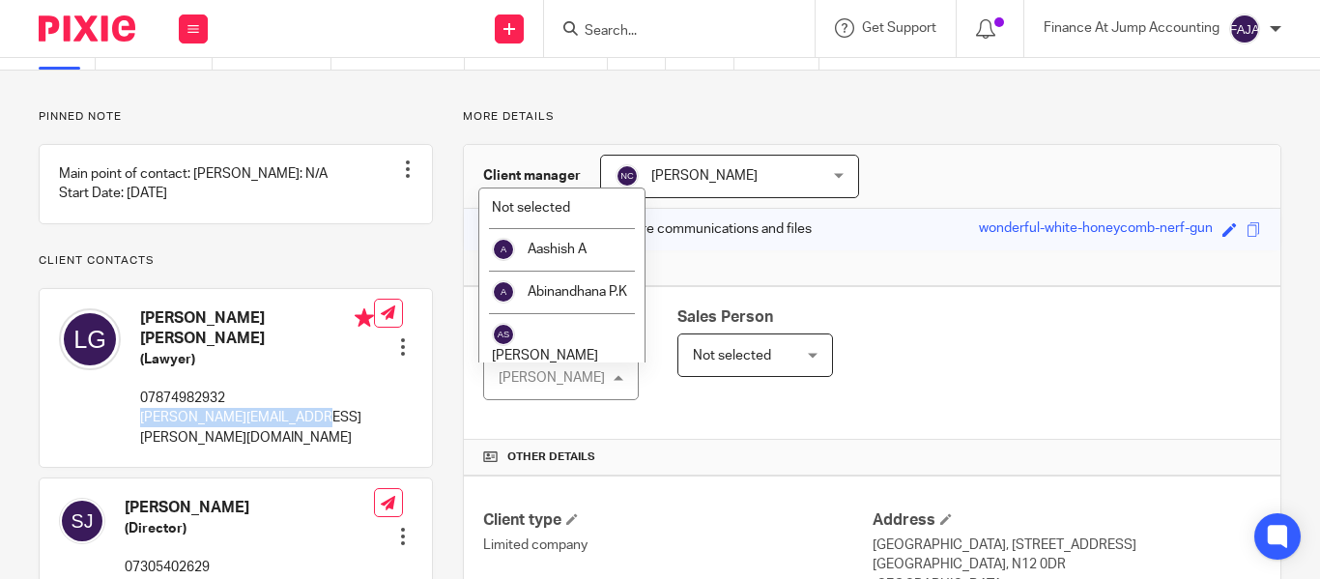
scroll to position [0, 0]
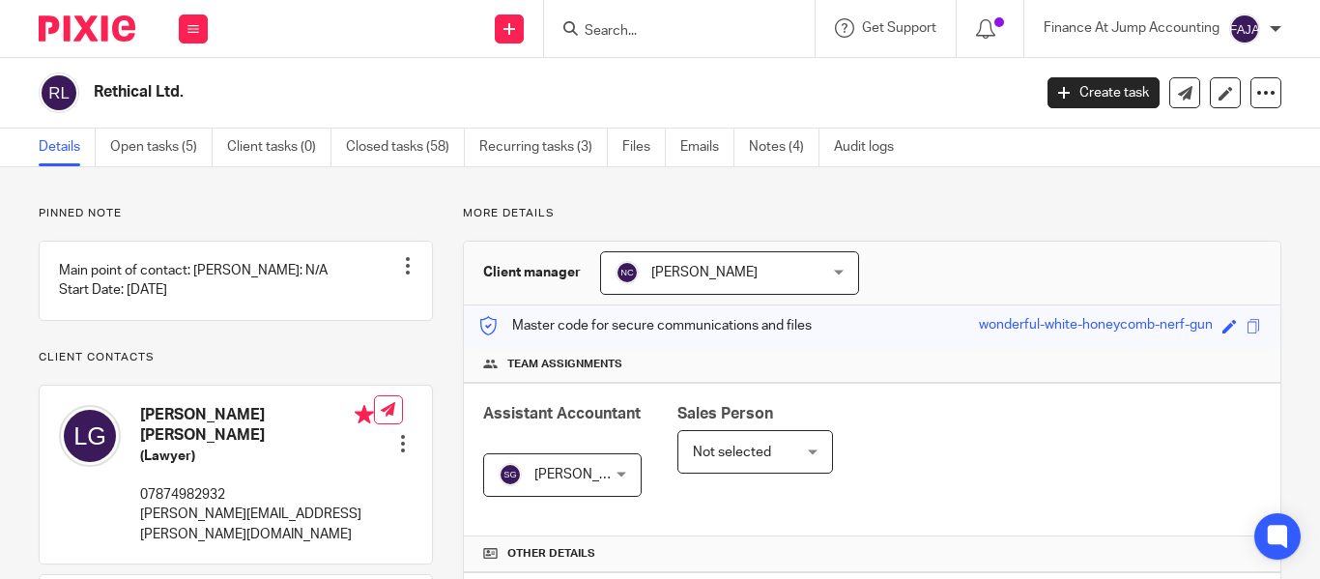
click at [601, 20] on form at bounding box center [686, 28] width 206 height 24
click at [603, 20] on form at bounding box center [686, 28] width 206 height 24
click at [603, 29] on input "Search" at bounding box center [670, 31] width 174 height 17
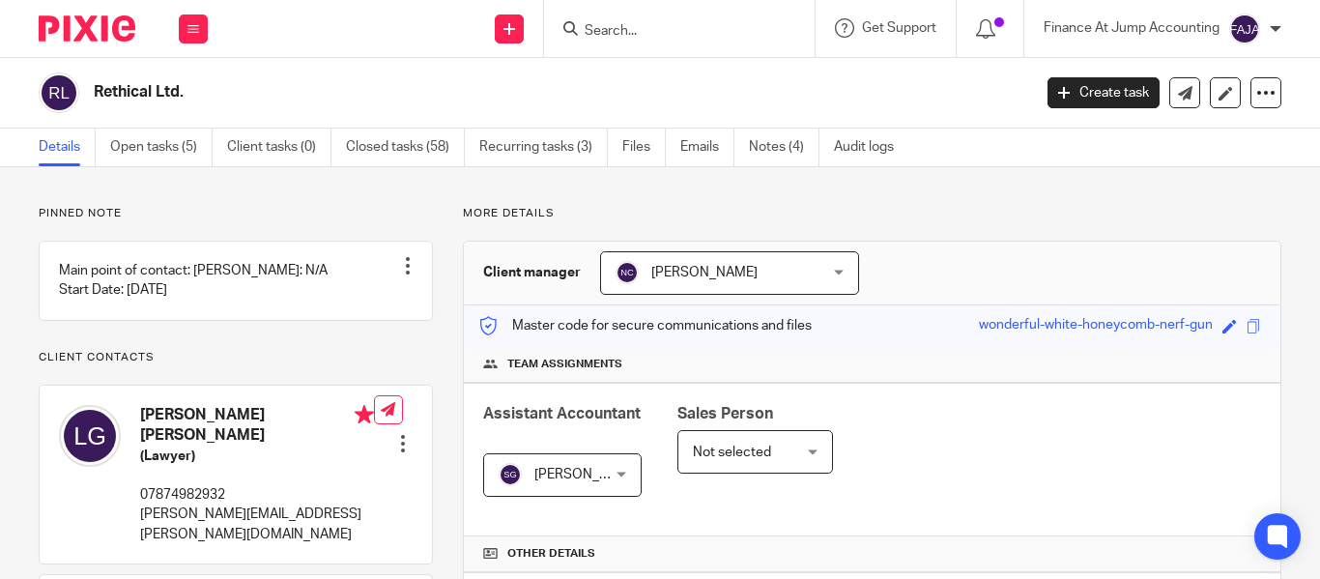
paste input "Bndle Ltd"
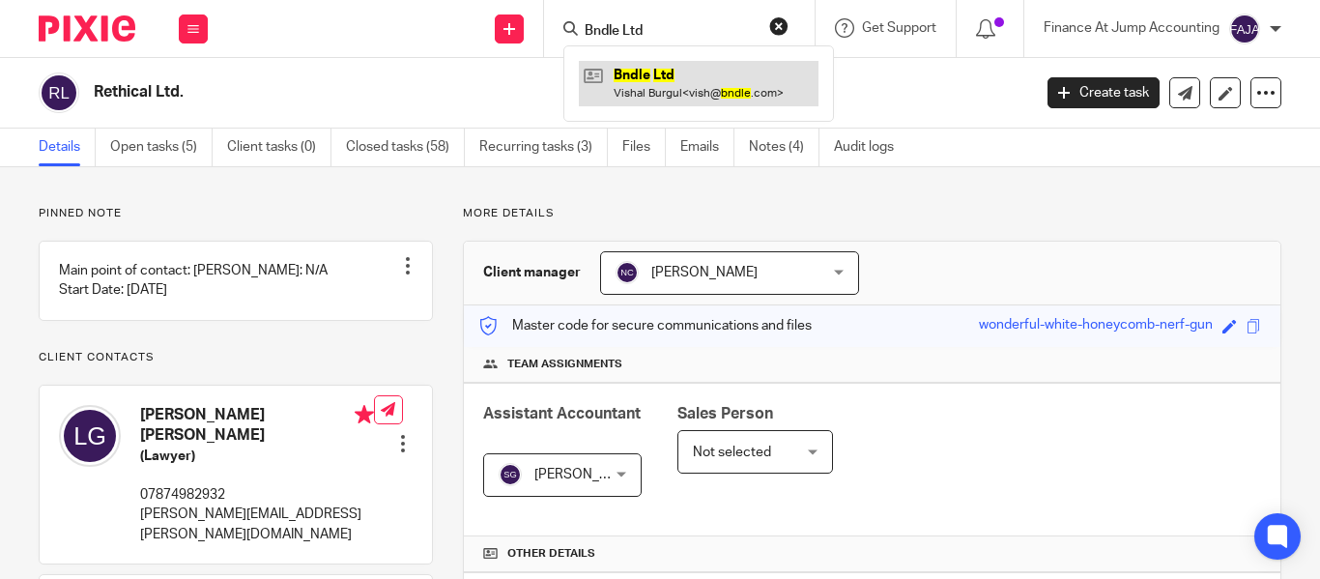
type input "Bndle Ltd"
click at [665, 90] on link at bounding box center [699, 83] width 240 height 44
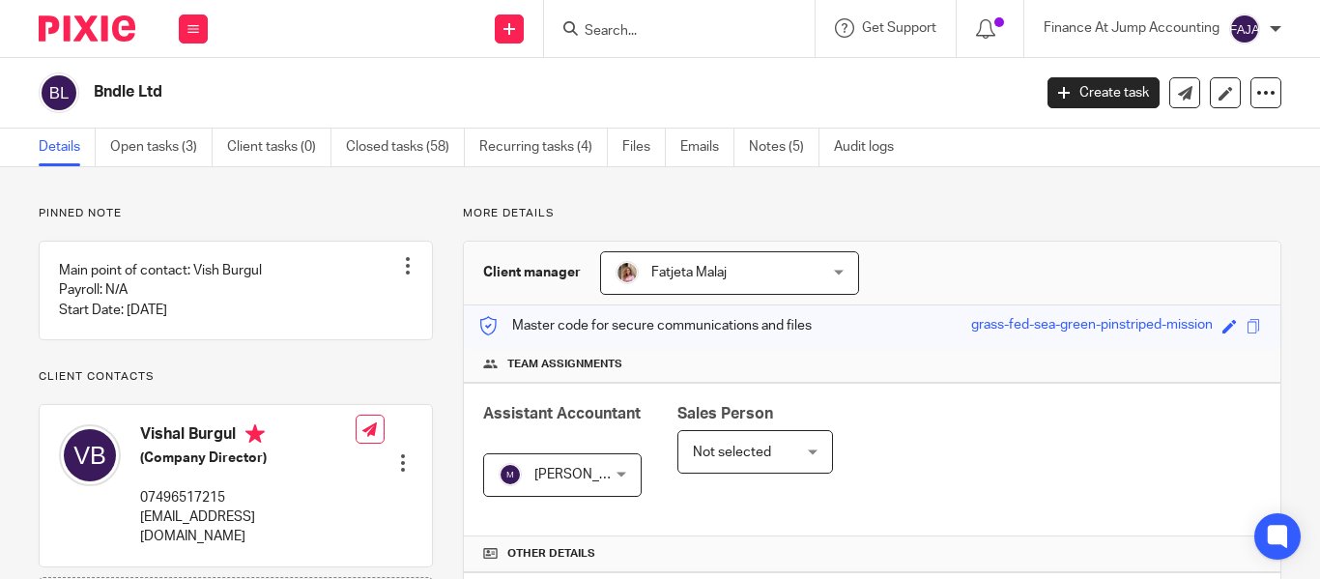
click at [617, 23] on input "Search" at bounding box center [670, 31] width 174 height 17
paste input "PUSH TO TALK INTERNATIONAL LIMITED"
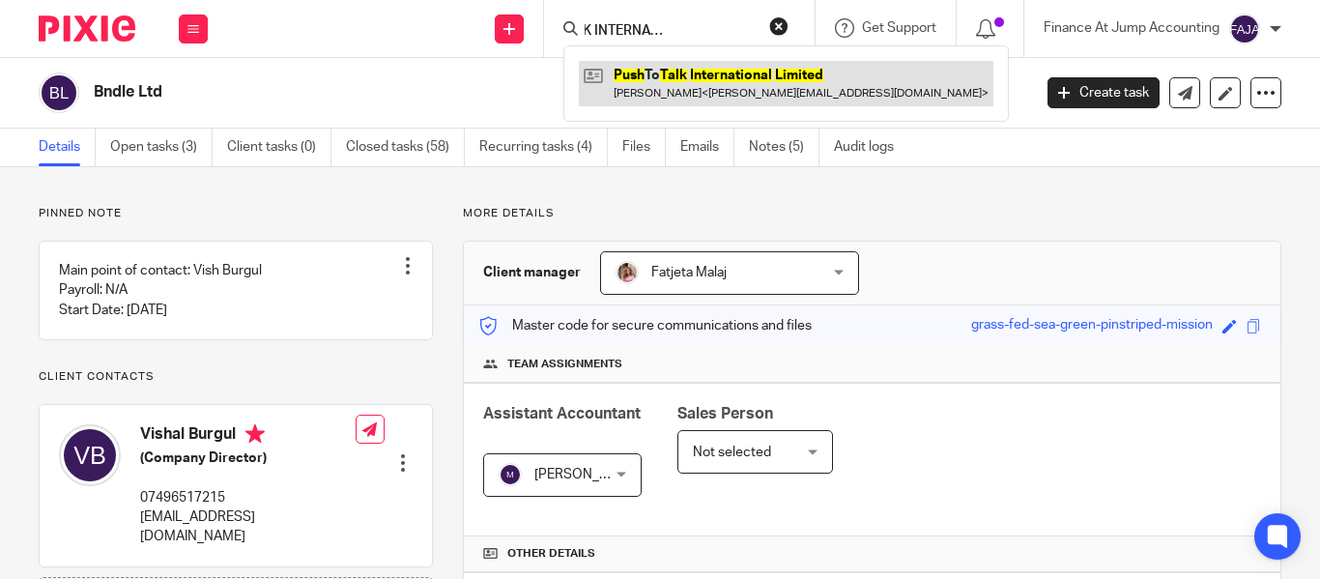
type input "PUSH TO TALK INTERNATIONAL LIMITED"
click at [669, 76] on link at bounding box center [786, 83] width 415 height 44
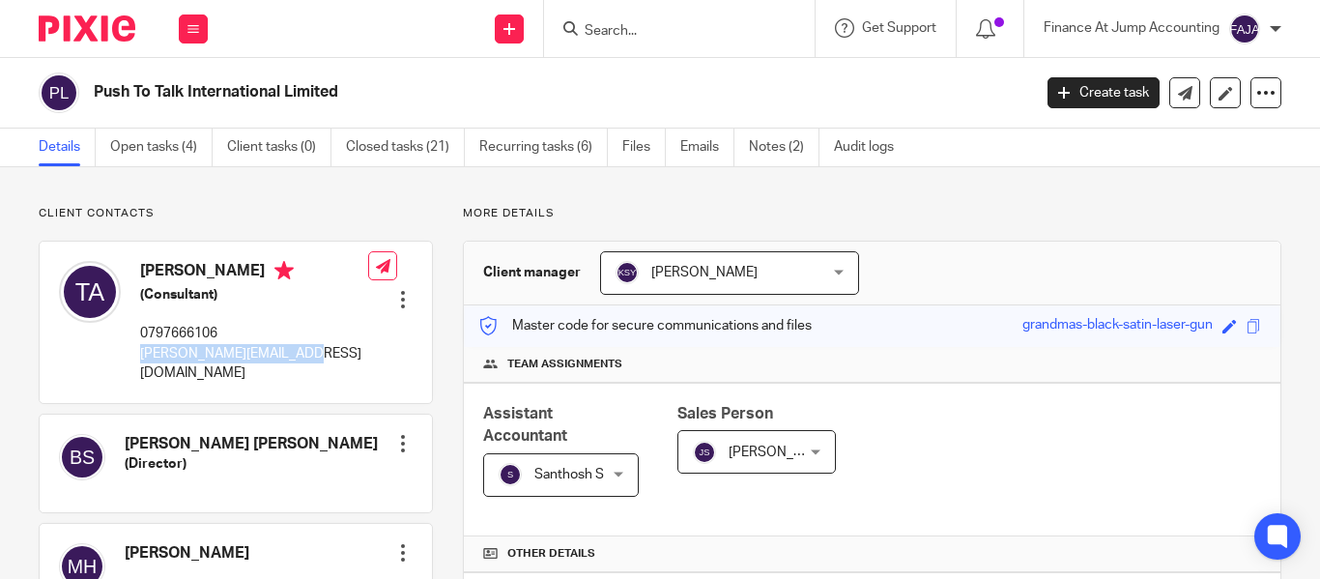
drag, startPoint x: 295, startPoint y: 366, endPoint x: 138, endPoint y: 368, distance: 156.6
click at [138, 368] on div "Timothy Leyland Allerton (Consultant) 0797666106 tim.allerton@ptti.co.uk" at bounding box center [213, 321] width 309 height 141
copy p "[PERSON_NAME][EMAIL_ADDRESS][DOMAIN_NAME]"
click at [601, 461] on span "Santhosh S" at bounding box center [554, 474] width 111 height 41
click at [639, 32] on input "Search" at bounding box center [670, 31] width 174 height 17
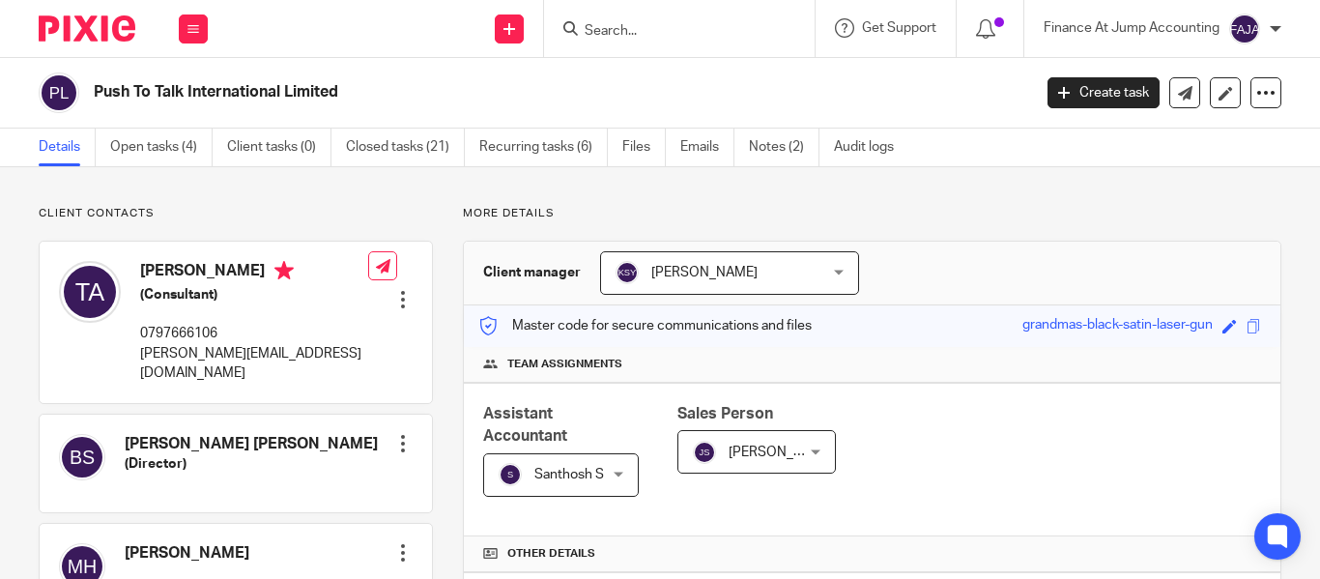
paste input "CALMLY LTD"
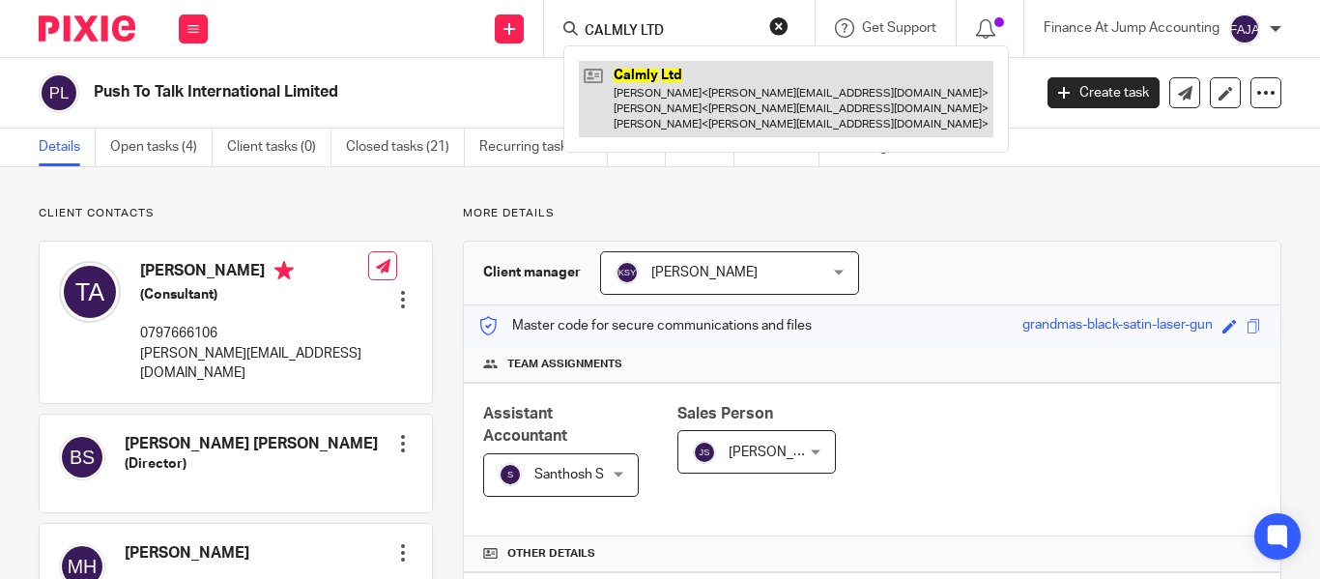
type input "CALMLY LTD"
click at [679, 96] on link at bounding box center [786, 99] width 415 height 76
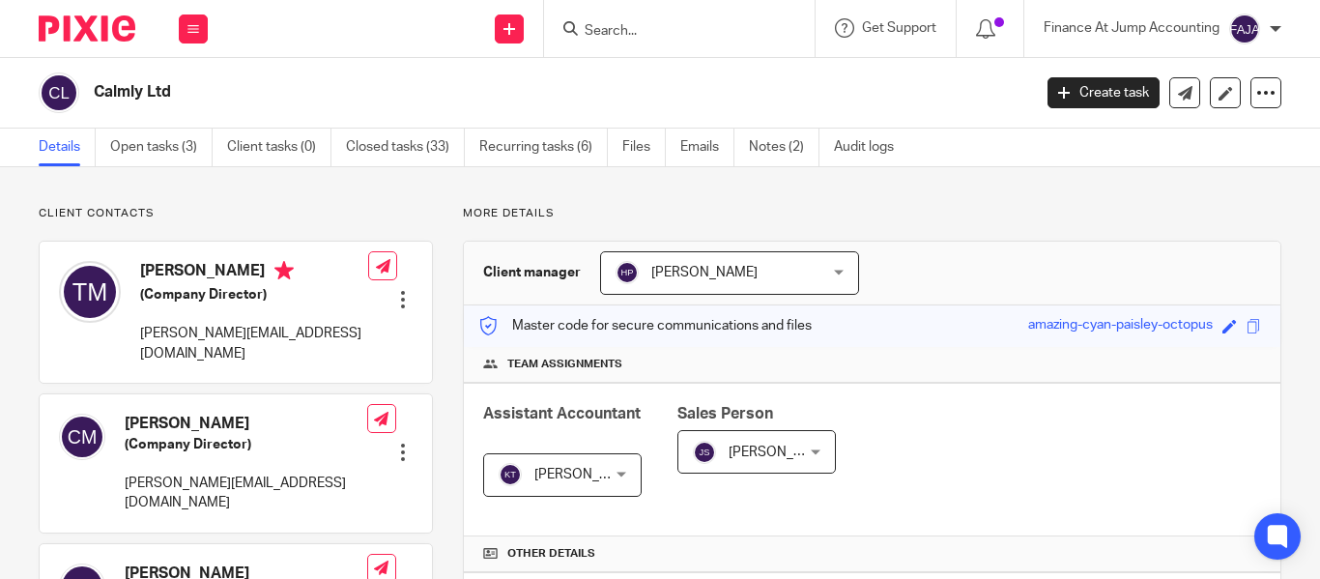
click at [647, 34] on input "Search" at bounding box center [670, 31] width 174 height 17
paste input "PUSH TO TALK INTERNATIONAL LIMITED"
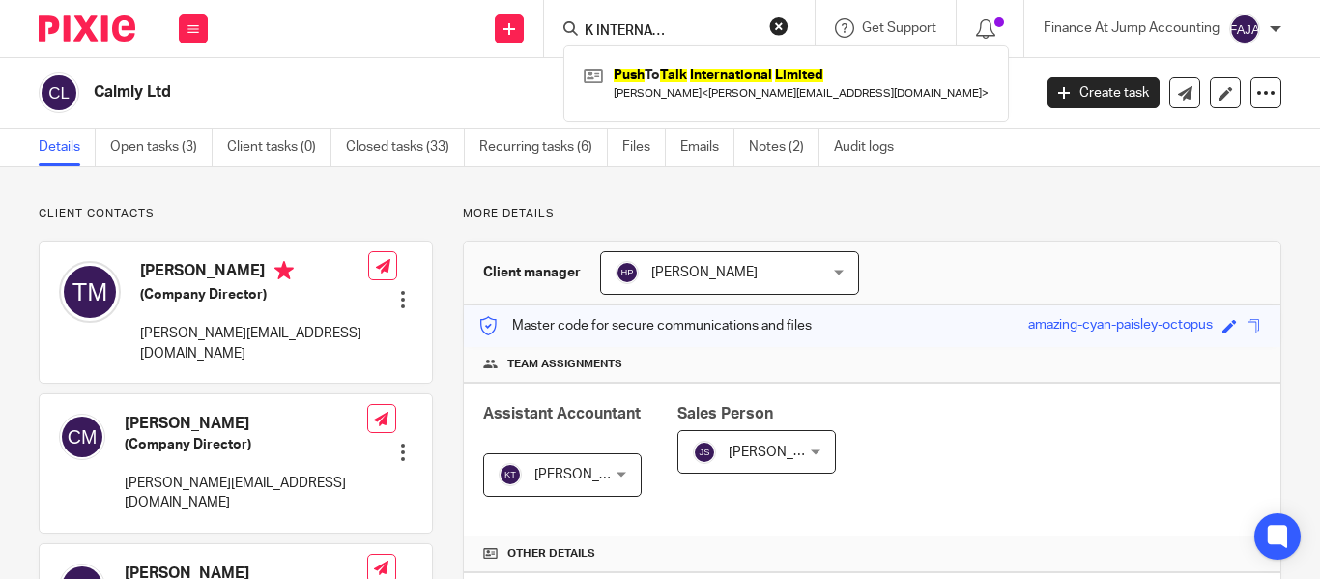
type input "PUSH TO TALK INTERNATIONAL LIMITED"
click at [672, 59] on div "Push To Talk International Limited Timothy Leyland Allerton < tim.allerton@ptti…" at bounding box center [787, 82] width 446 height 75
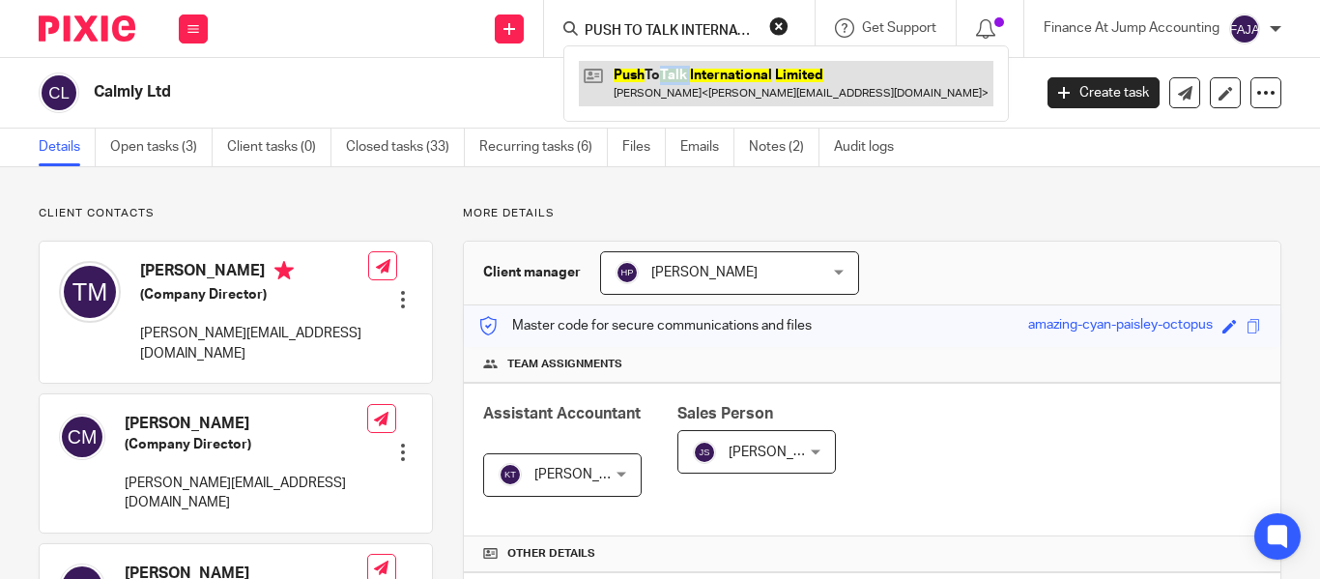
click at [683, 80] on link at bounding box center [786, 83] width 415 height 44
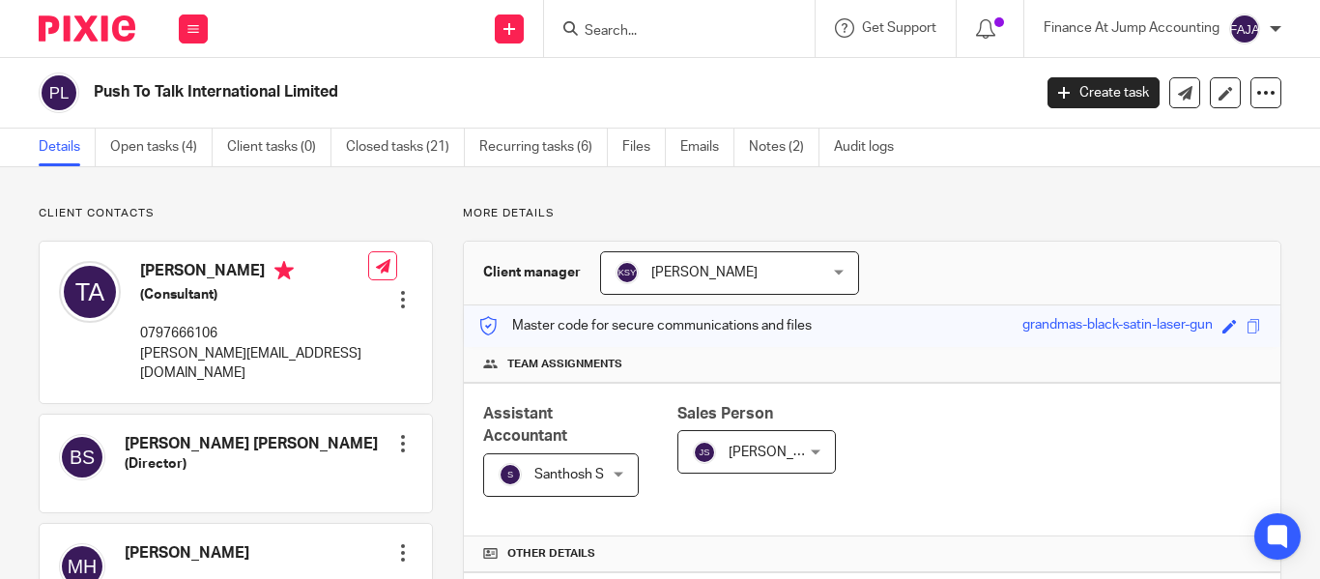
click at [617, 26] on input "Search" at bounding box center [670, 31] width 174 height 17
paste input "Davker Ltd"
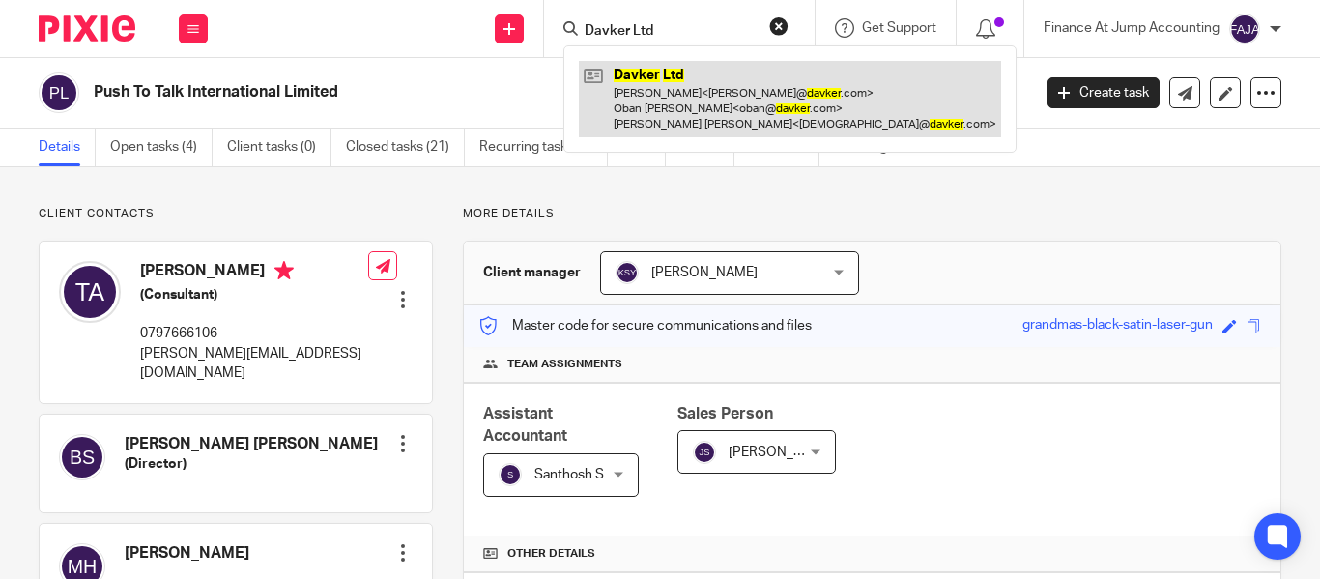
type input "Davker Ltd"
click at [637, 95] on link at bounding box center [790, 99] width 422 height 76
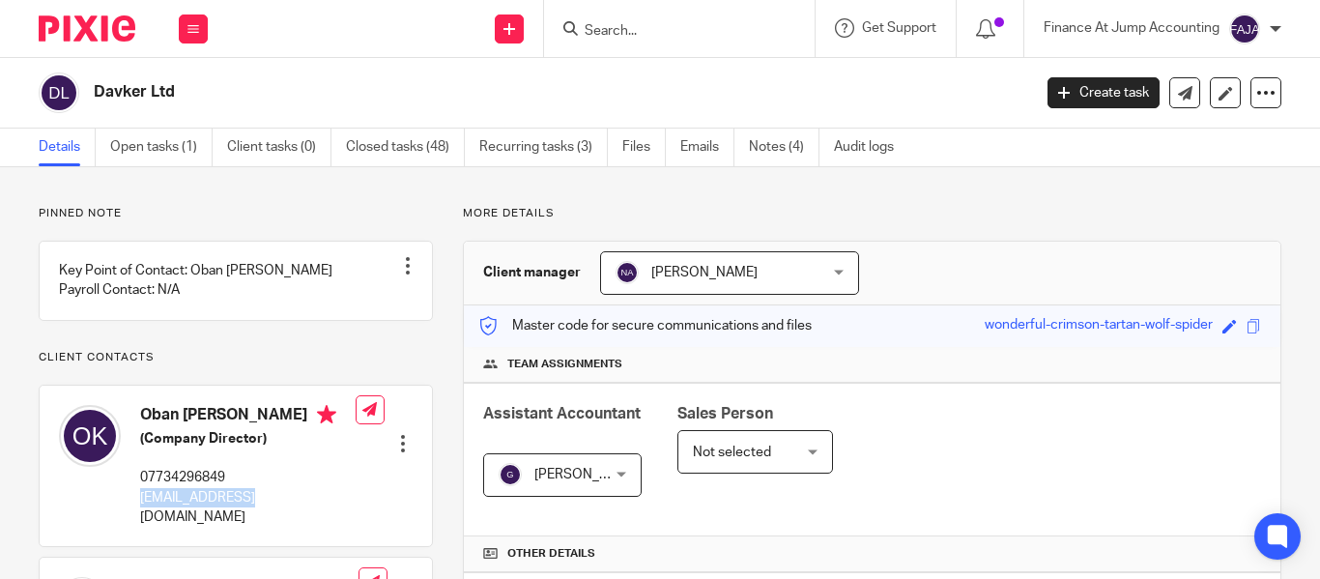
drag, startPoint x: 258, startPoint y: 522, endPoint x: 142, endPoint y: 519, distance: 116.0
click at [142, 519] on p "oban@davker.com" at bounding box center [248, 508] width 216 height 40
copy p "oban@davker.com"
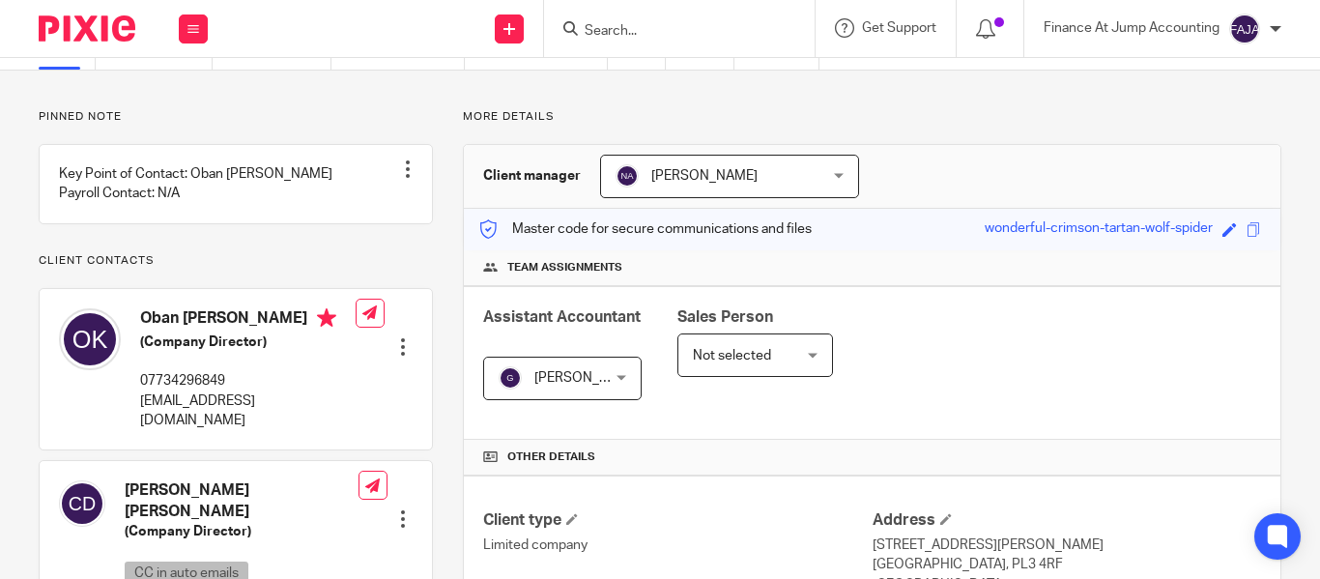
click at [651, 40] on input "Search" at bounding box center [670, 31] width 174 height 17
paste input "Sirius Solutions LTD"
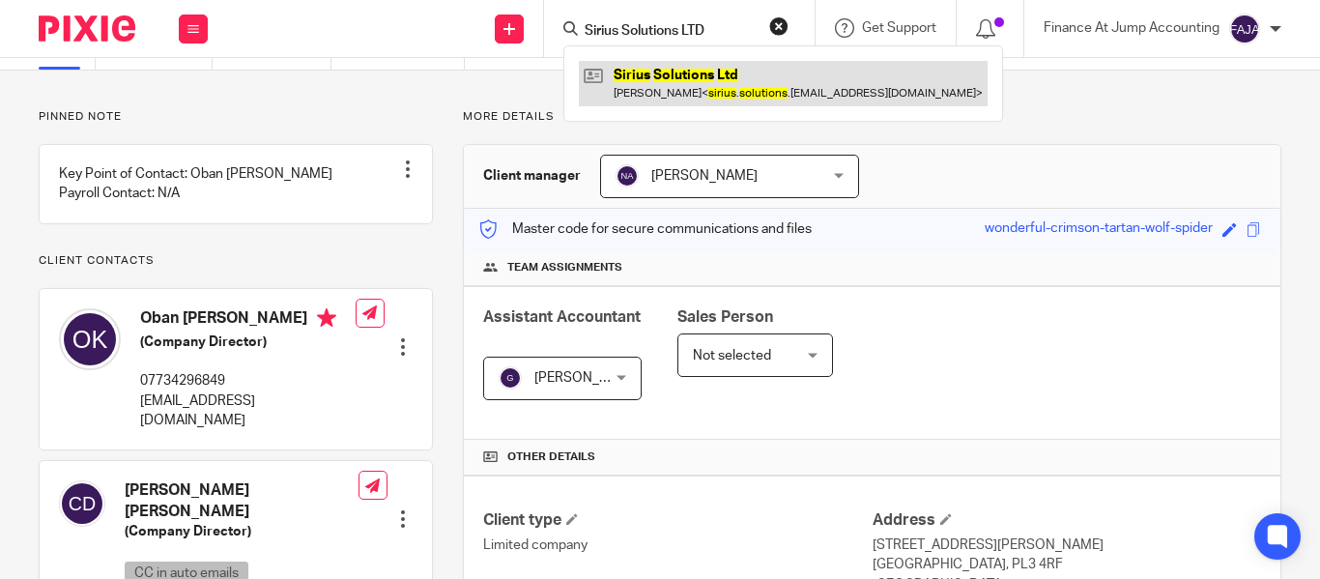
type input "Sirius Solutions LTD"
click at [712, 93] on link at bounding box center [783, 83] width 409 height 44
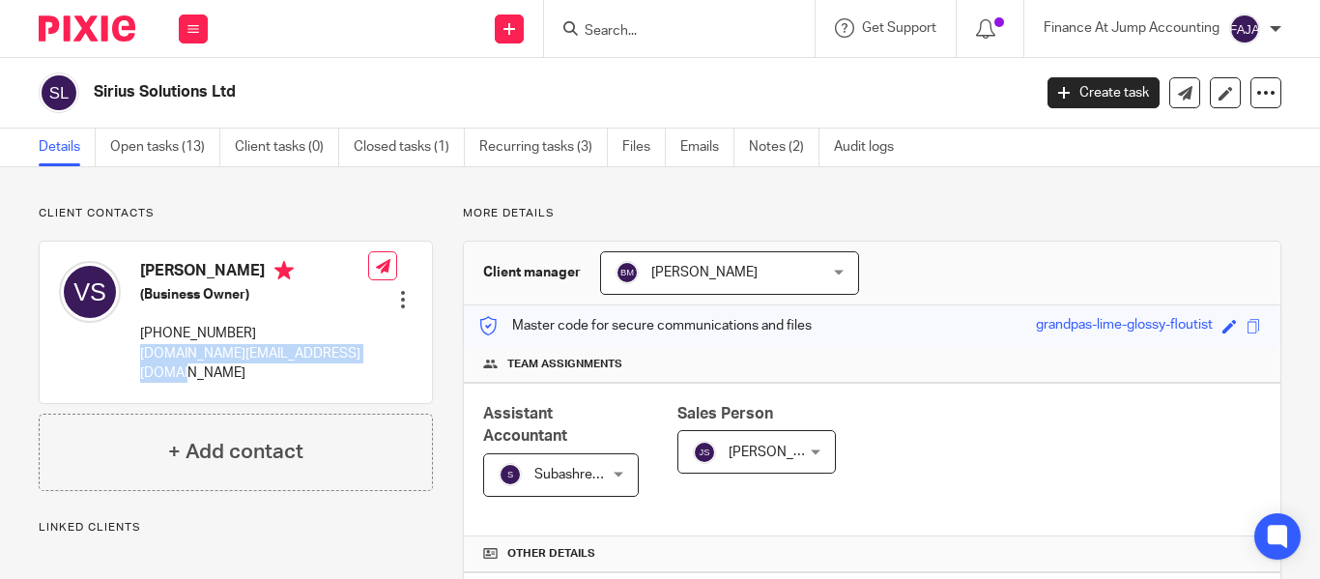
drag, startPoint x: 137, startPoint y: 347, endPoint x: 190, endPoint y: 375, distance: 60.1
click at [190, 375] on div "Vasilijs Sidorenko (Business Owner) +371-29-503-155 sirius.solutions.company@gm…" at bounding box center [213, 321] width 309 height 141
copy p "sirius.solutions.company@gmail.com"
click at [609, 468] on div "Subashree B Subashree B" at bounding box center [561, 474] width 156 height 43
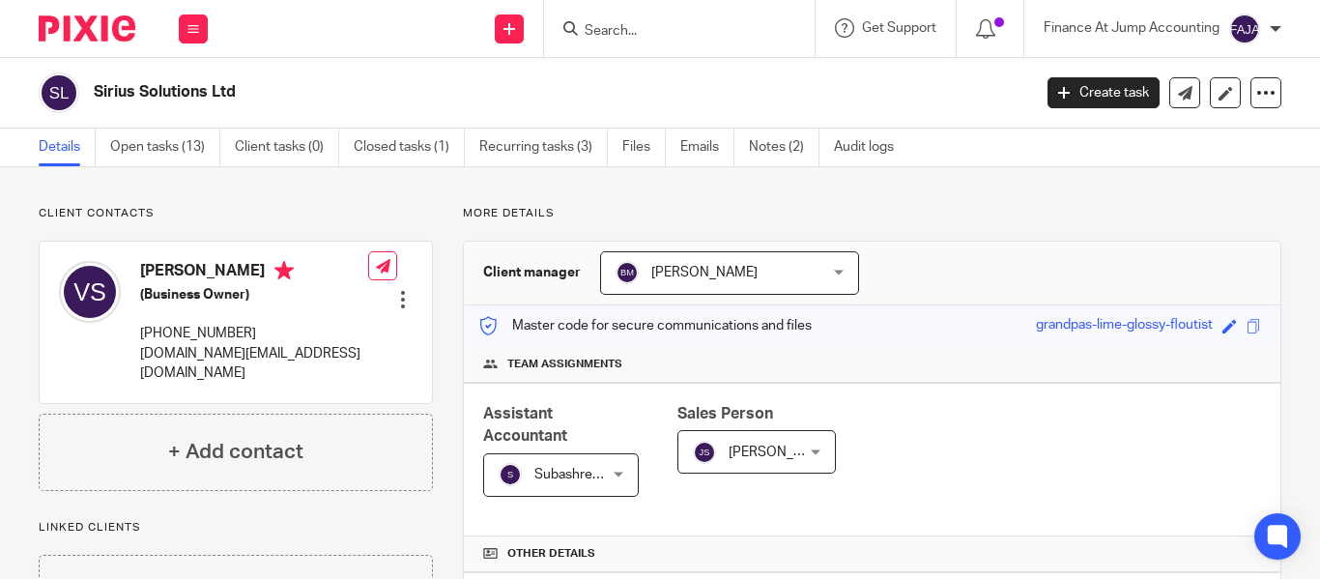
drag, startPoint x: 141, startPoint y: 266, endPoint x: 190, endPoint y: 267, distance: 49.3
click at [190, 267] on h4 "Vasilijs Sidorenko" at bounding box center [254, 273] width 228 height 24
copy h4 "Vasilijs"
click at [615, 14] on div at bounding box center [679, 28] width 271 height 57
click at [618, 20] on form at bounding box center [686, 28] width 206 height 24
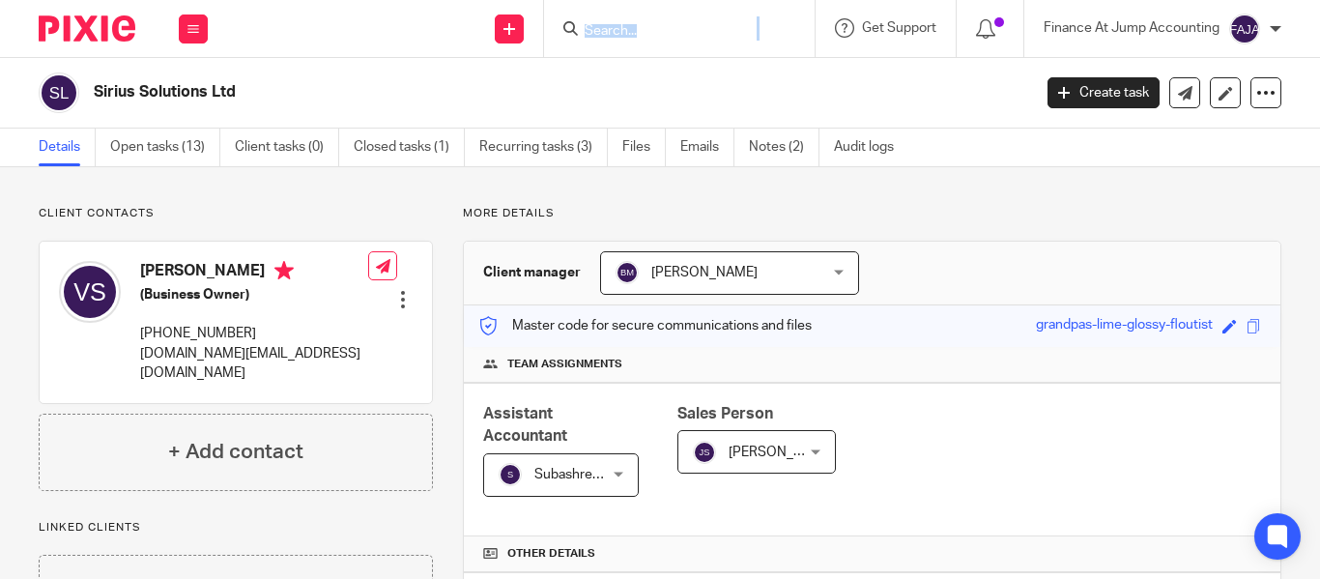
click at [618, 20] on form at bounding box center [686, 28] width 206 height 24
click at [621, 25] on input "Search" at bounding box center [670, 31] width 174 height 17
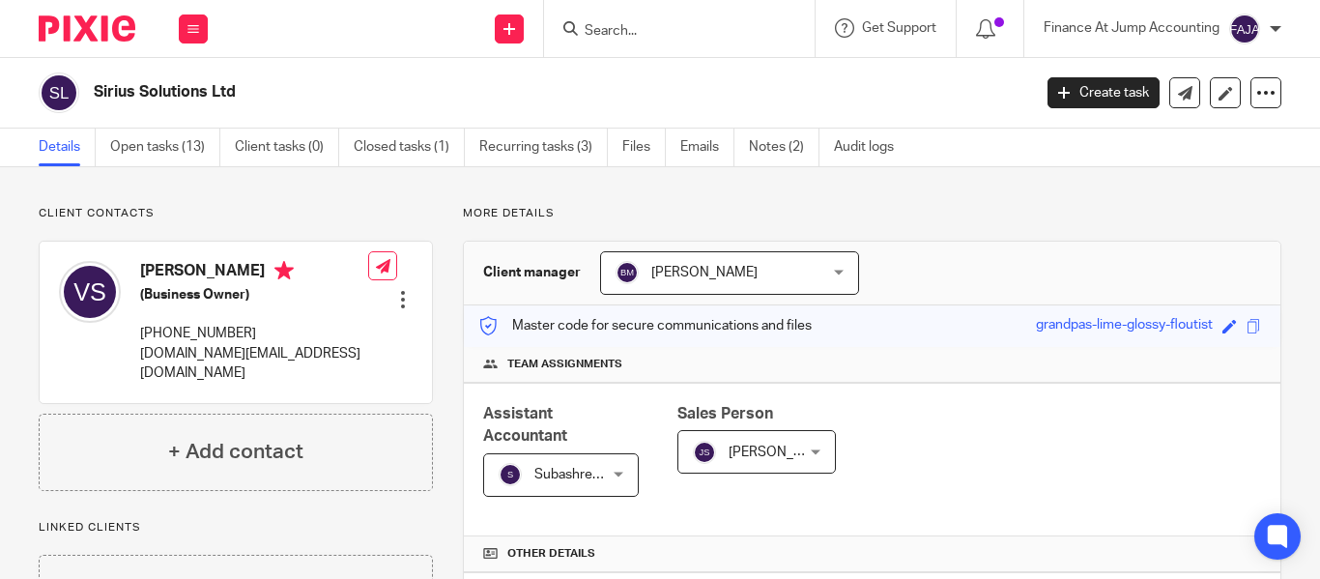
paste input "Cebiso M"
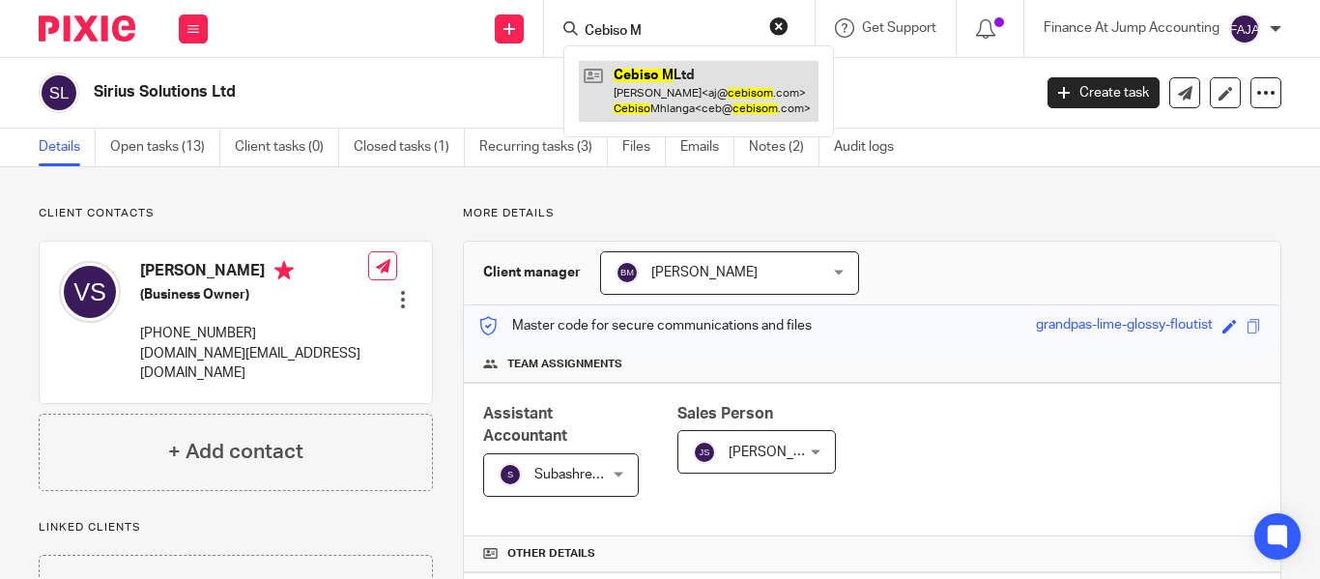
type input "Cebiso M"
click at [633, 87] on link at bounding box center [699, 91] width 240 height 60
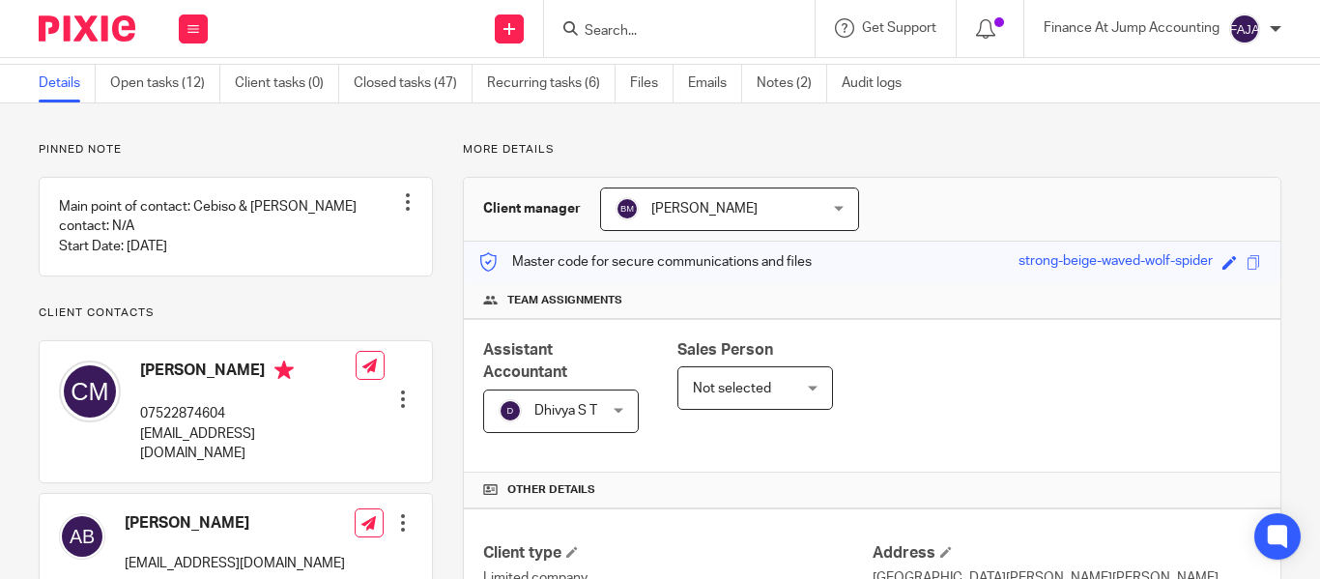
scroll to position [193, 0]
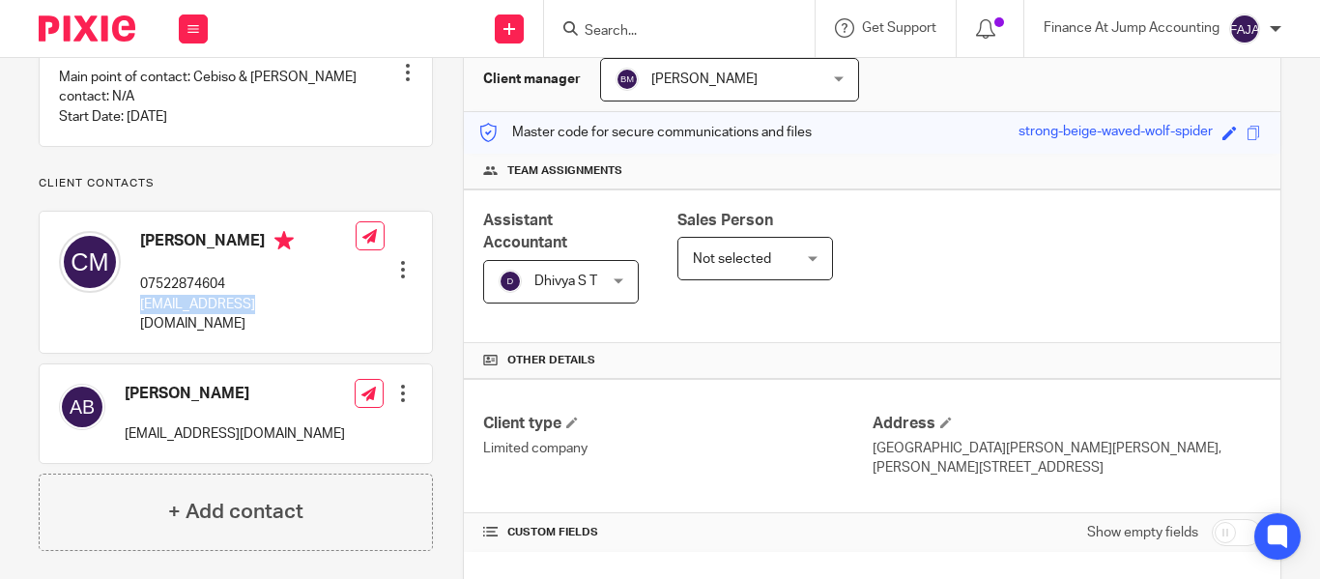
drag, startPoint x: 266, startPoint y: 315, endPoint x: 131, endPoint y: 319, distance: 134.4
click at [133, 320] on div "[PERSON_NAME] 07522874604 [EMAIL_ADDRESS][DOMAIN_NAME]" at bounding box center [207, 282] width 297 height 122
copy p "[EMAIL_ADDRESS][DOMAIN_NAME]"
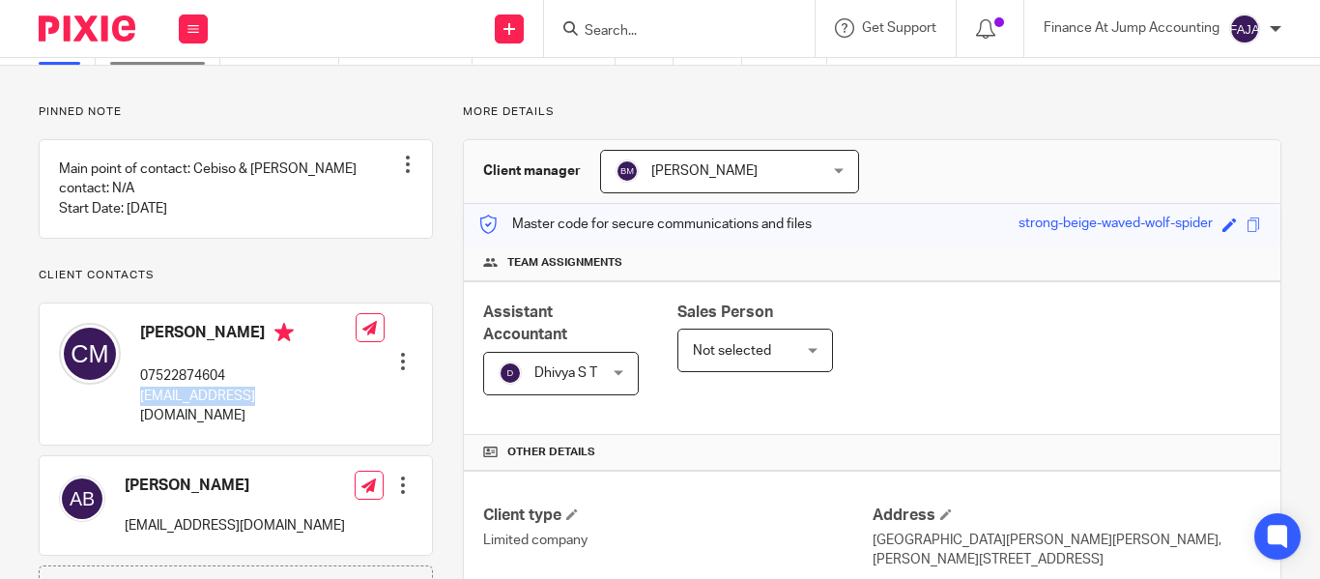
scroll to position [0, 0]
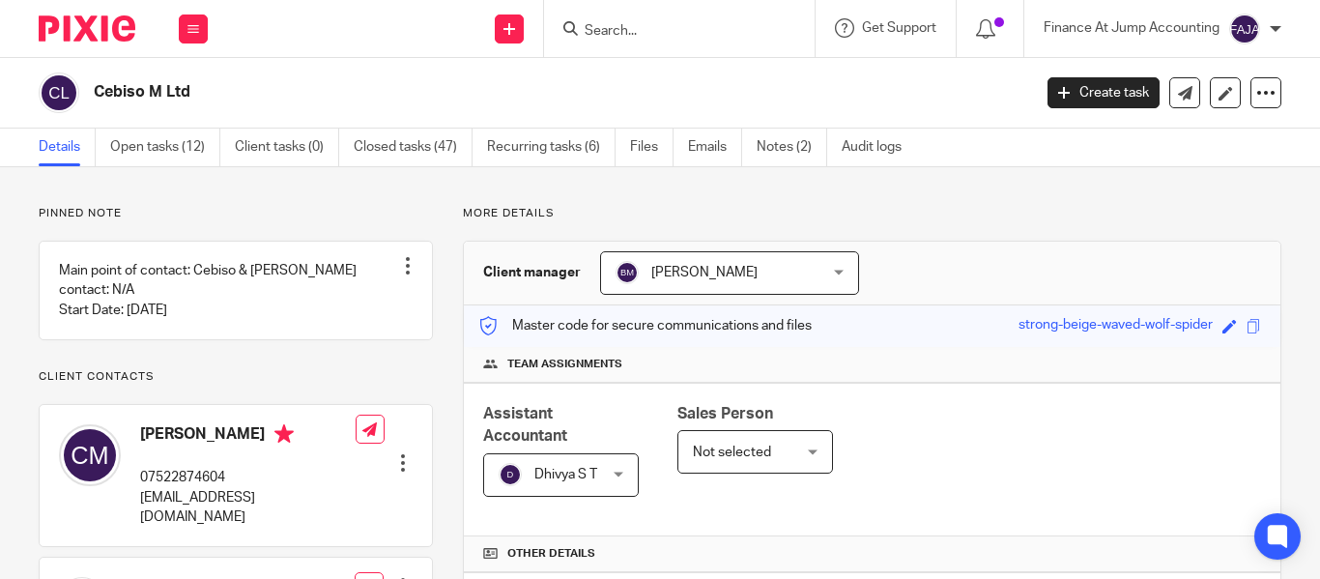
click at [152, 95] on h2 "Cebiso M Ltd" at bounding box center [464, 92] width 740 height 20
copy main "Cebiso M Ltd Create task Update from Companies House Export data Merge Archive …"
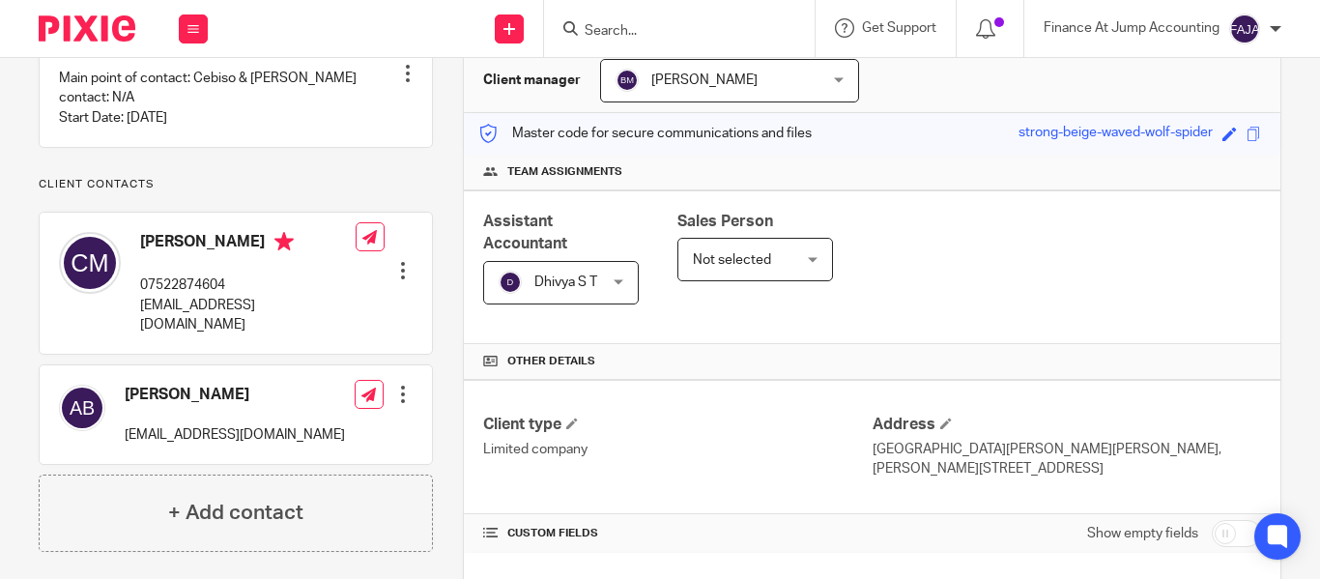
scroll to position [193, 0]
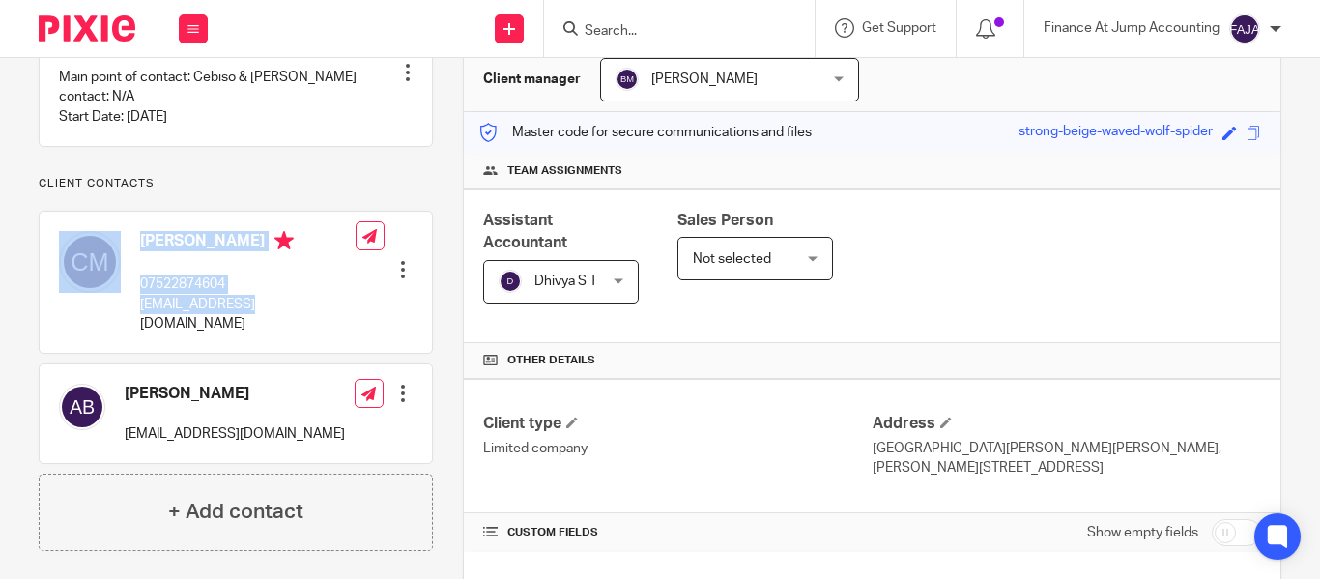
drag, startPoint x: 275, startPoint y: 324, endPoint x: 130, endPoint y: 330, distance: 146.1
click at [130, 330] on div "Cebiso Mhlanga 07522874604 ceb@cebisom.com" at bounding box center [207, 282] width 297 height 122
click at [241, 334] on div "Cebiso Mhlanga 07522874604 ceb@cebisom.com" at bounding box center [207, 282] width 297 height 122
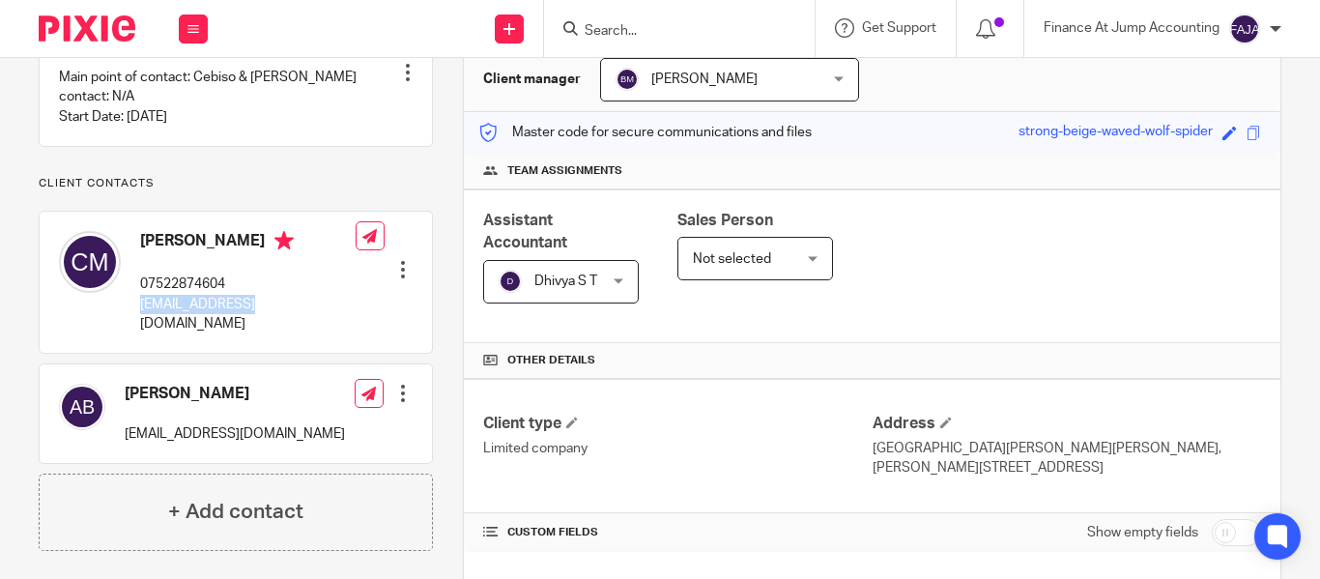
drag, startPoint x: 288, startPoint y: 326, endPoint x: 142, endPoint y: 325, distance: 146.0
click at [142, 325] on div "Cebiso Mhlanga 07522874604 ceb@cebisom.com Edit contact Create client from cont…" at bounding box center [236, 282] width 392 height 141
copy p "ceb@cebisom.com"
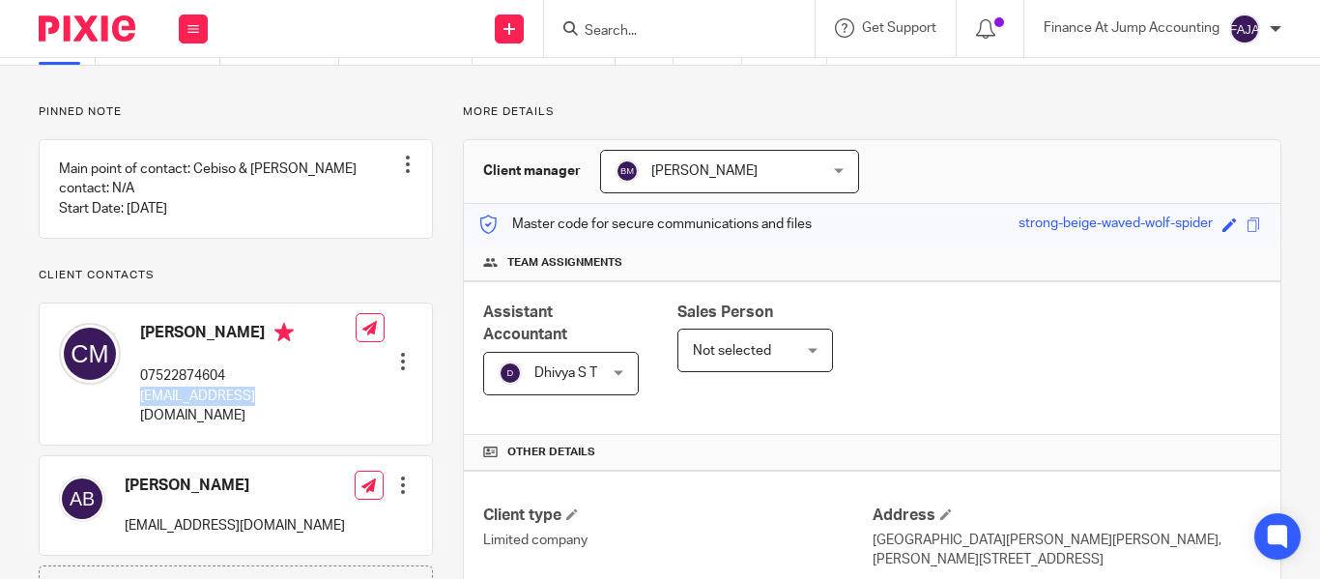
scroll to position [0, 0]
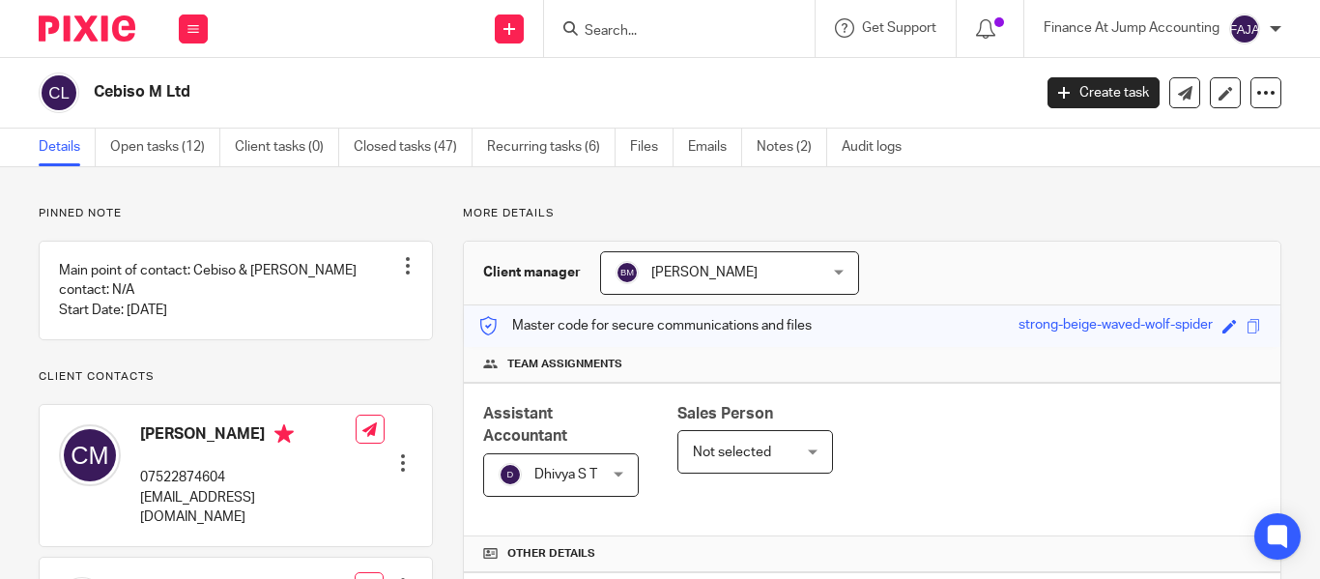
click at [597, 26] on input "Search" at bounding box center [670, 31] width 174 height 17
paste input "RASAORIGIN"
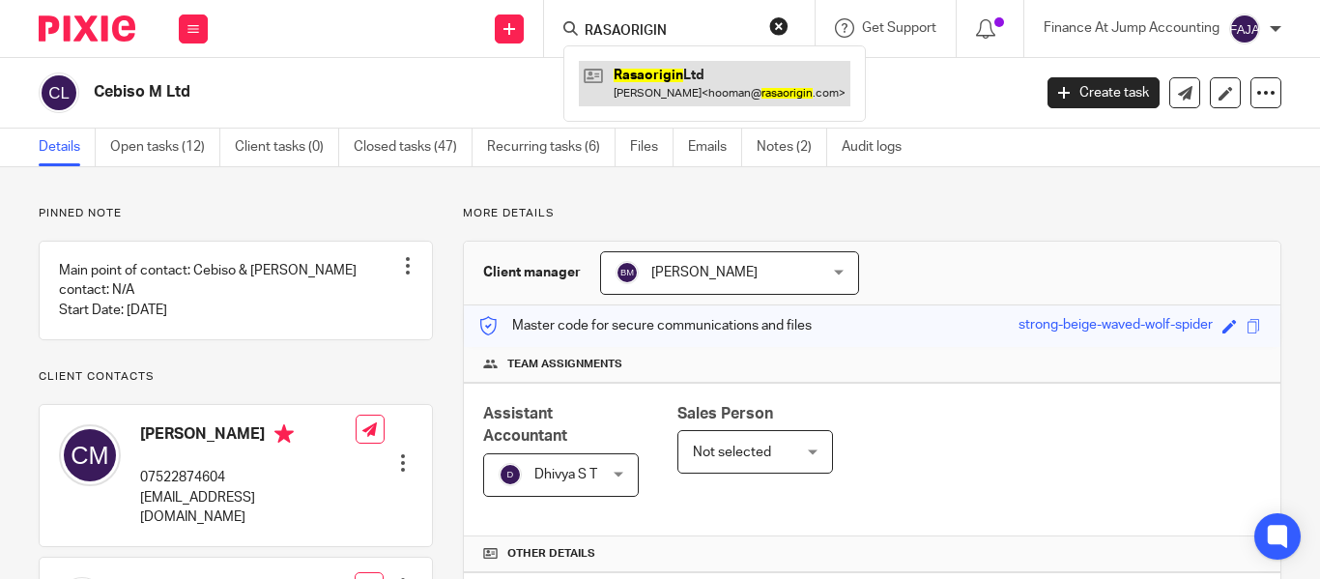
type input "RASAORIGIN"
click at [673, 82] on link at bounding box center [715, 83] width 272 height 44
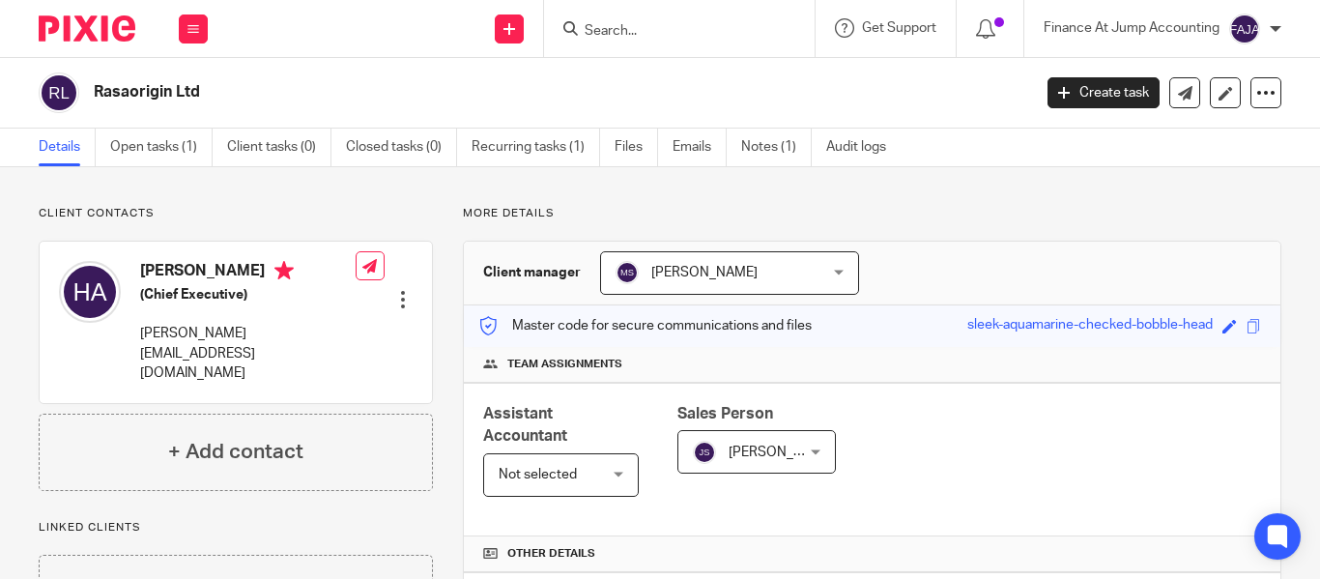
click at [631, 28] on input "Search" at bounding box center [670, 31] width 174 height 17
paste input "AYATI MIND"
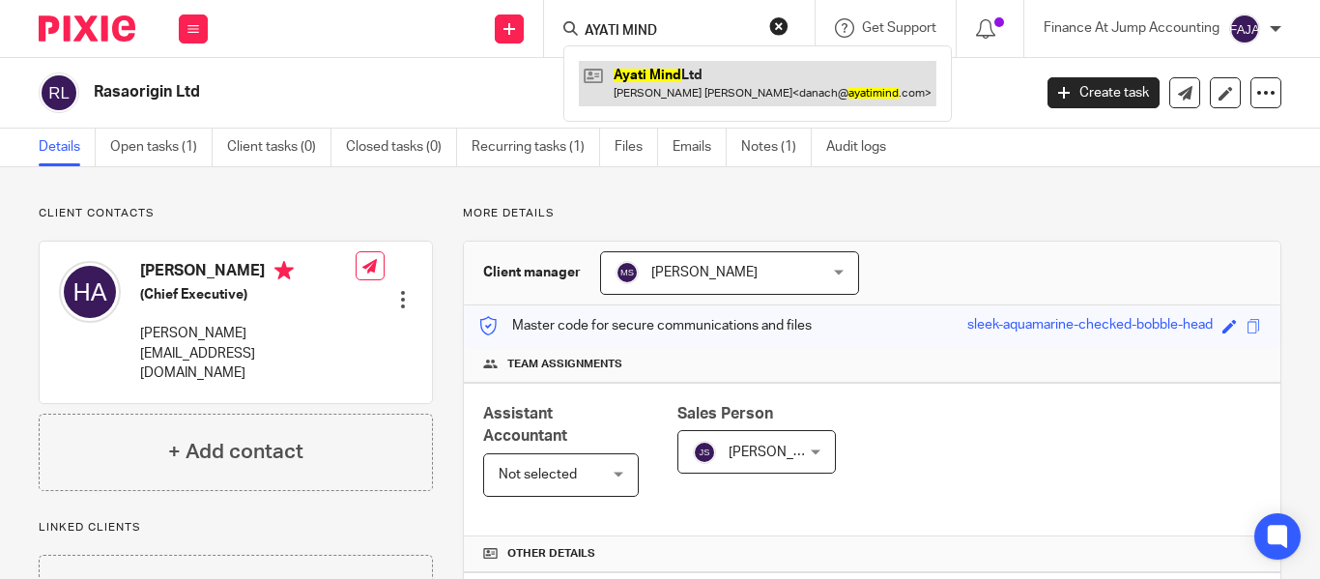
type input "AYATI MIND"
click at [672, 75] on link at bounding box center [758, 83] width 358 height 44
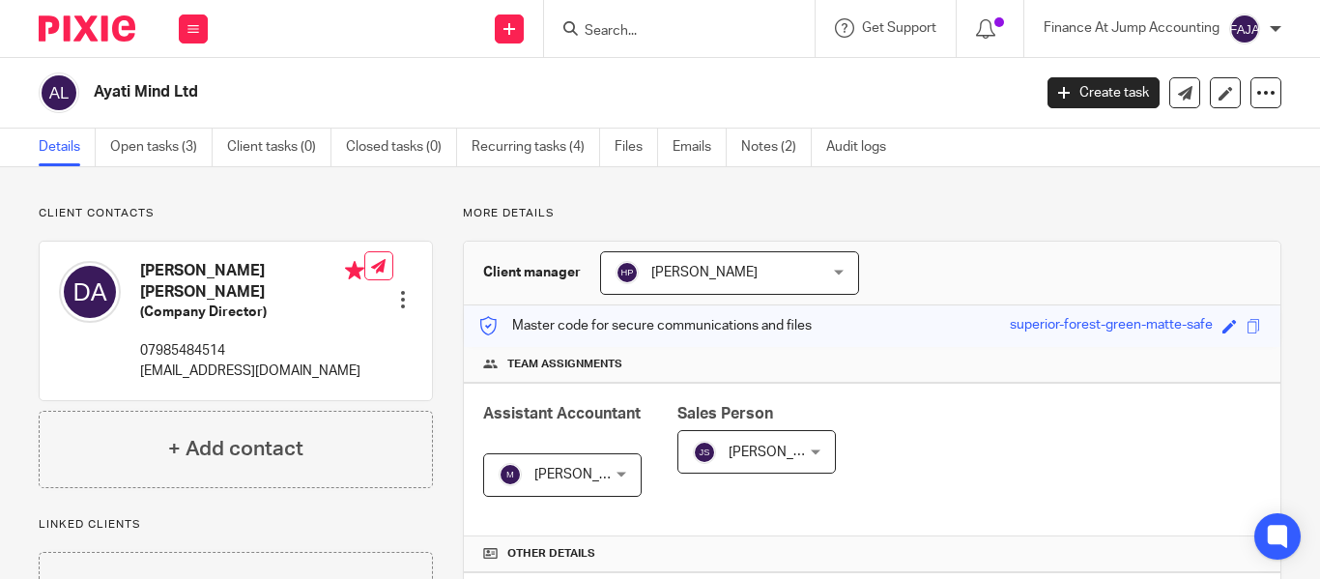
click at [606, 20] on form at bounding box center [686, 28] width 206 height 24
click at [607, 26] on input "Search" at bounding box center [670, 31] width 174 height 17
paste input "Kalyp Technologies"
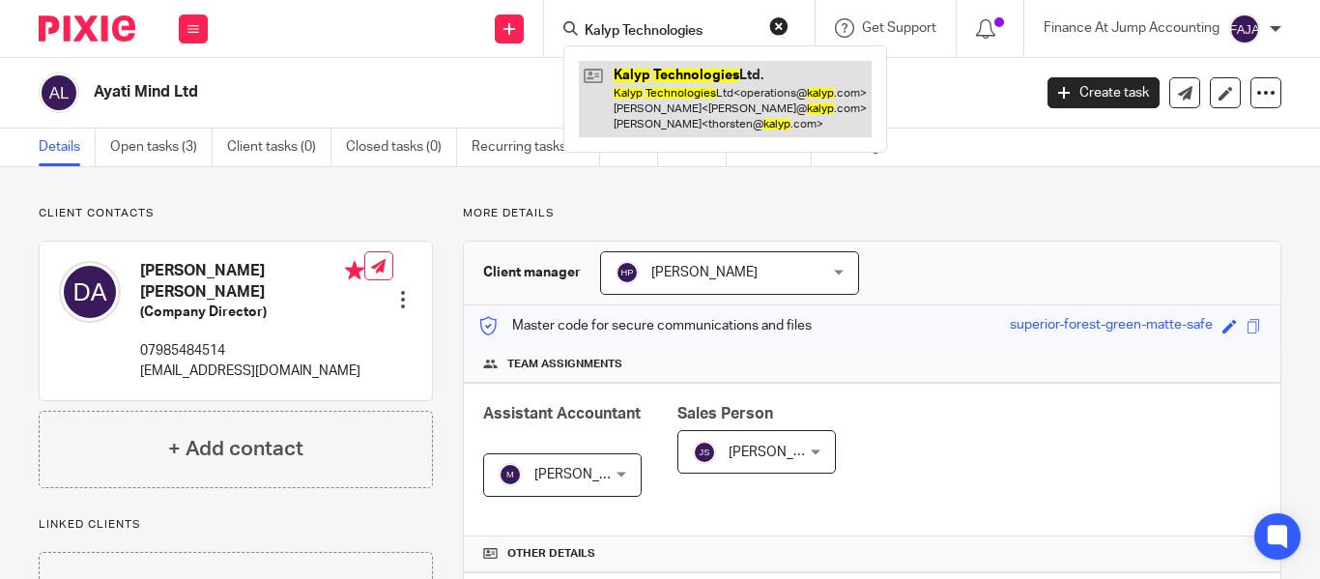
type input "Kalyp Technologies"
click at [701, 95] on link at bounding box center [725, 99] width 293 height 76
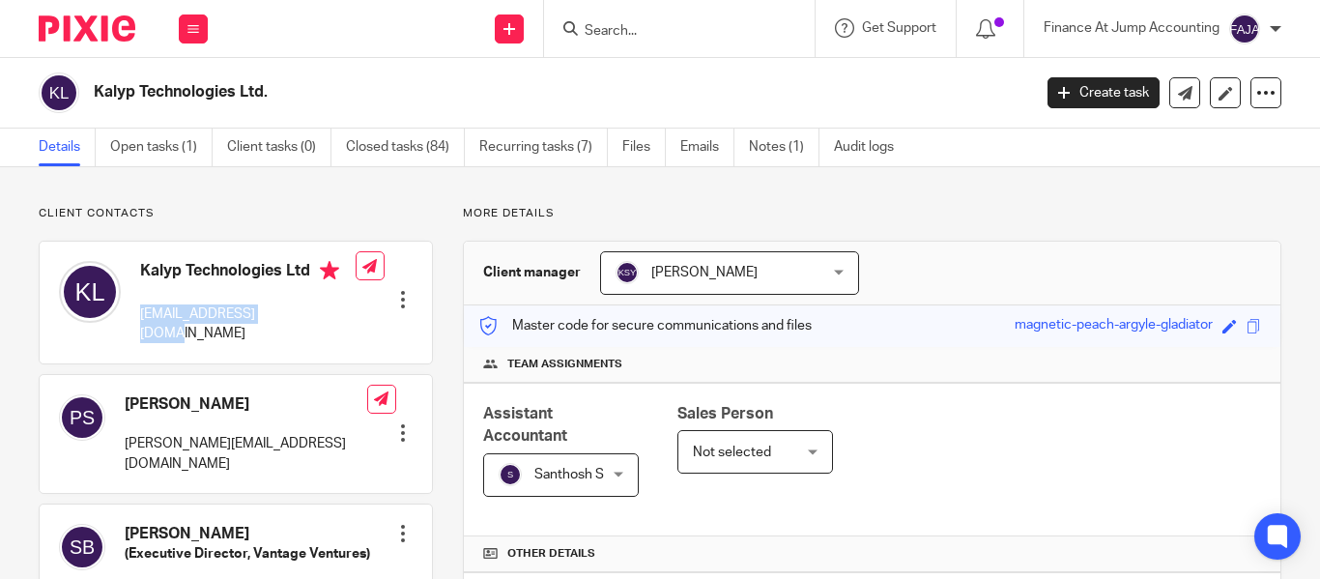
drag, startPoint x: 286, startPoint y: 311, endPoint x: 137, endPoint y: 323, distance: 149.3
click at [137, 323] on div "Kalyp Technologies Ltd [EMAIL_ADDRESS][DOMAIN_NAME]" at bounding box center [207, 302] width 297 height 102
copy p "[EMAIL_ADDRESS][DOMAIN_NAME]"
click at [625, 31] on input "Search" at bounding box center [670, 31] width 174 height 17
paste input "Battalion Digital Limited"
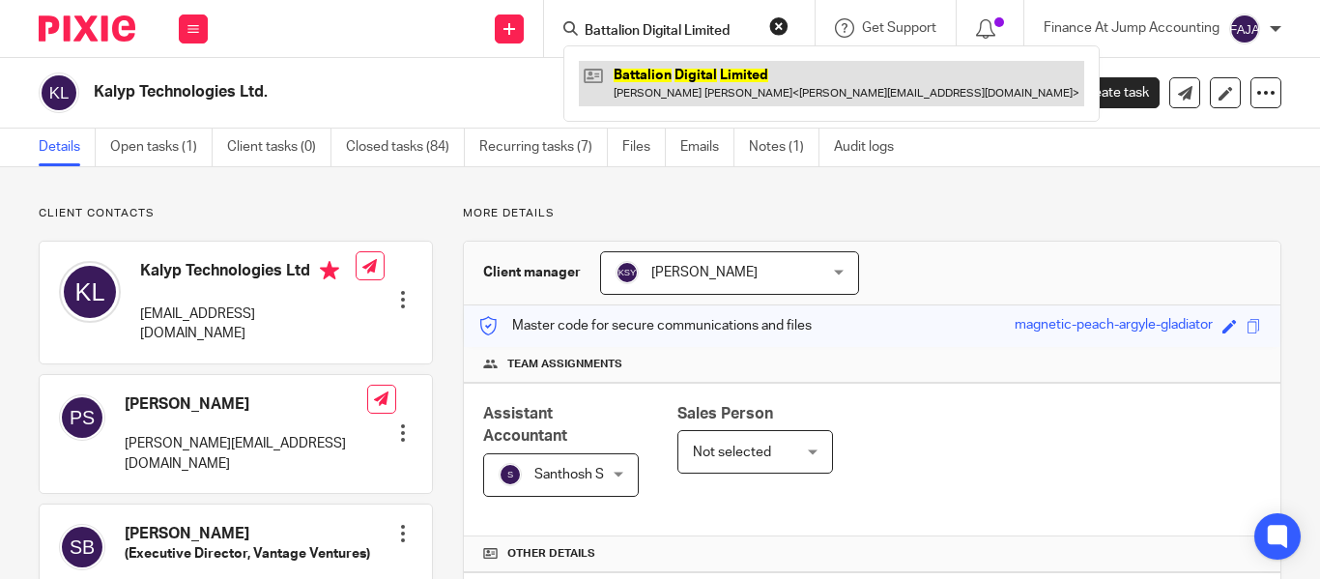
type input "Battalion Digital Limited"
click at [680, 72] on link at bounding box center [832, 83] width 506 height 44
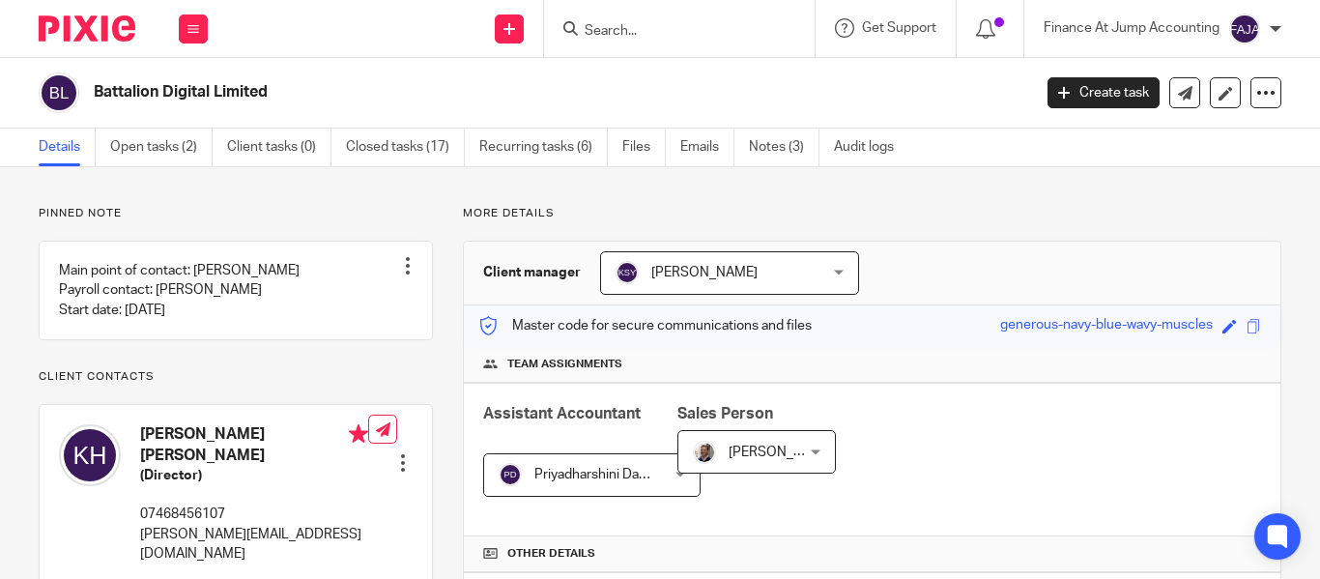
scroll to position [193, 0]
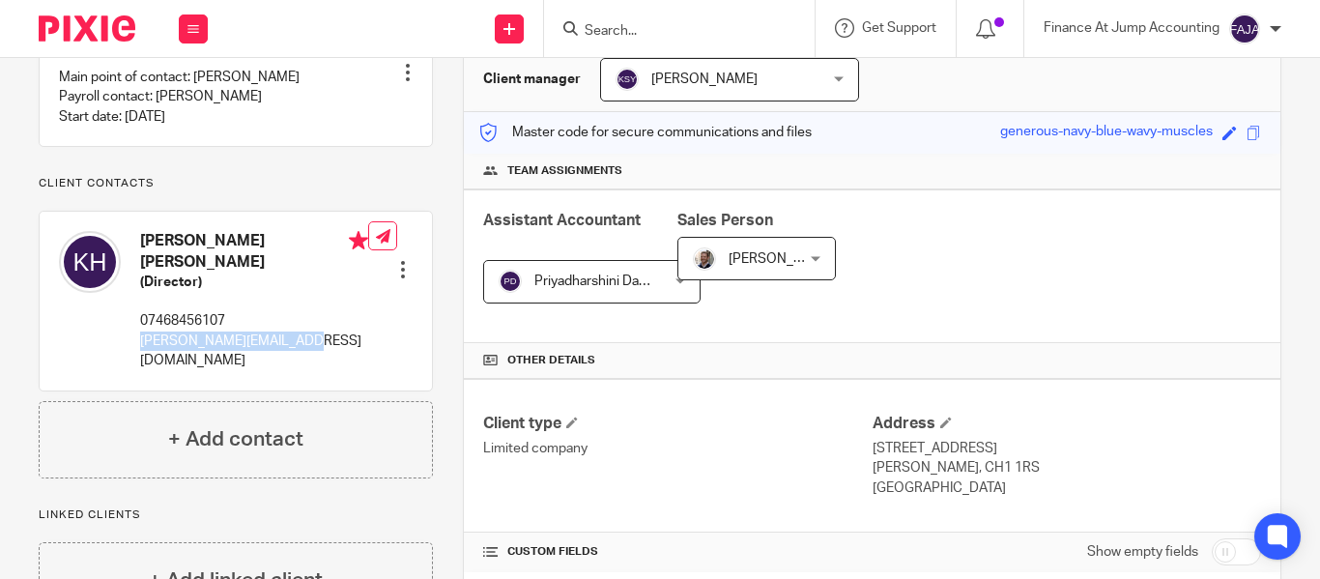
drag, startPoint x: 280, startPoint y: 347, endPoint x: 136, endPoint y: 351, distance: 144.1
click at [136, 351] on div "[PERSON_NAME] [PERSON_NAME] (Director) 07468456107 [PERSON_NAME][EMAIL_ADDRESS]…" at bounding box center [213, 300] width 309 height 159
copy p "[PERSON_NAME][EMAIL_ADDRESS][DOMAIN_NAME]"
click at [596, 275] on span "Priyadharshini Damodharan" at bounding box center [617, 282] width 165 height 14
click at [594, 13] on div at bounding box center [679, 28] width 271 height 57
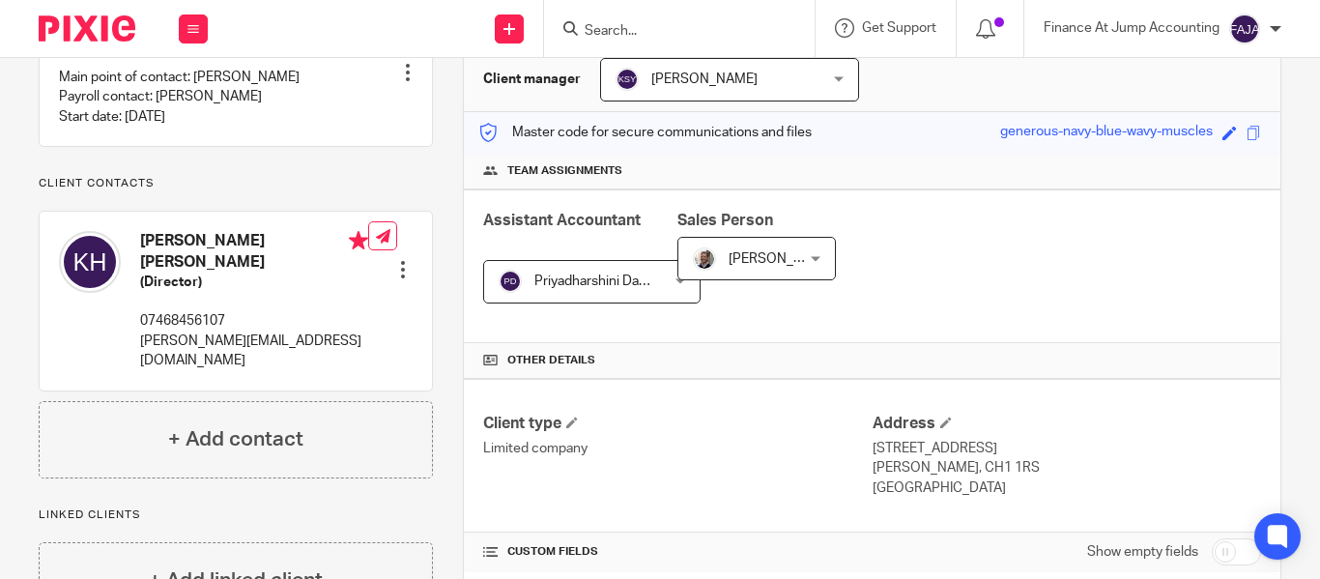
click at [602, 28] on input "Search" at bounding box center [670, 31] width 174 height 17
paste input "CONFICTURA PLC"
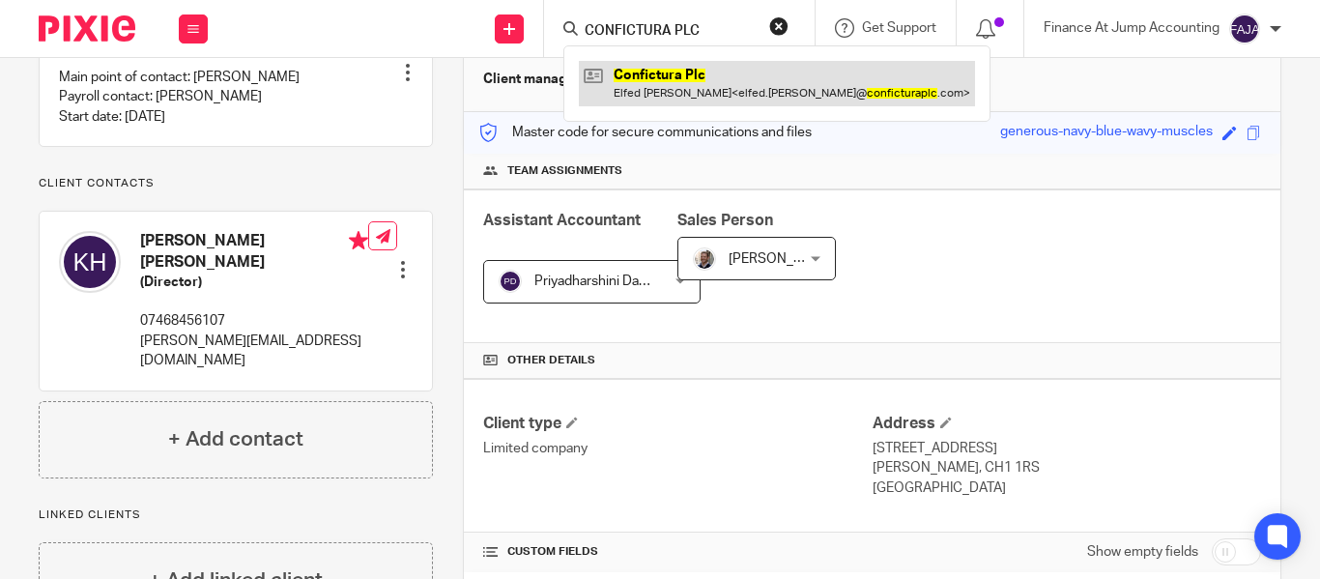
type input "CONFICTURA PLC"
click at [699, 78] on link at bounding box center [777, 83] width 396 height 44
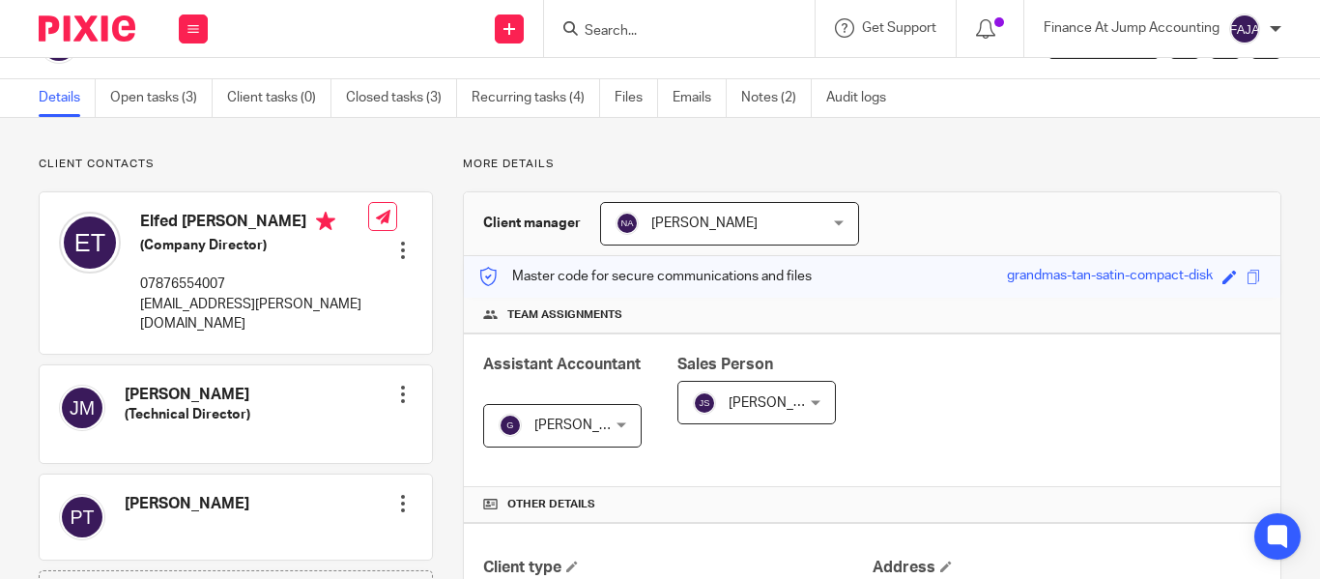
scroll to position [97, 0]
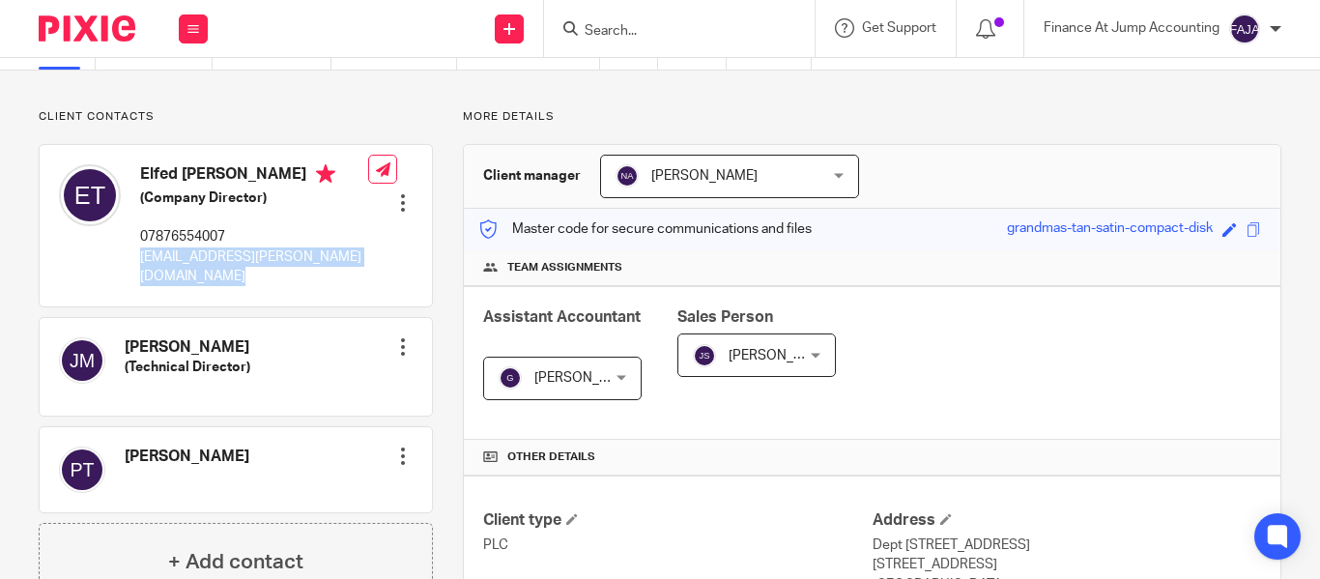
drag, startPoint x: 353, startPoint y: 254, endPoint x: 134, endPoint y: 260, distance: 218.5
click at [134, 260] on div "Elfed Wyn Thomas (Company Director) 07876554007 elfed.thomas@conficturaplc.com …" at bounding box center [236, 225] width 392 height 160
copy div "elfed.thomas@conficturaplc.com"
drag, startPoint x: 142, startPoint y: 168, endPoint x: 182, endPoint y: 175, distance: 40.2
click at [182, 175] on h4 "Elfed [PERSON_NAME]" at bounding box center [254, 176] width 228 height 24
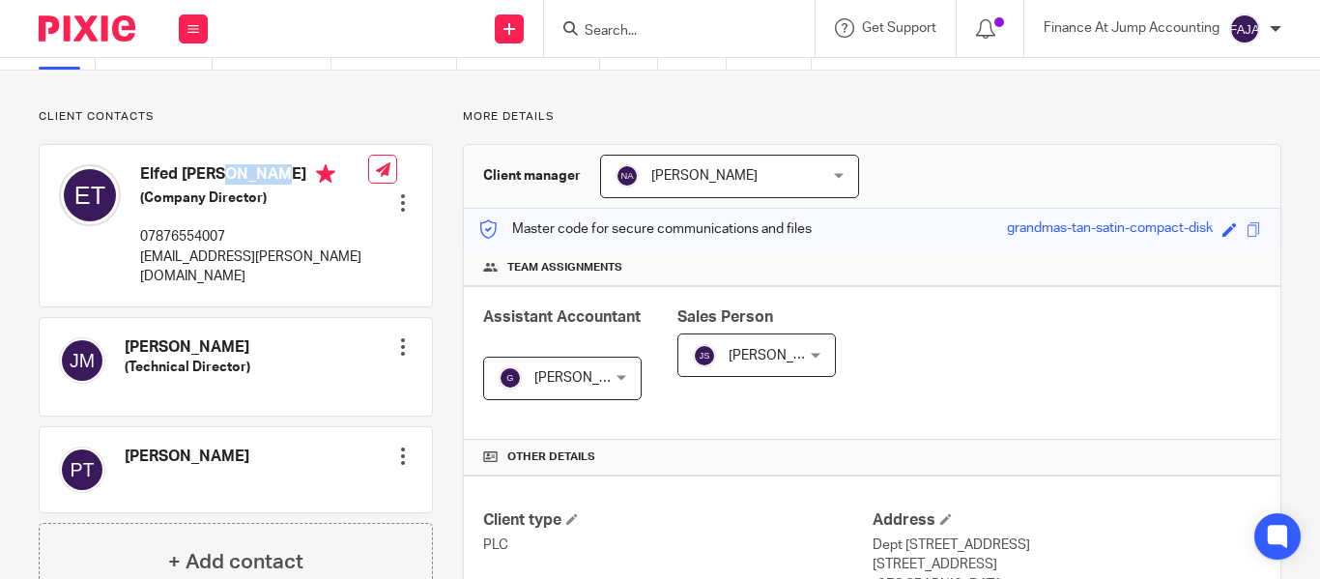
copy h4 "Elfed"
